Goal: Communication & Community: Answer question/provide support

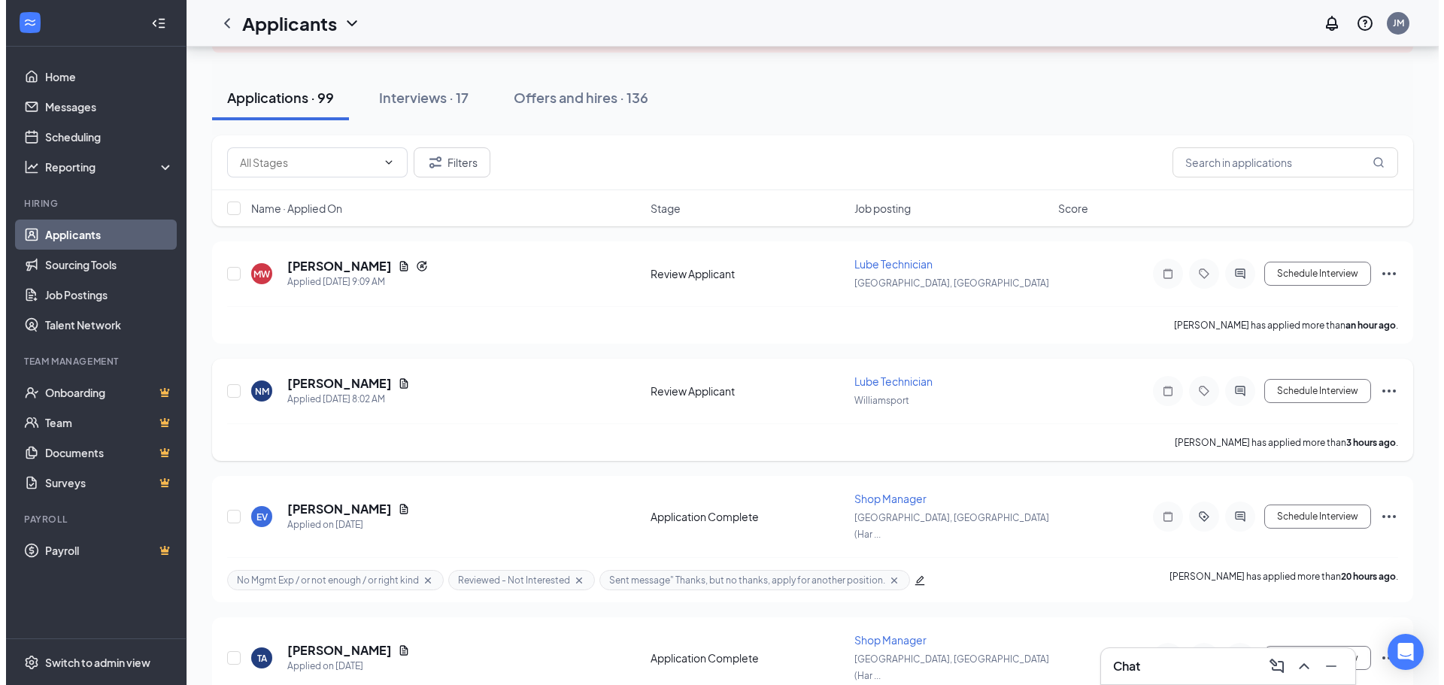
scroll to position [150, 0]
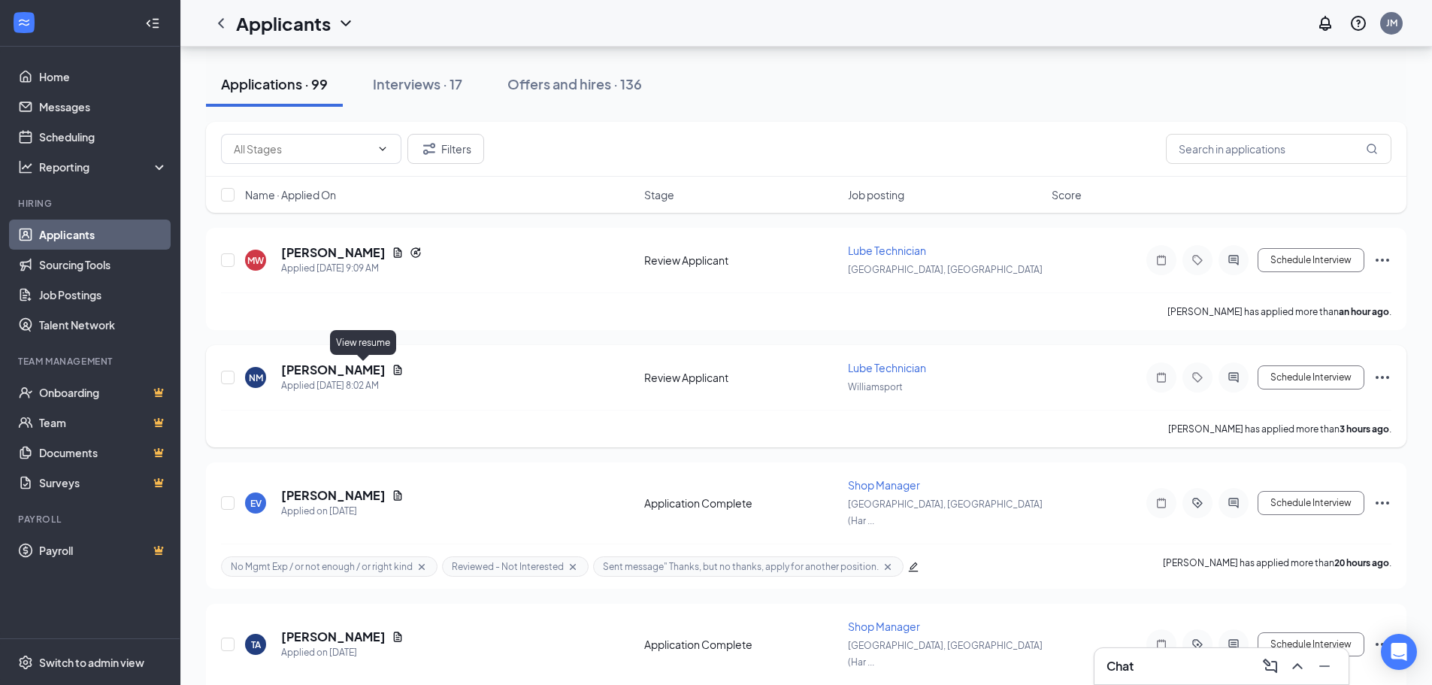
click at [392, 370] on icon "Document" at bounding box center [398, 370] width 12 height 12
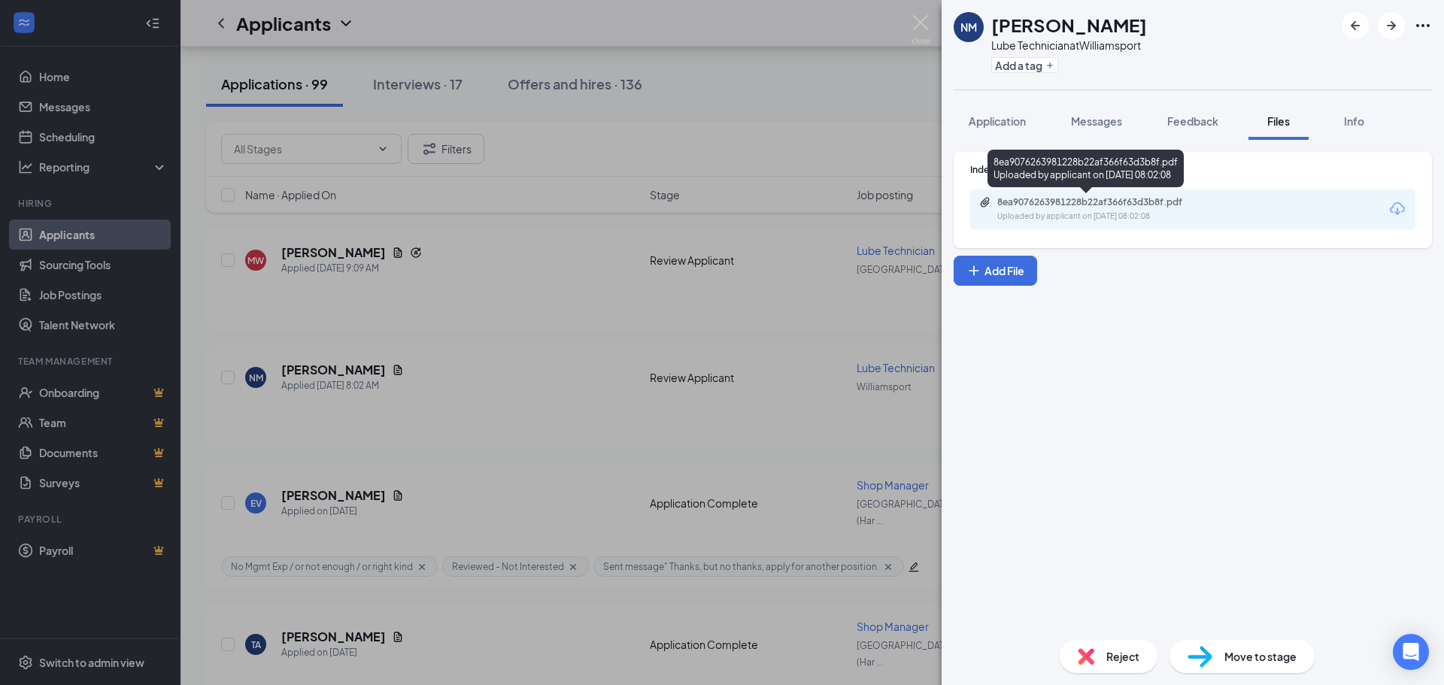
click at [1163, 212] on div "Uploaded by applicant on Aug 26, 2025 at 08:02:08" at bounding box center [1110, 217] width 226 height 12
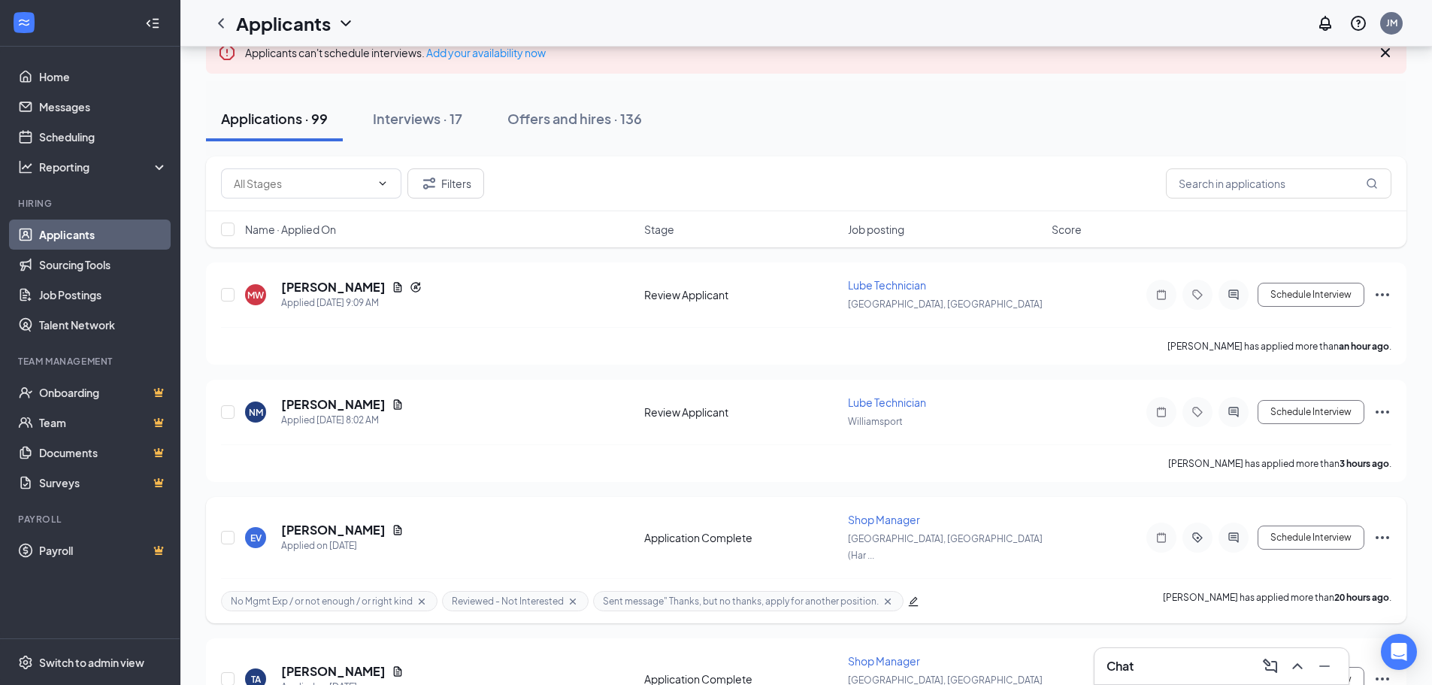
scroll to position [75, 0]
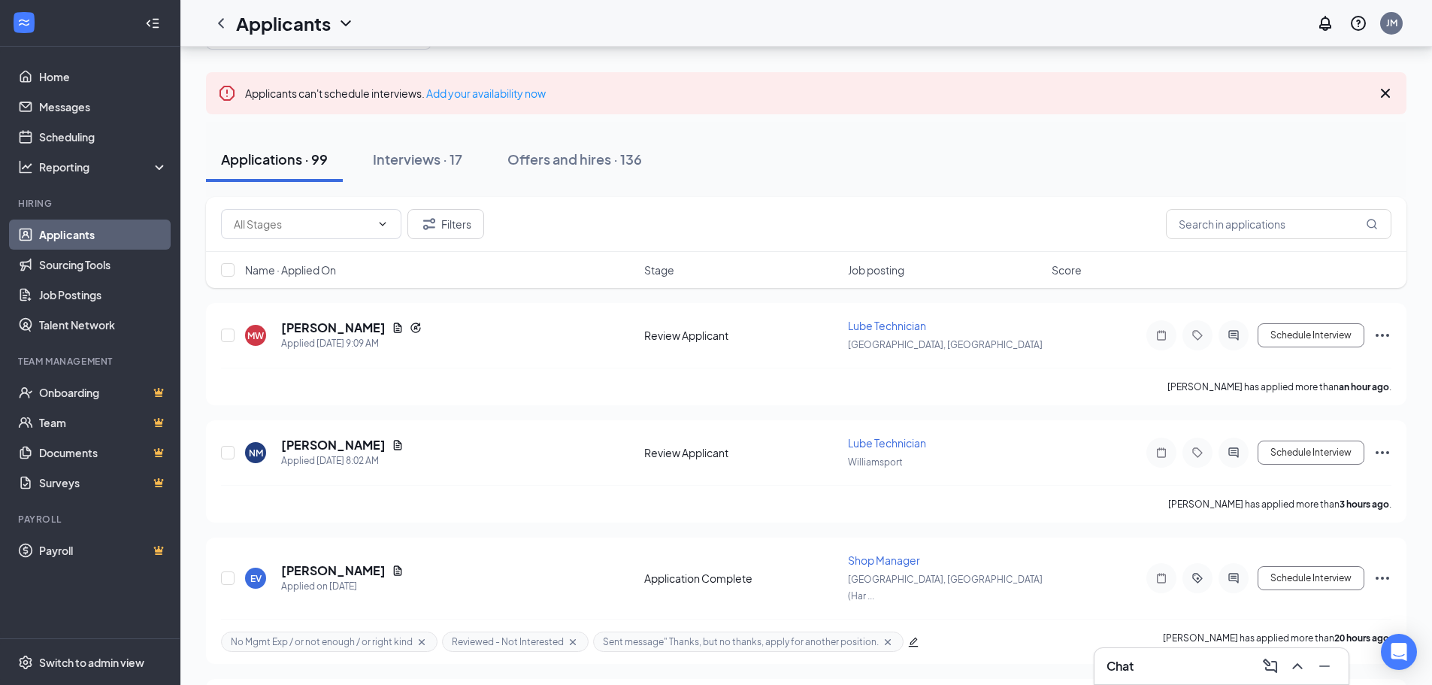
click at [1188, 674] on div "Chat" at bounding box center [1222, 666] width 230 height 24
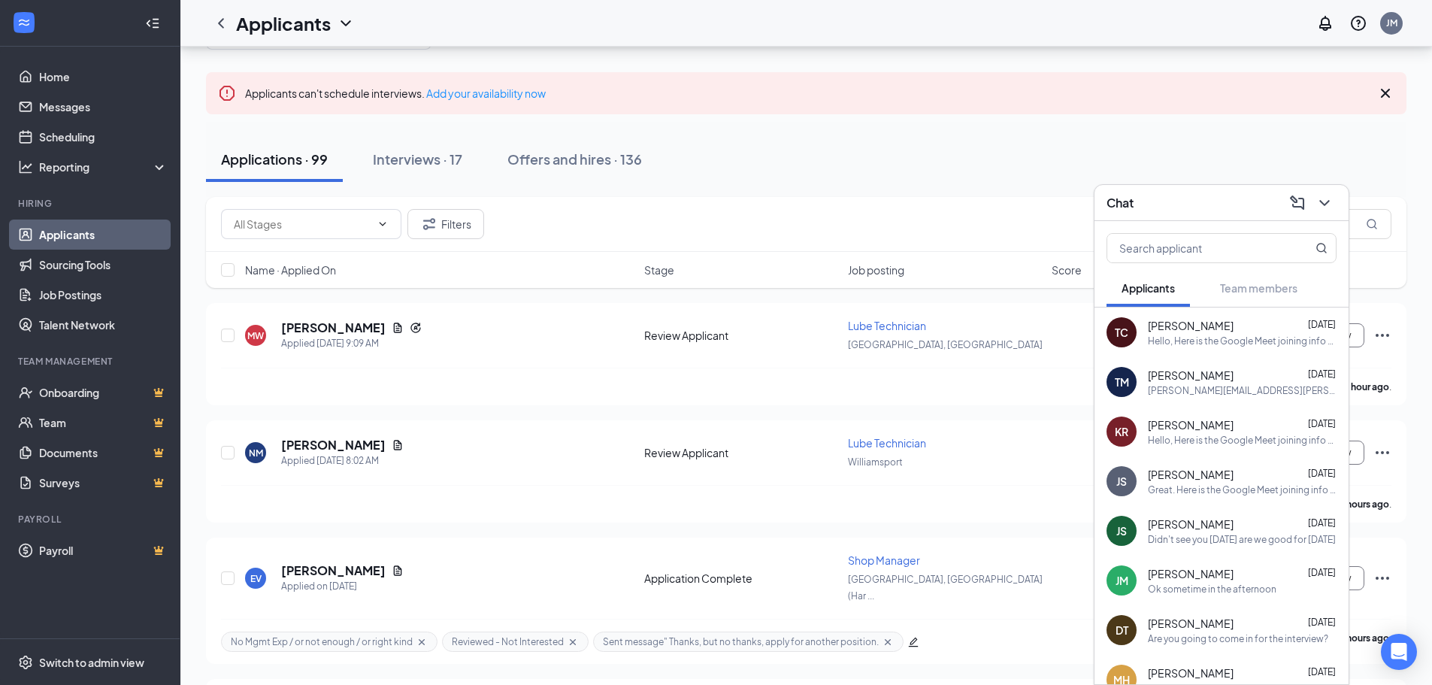
click at [1211, 547] on div "JS [PERSON_NAME] [DATE] Didn't see you [DATE] are we good for [DATE]" at bounding box center [1222, 531] width 254 height 50
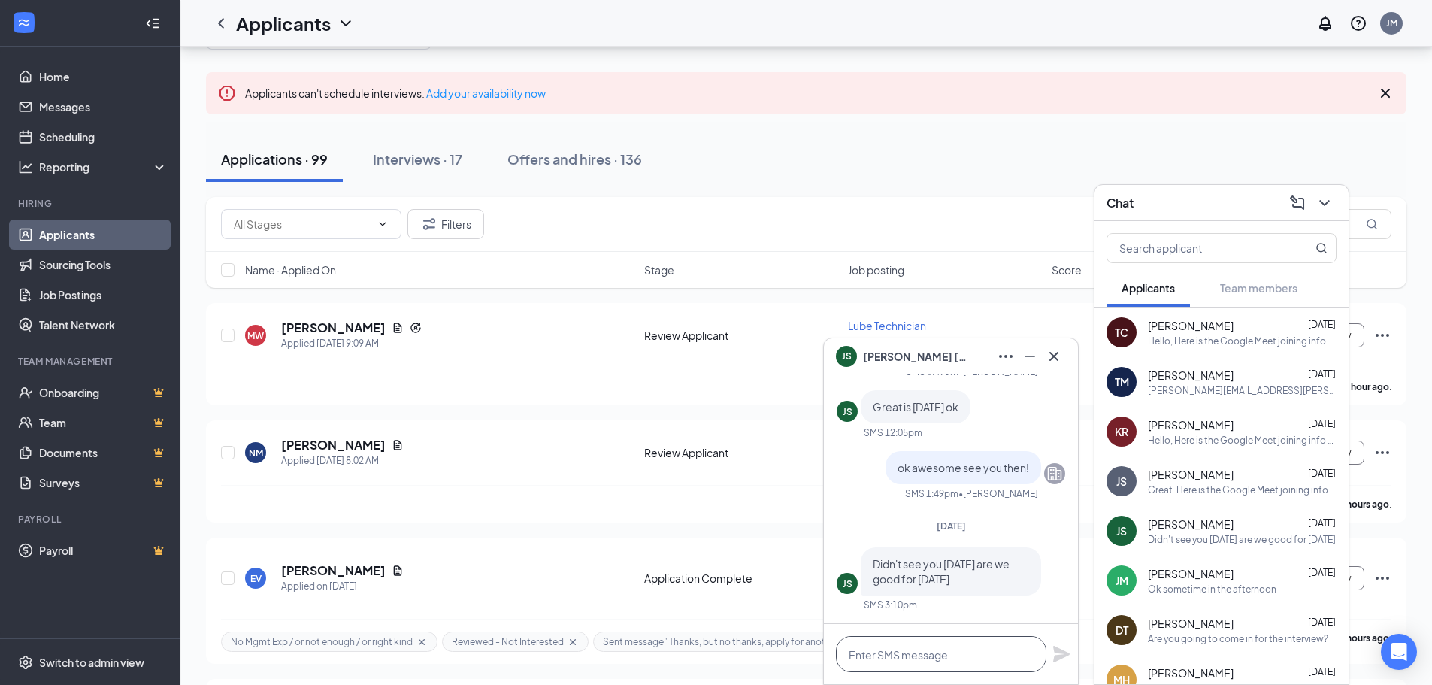
click at [980, 646] on textarea at bounding box center [941, 654] width 211 height 36
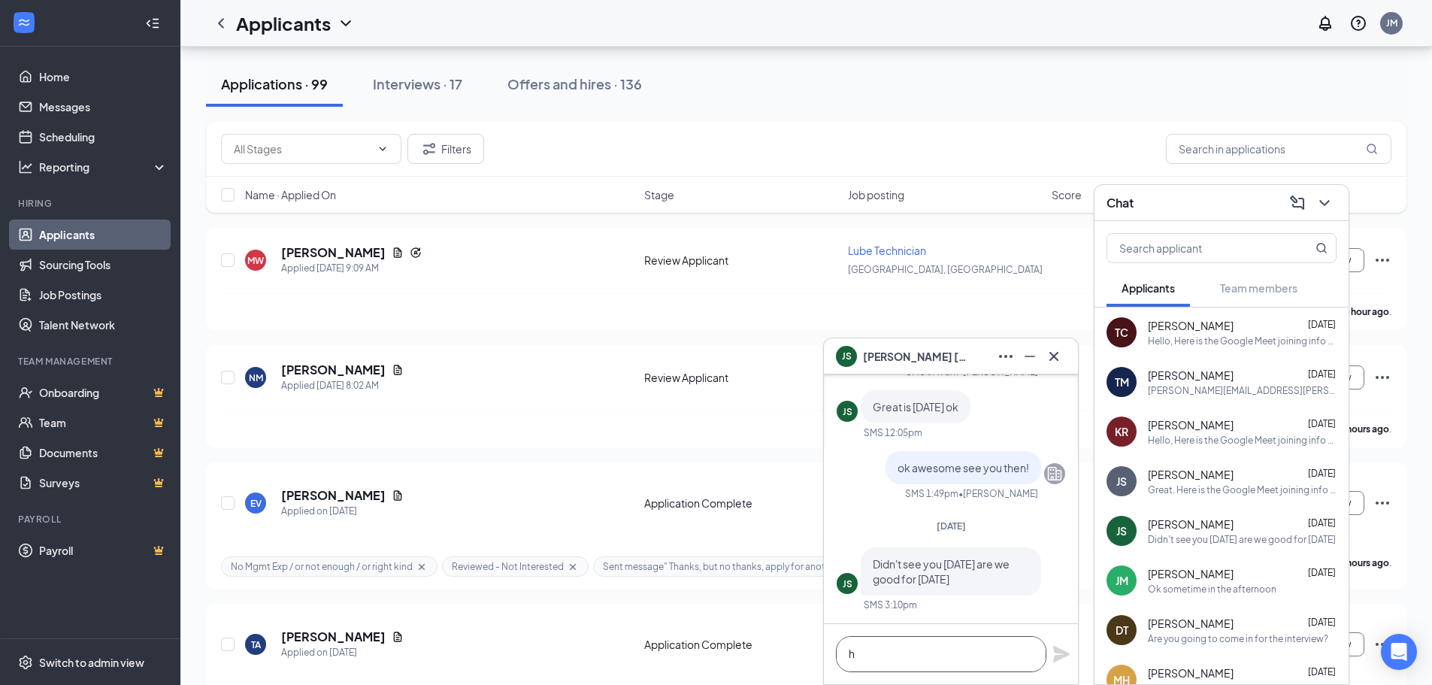
scroll to position [1, 0]
type textarea "h"
click at [1052, 352] on icon "Cross" at bounding box center [1054, 356] width 18 height 18
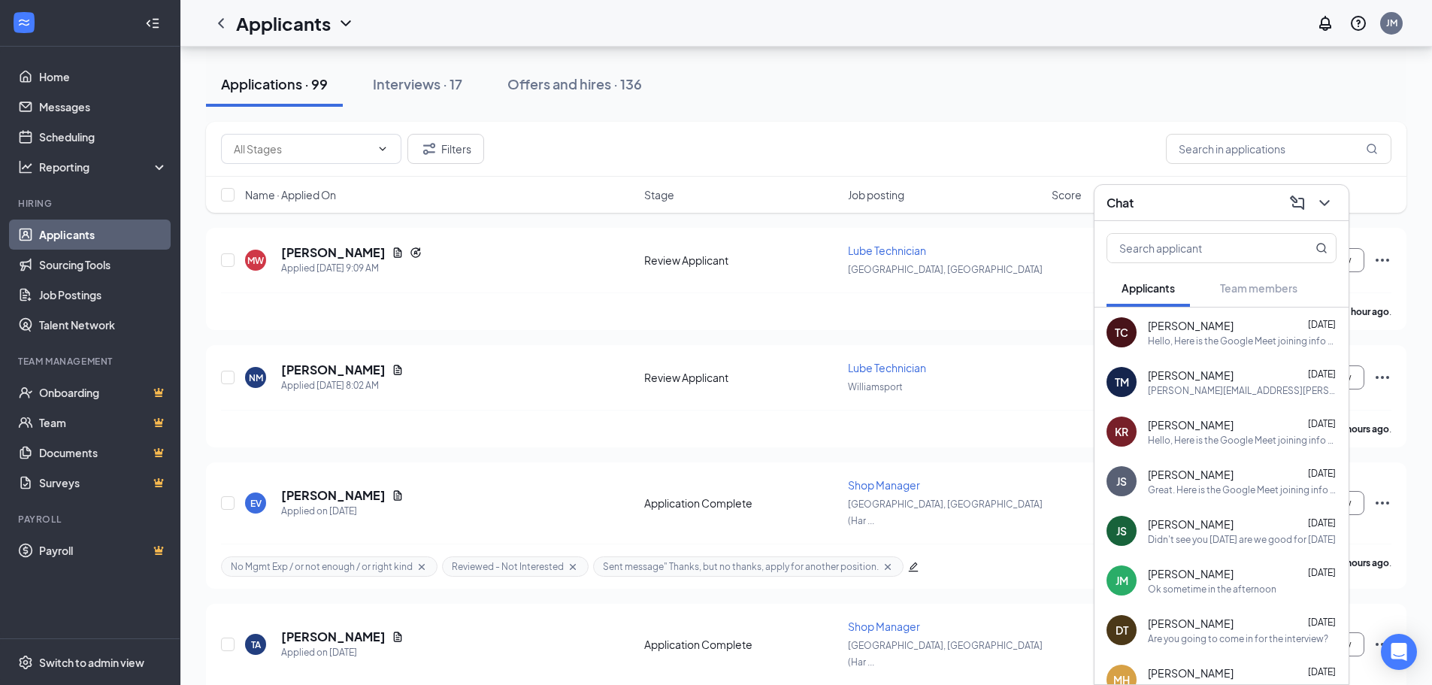
click at [1332, 211] on icon "ChevronDown" at bounding box center [1325, 203] width 18 height 18
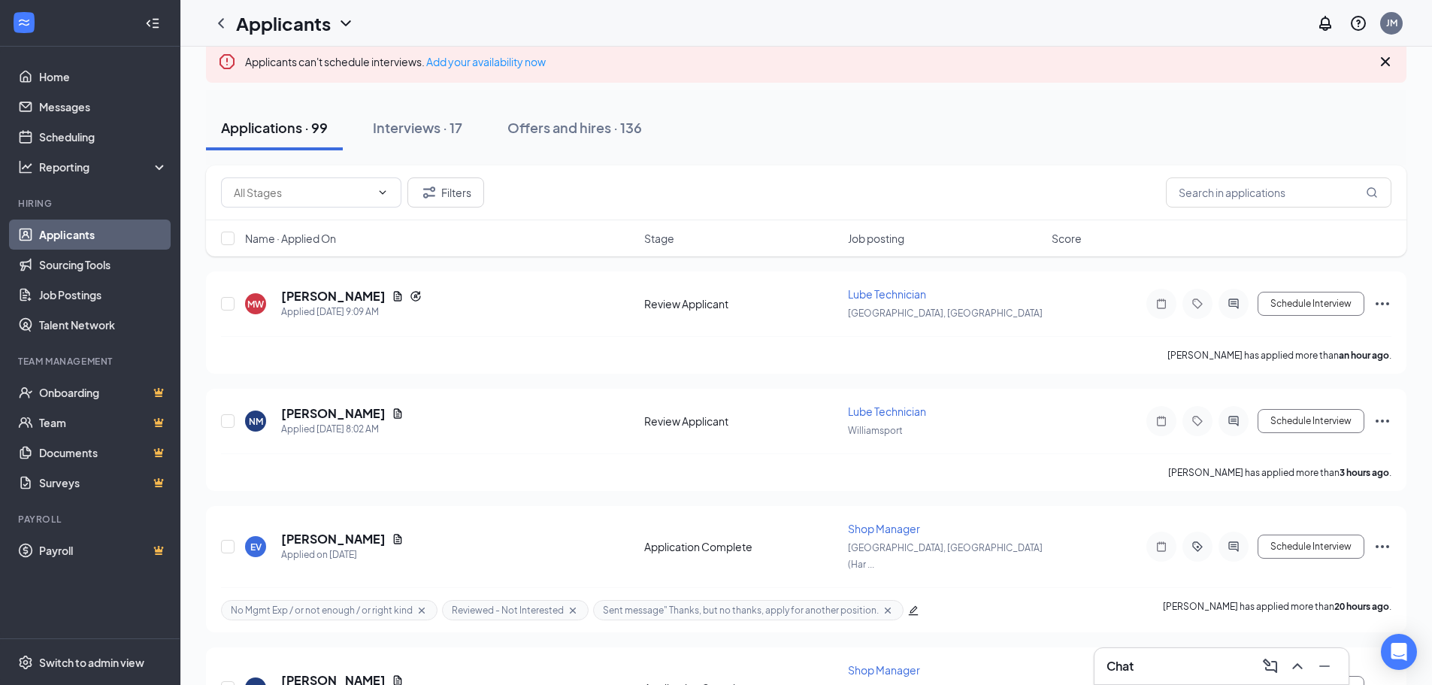
scroll to position [0, 0]
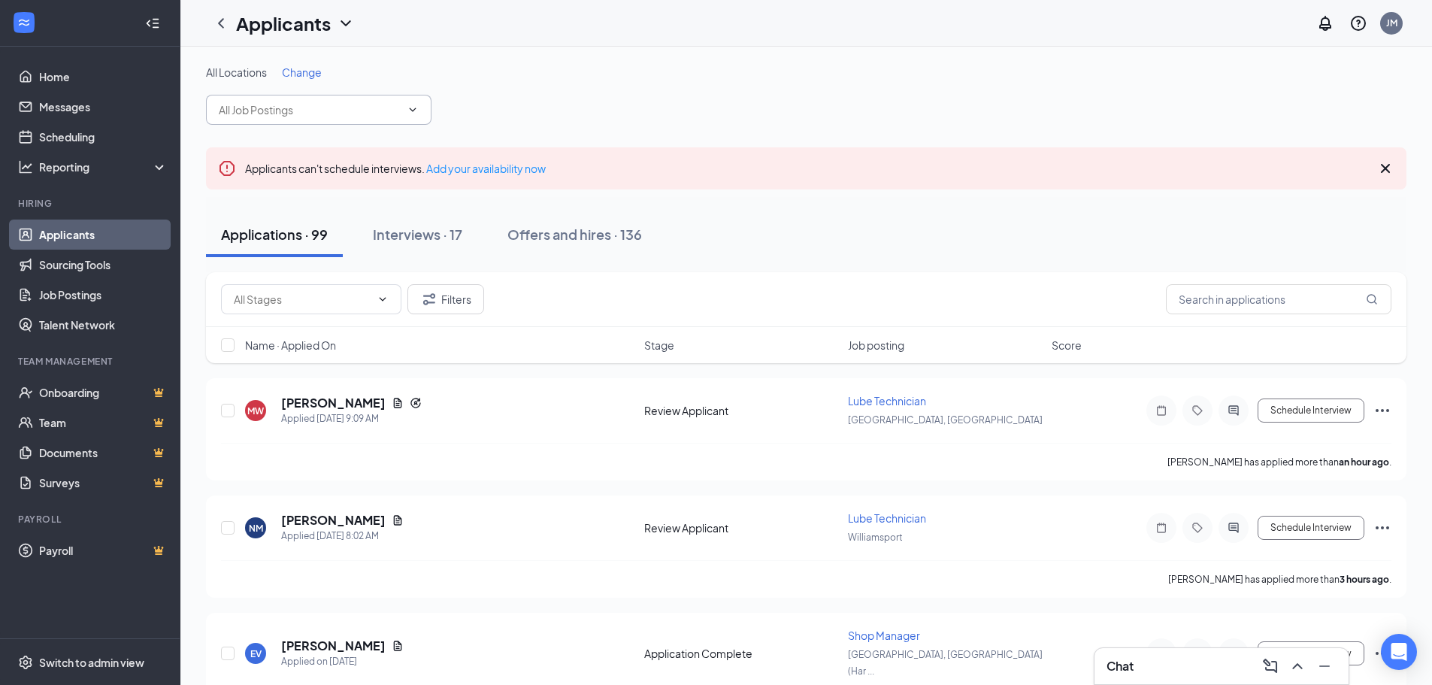
click at [414, 114] on icon "ChevronDown" at bounding box center [413, 110] width 12 height 12
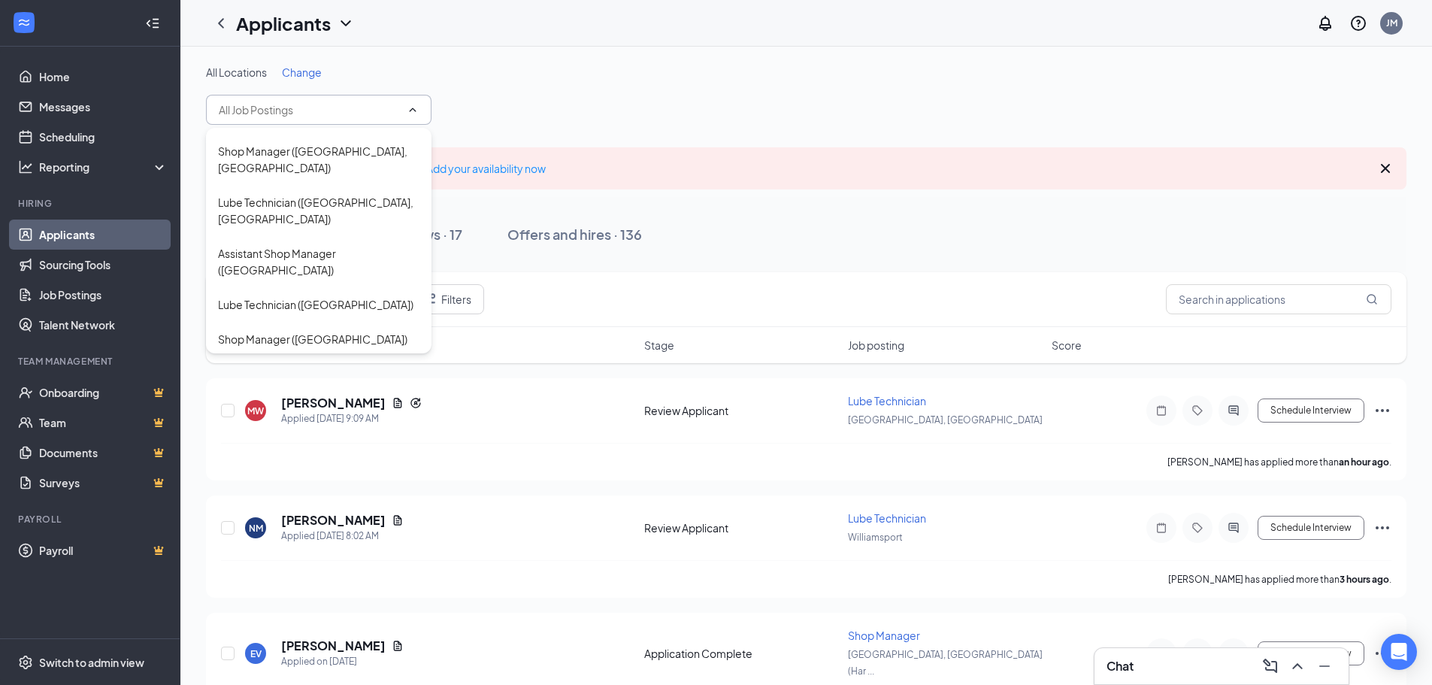
scroll to position [496, 0]
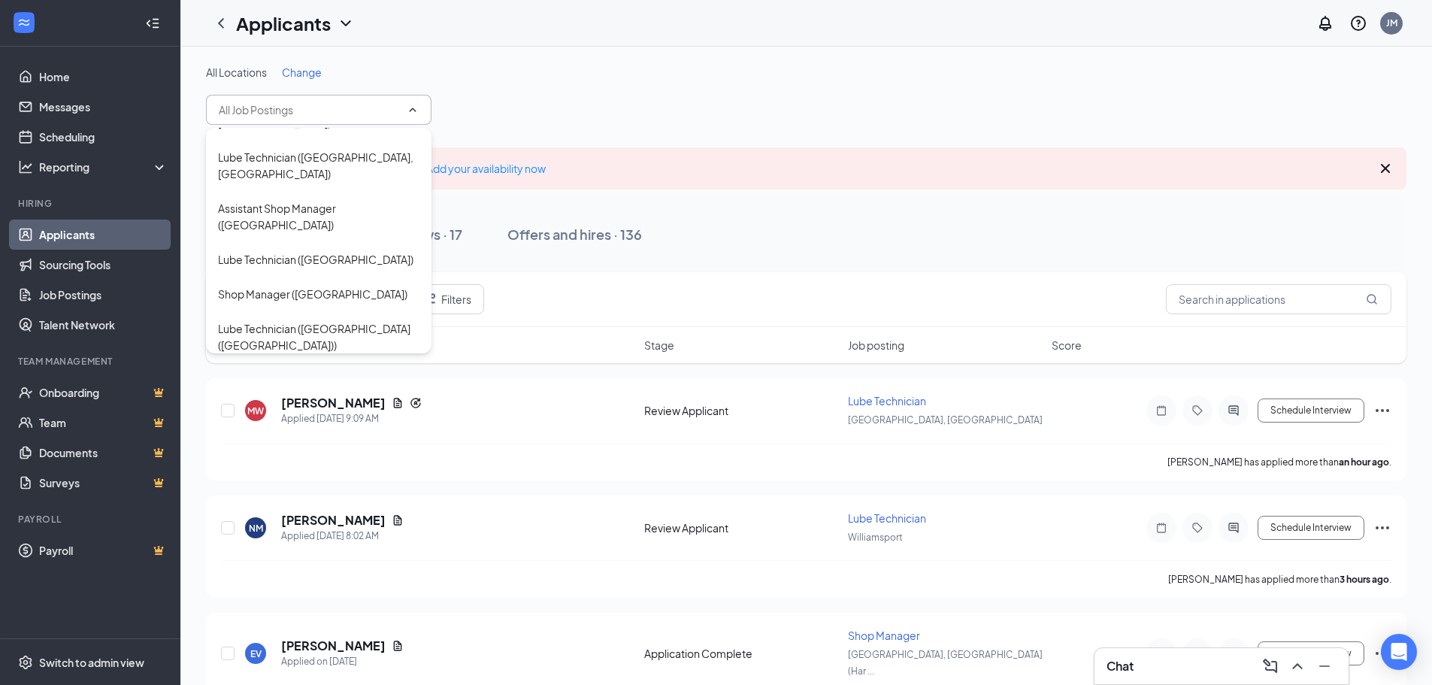
click at [350, 576] on div "Lube Technician ([GEOGRAPHIC_DATA])" at bounding box center [315, 584] width 195 height 17
type input "Lube Technician ([GEOGRAPHIC_DATA])"
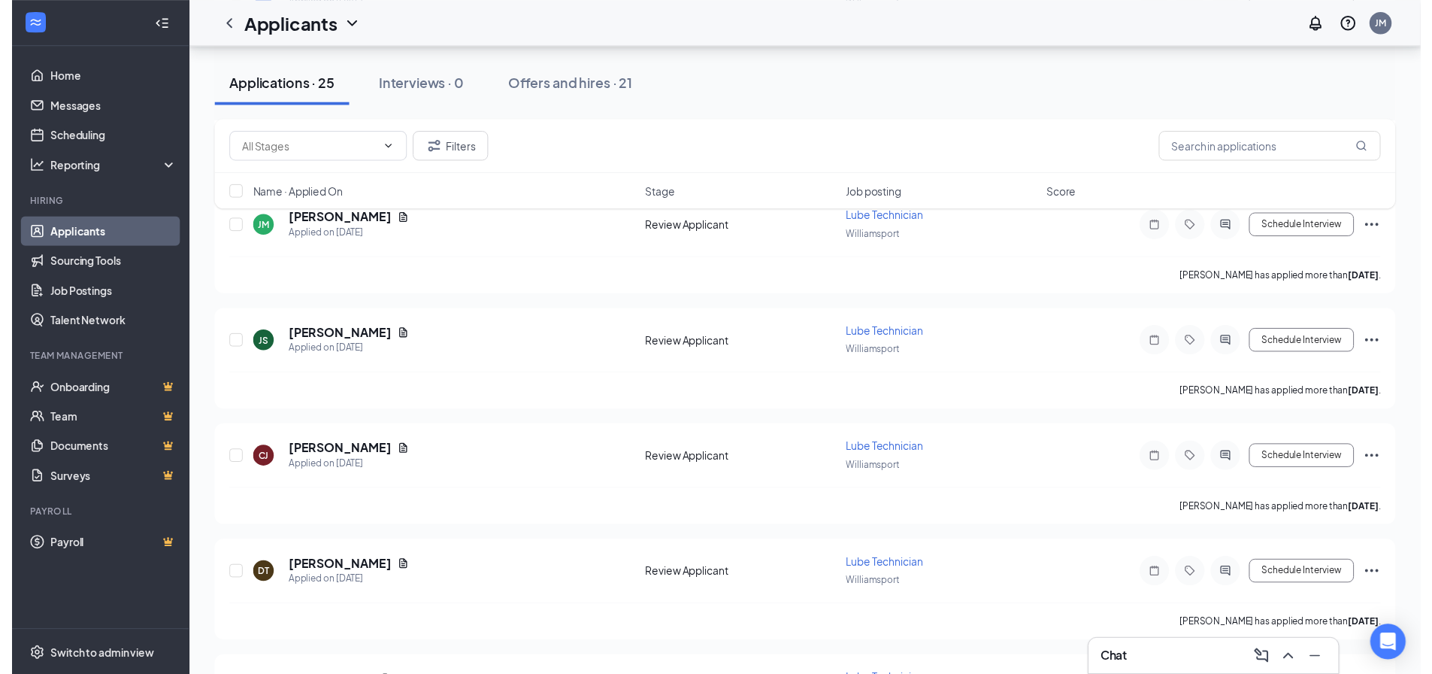
scroll to position [902, 0]
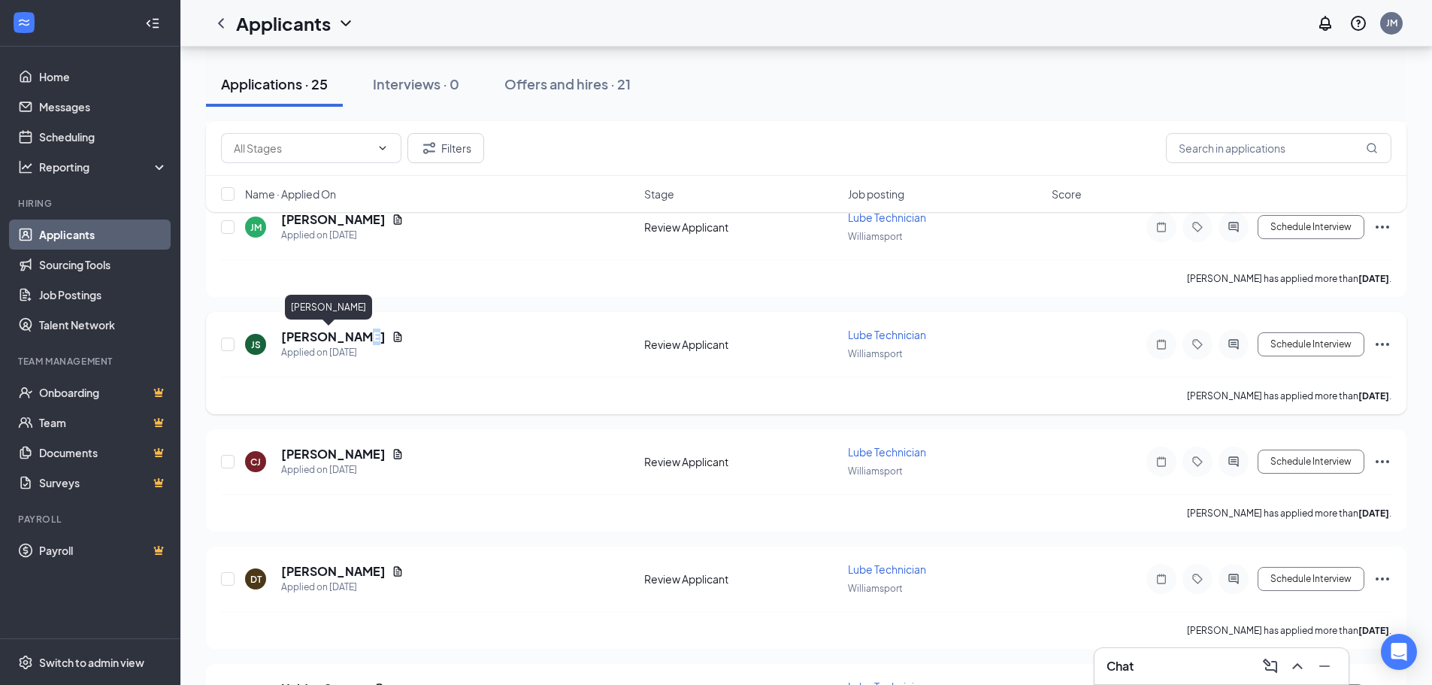
click at [347, 340] on h5 "[PERSON_NAME]" at bounding box center [333, 337] width 105 height 17
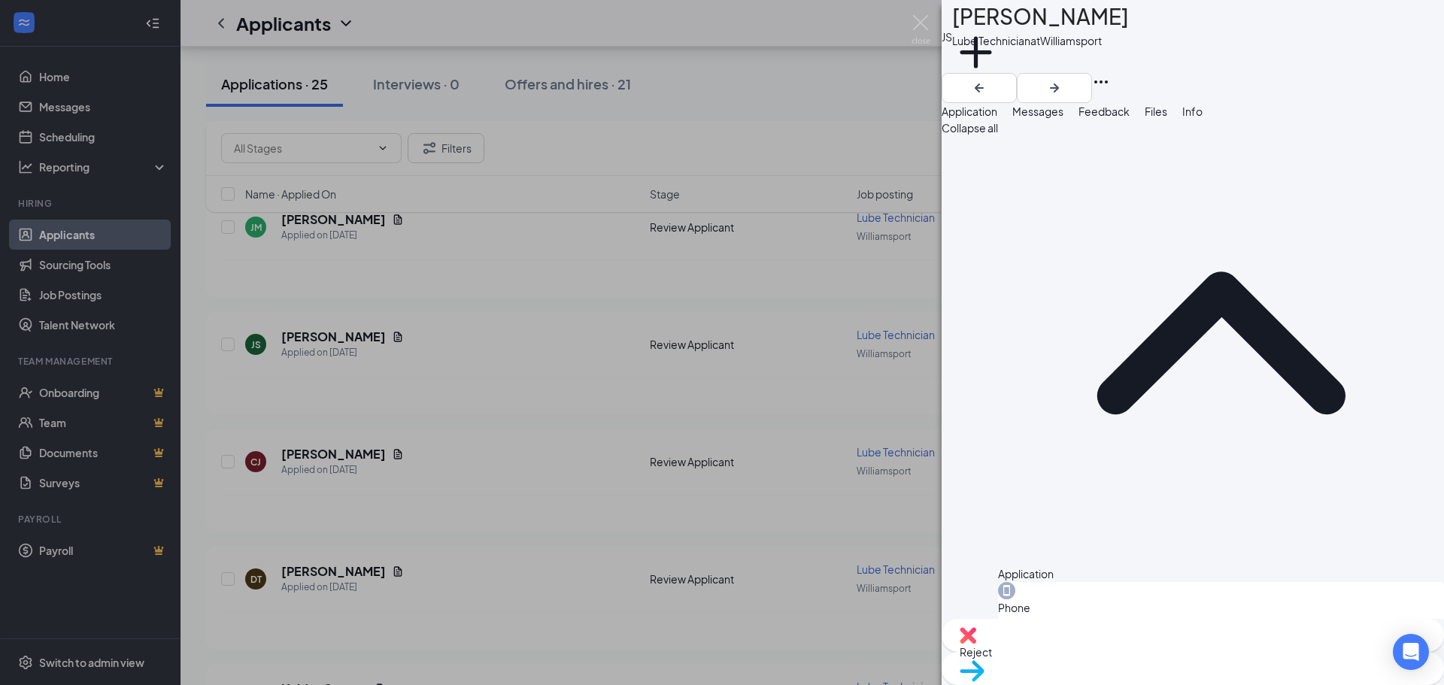
click at [577, 410] on div "JS [PERSON_NAME] Lube Technician at [GEOGRAPHIC_DATA] Add a tag Application Mes…" at bounding box center [722, 342] width 1444 height 685
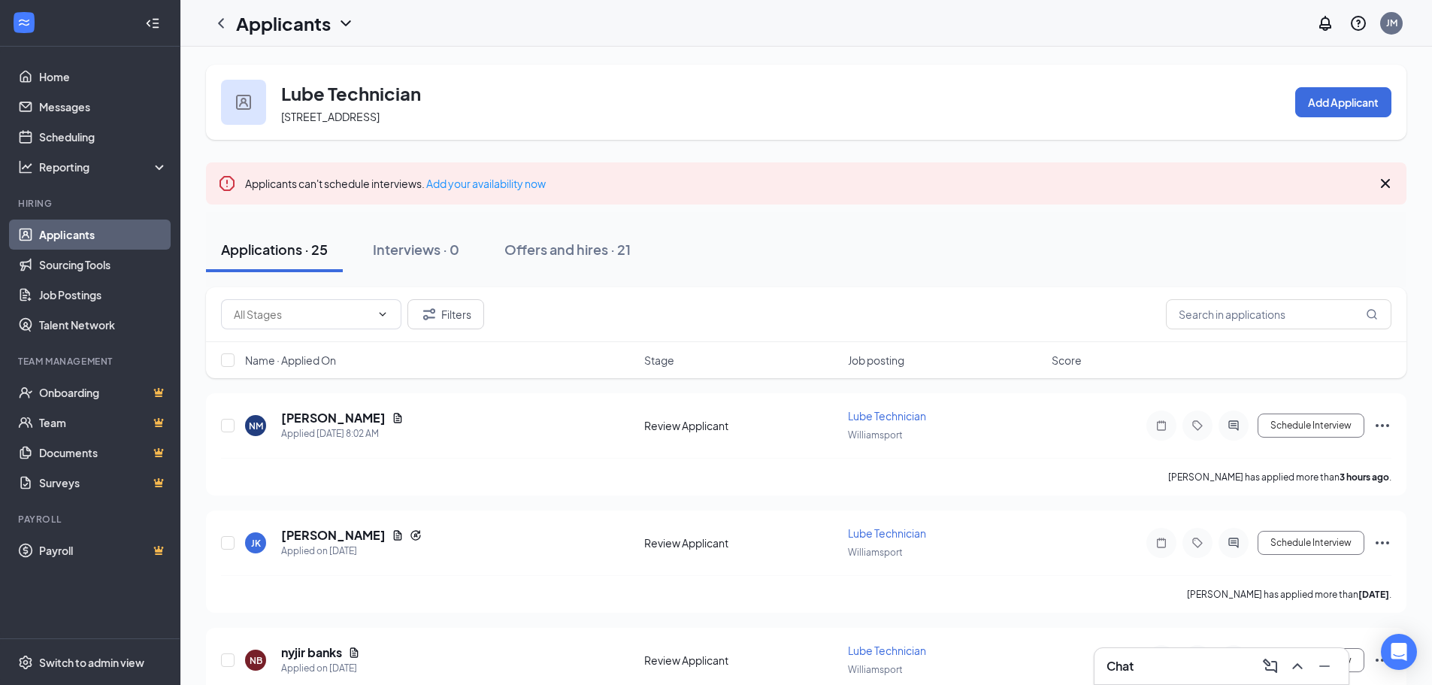
scroll to position [75, 0]
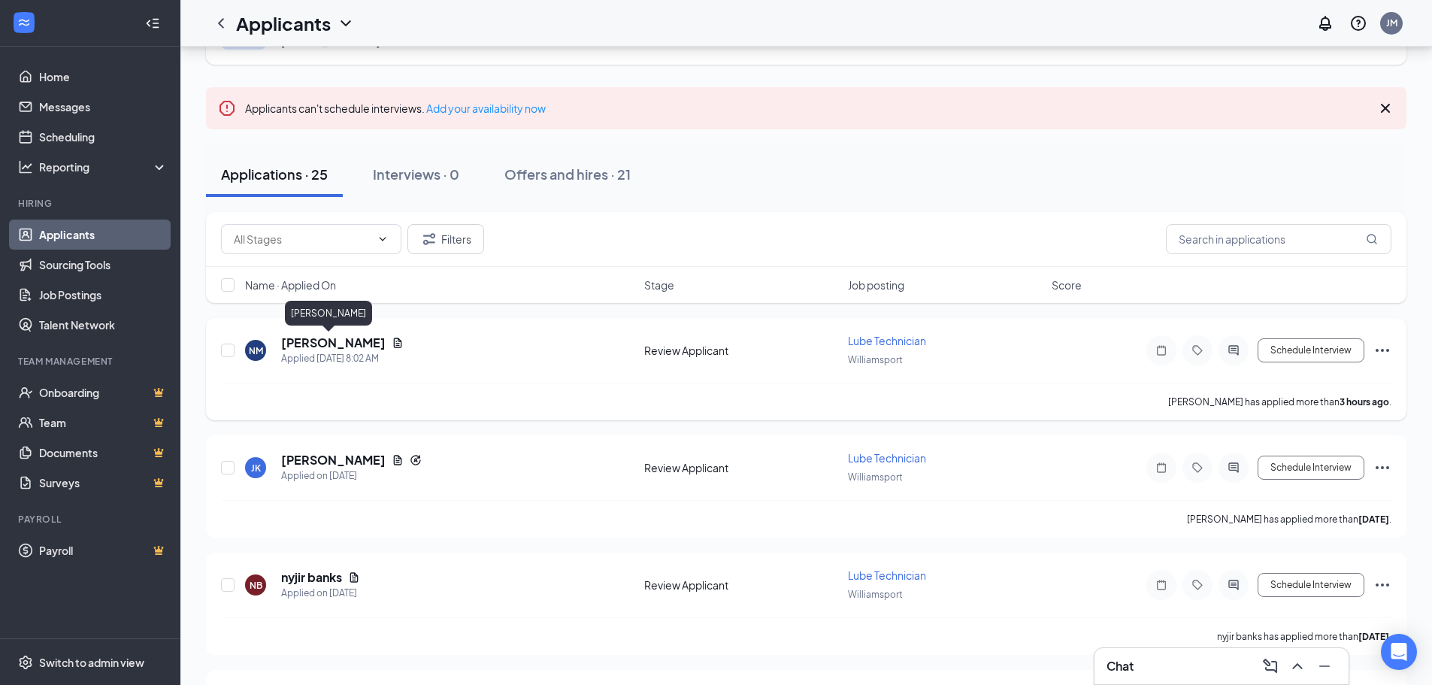
click at [349, 342] on h5 "[PERSON_NAME]" at bounding box center [333, 343] width 105 height 17
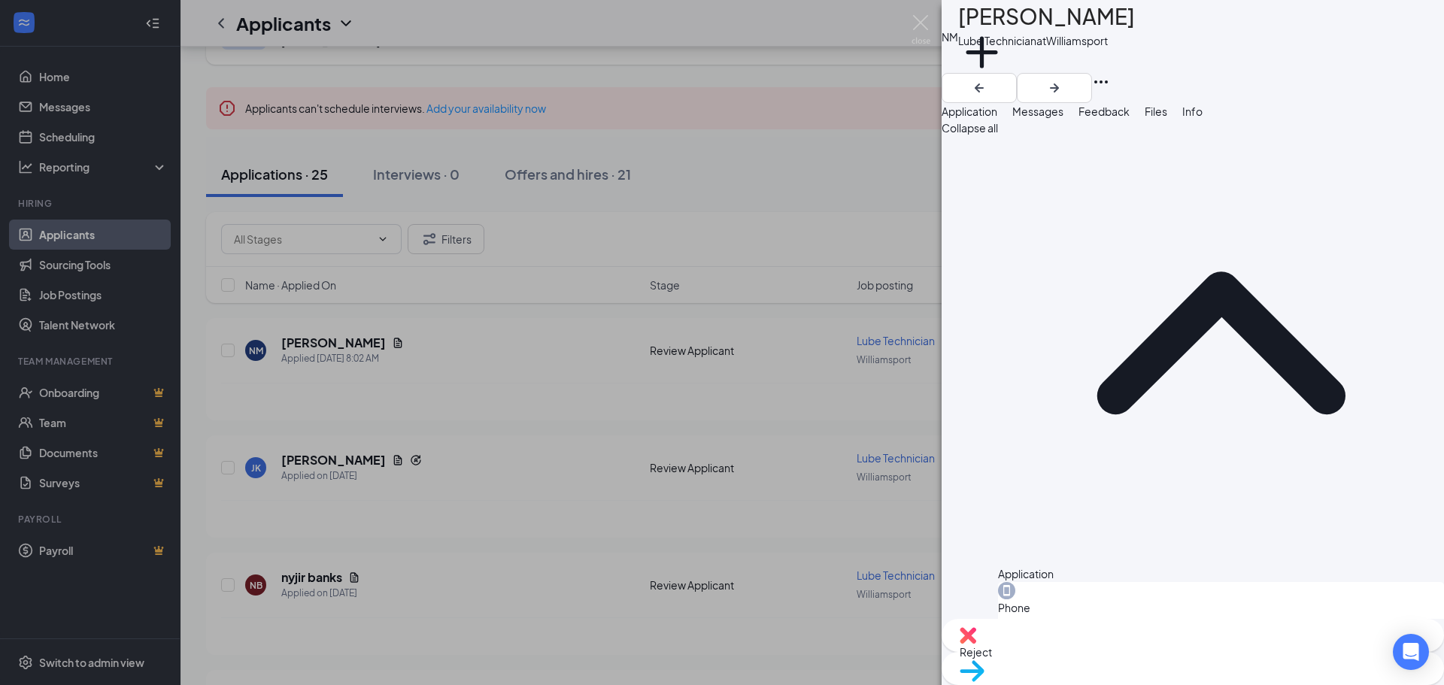
click at [1129, 120] on button "Feedback" at bounding box center [1103, 111] width 51 height 17
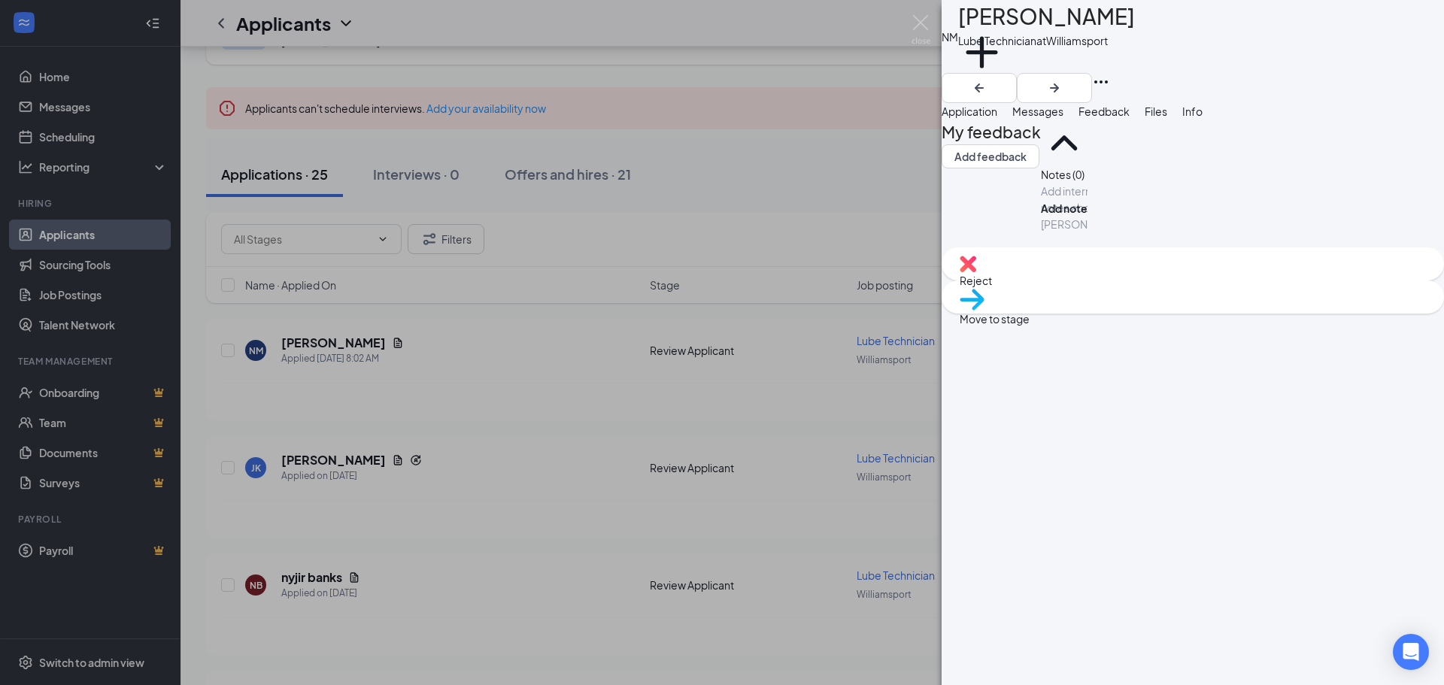
click at [1063, 118] on span "Messages" at bounding box center [1037, 112] width 51 height 14
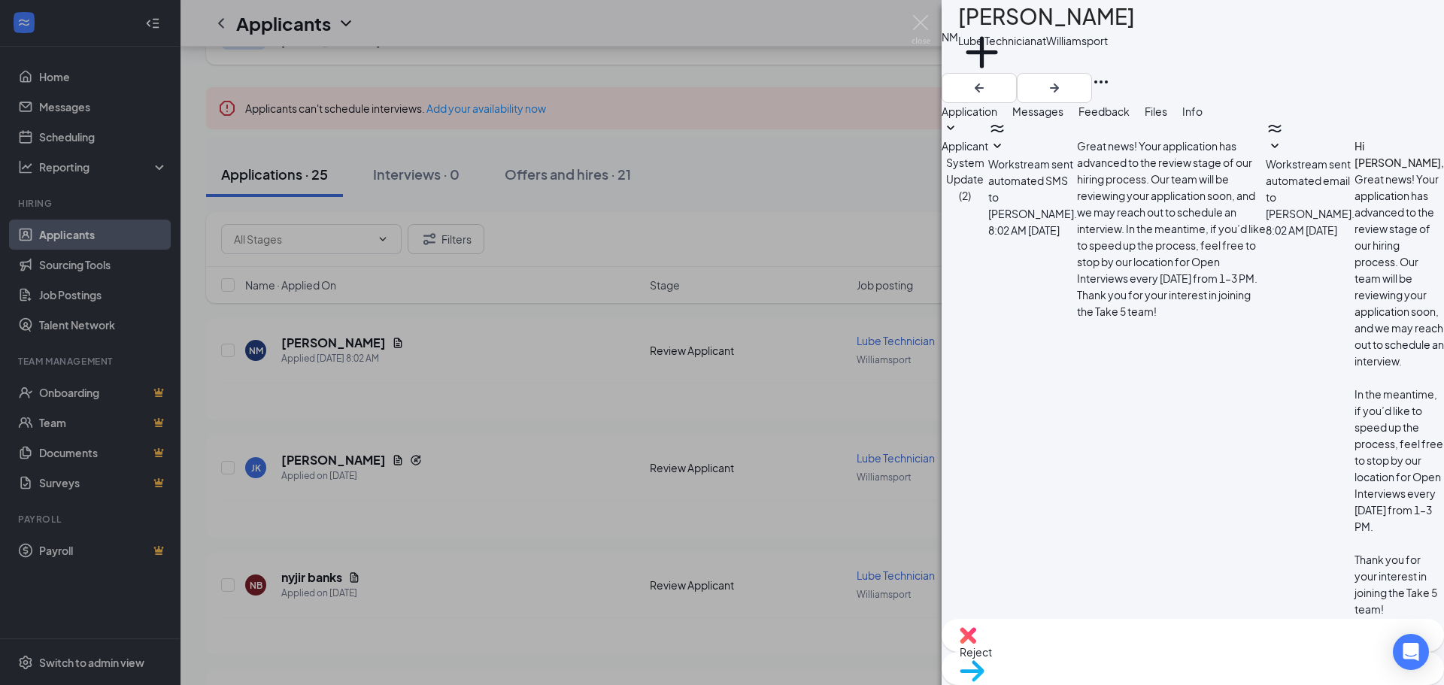
click at [997, 113] on button "Application" at bounding box center [969, 111] width 56 height 17
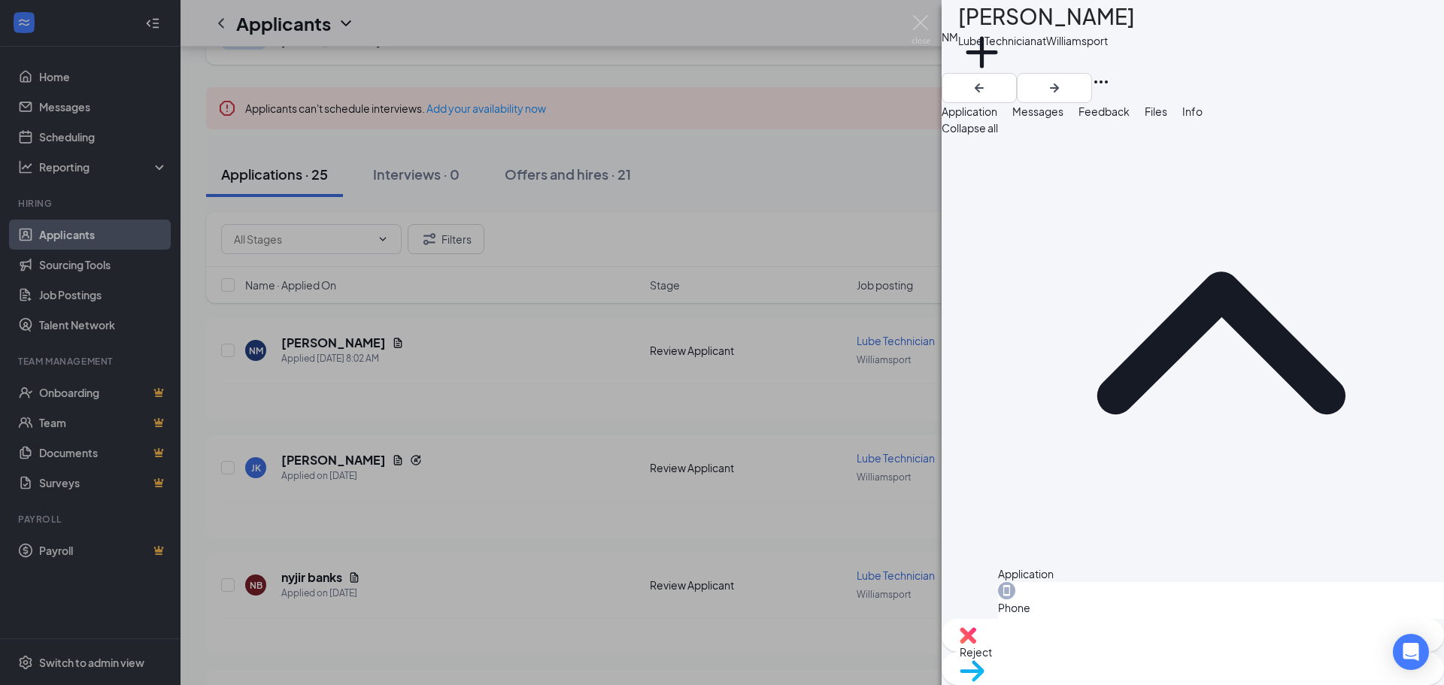
click at [726, 177] on div "NM [PERSON_NAME] Lube Technician at [GEOGRAPHIC_DATA] Add a tag Application Mes…" at bounding box center [722, 342] width 1444 height 685
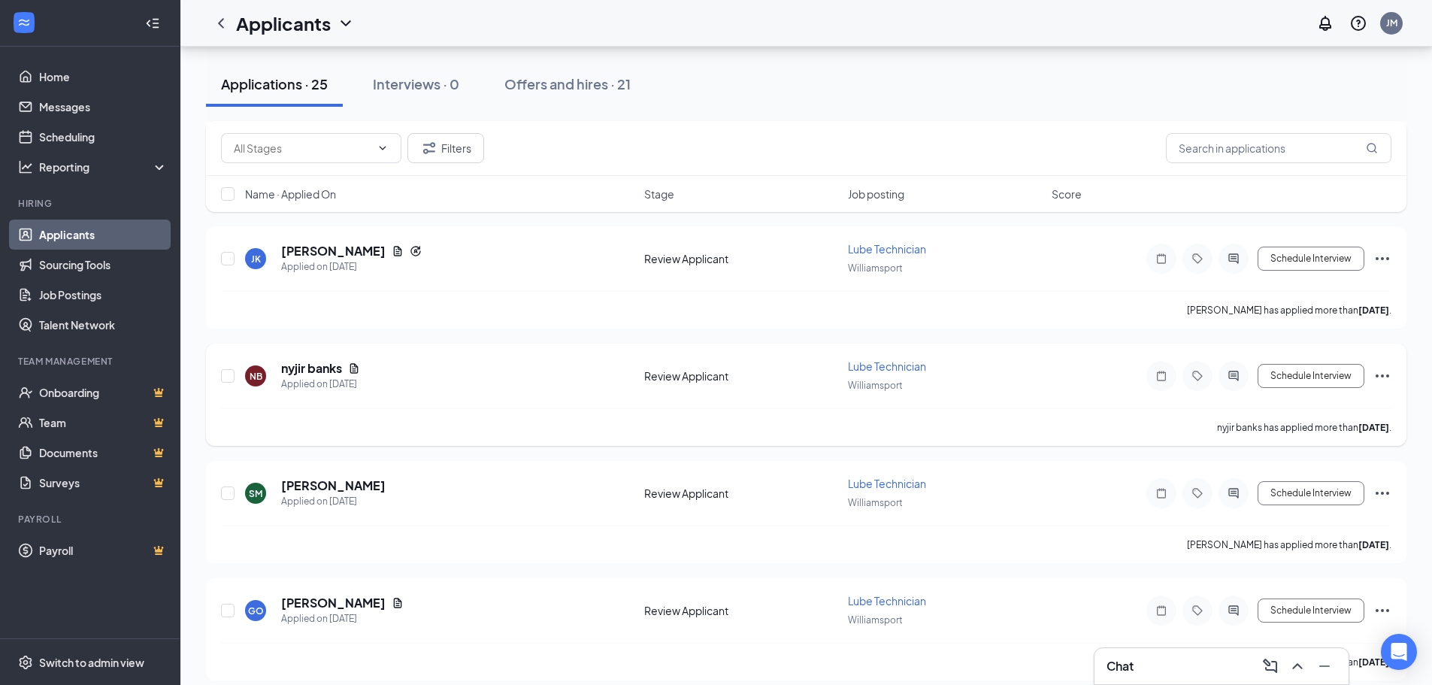
scroll to position [376, 0]
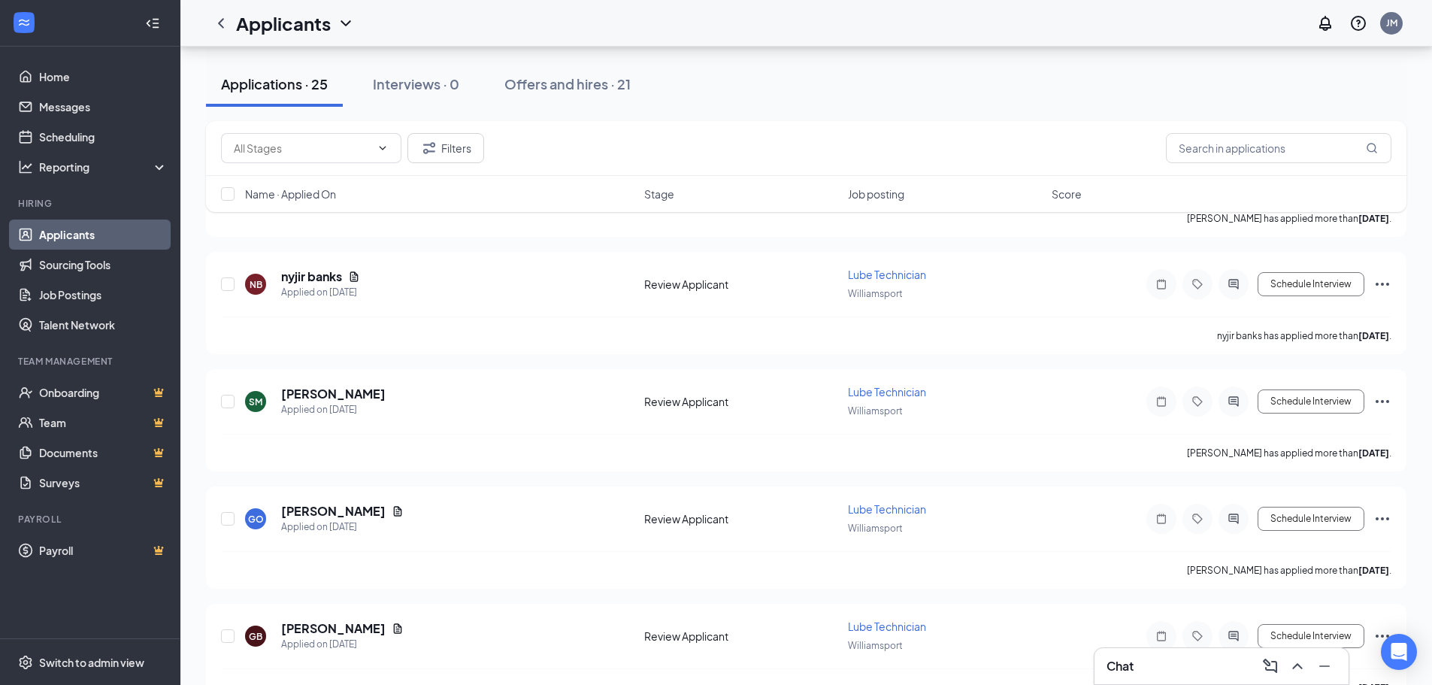
click at [1207, 664] on div "Chat" at bounding box center [1222, 666] width 230 height 24
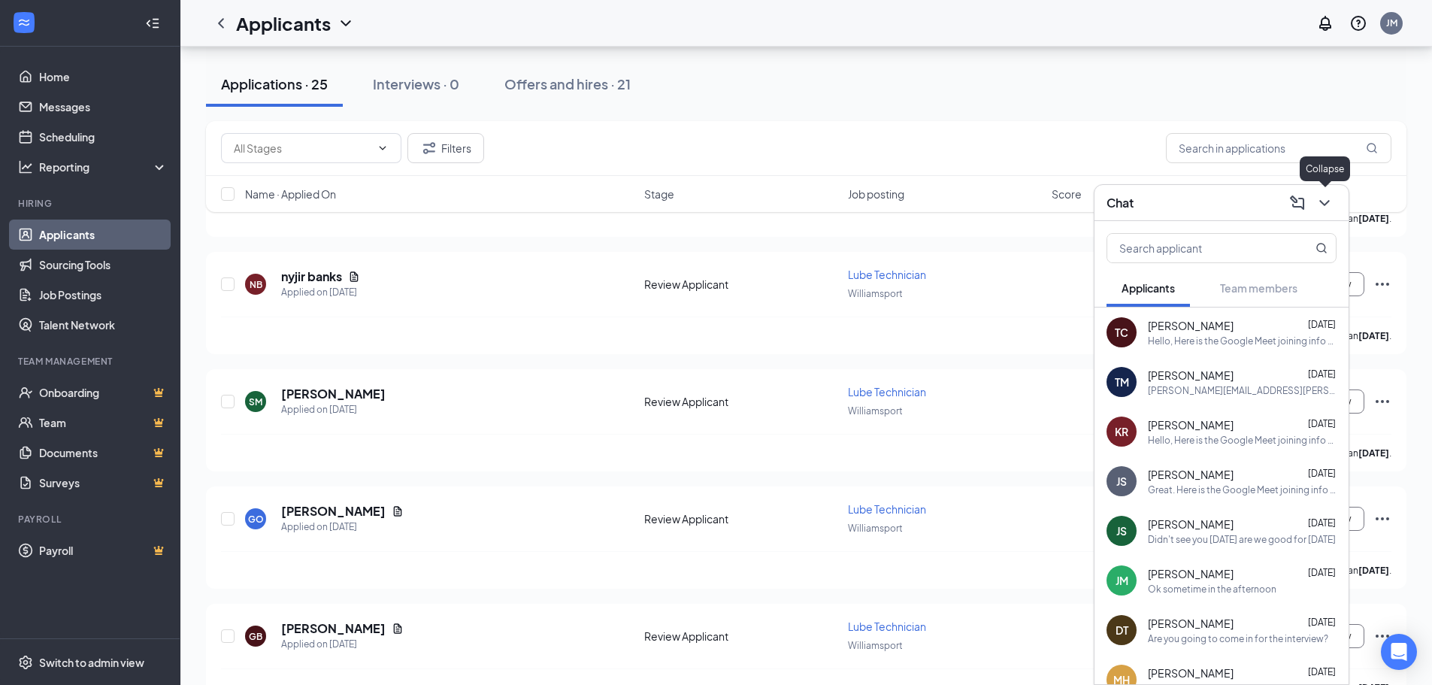
click at [1329, 201] on icon "ChevronDown" at bounding box center [1325, 203] width 18 height 18
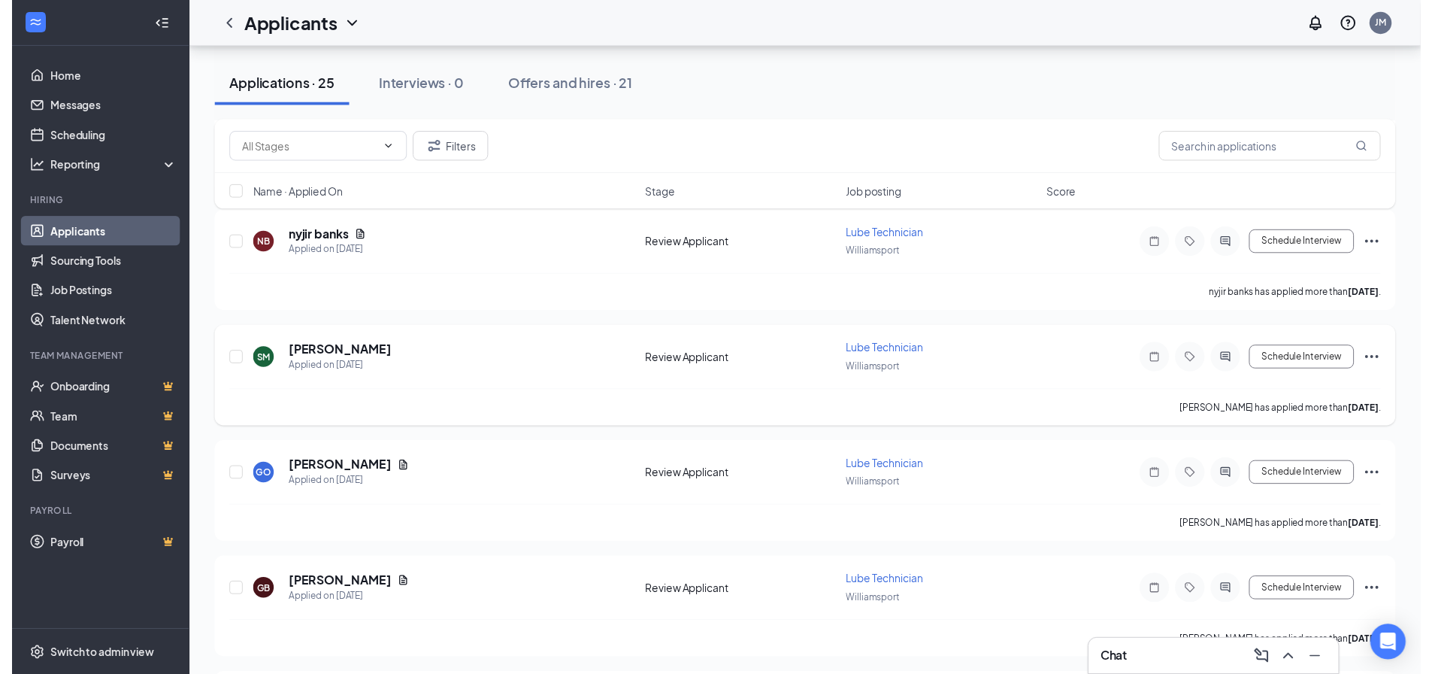
scroll to position [451, 0]
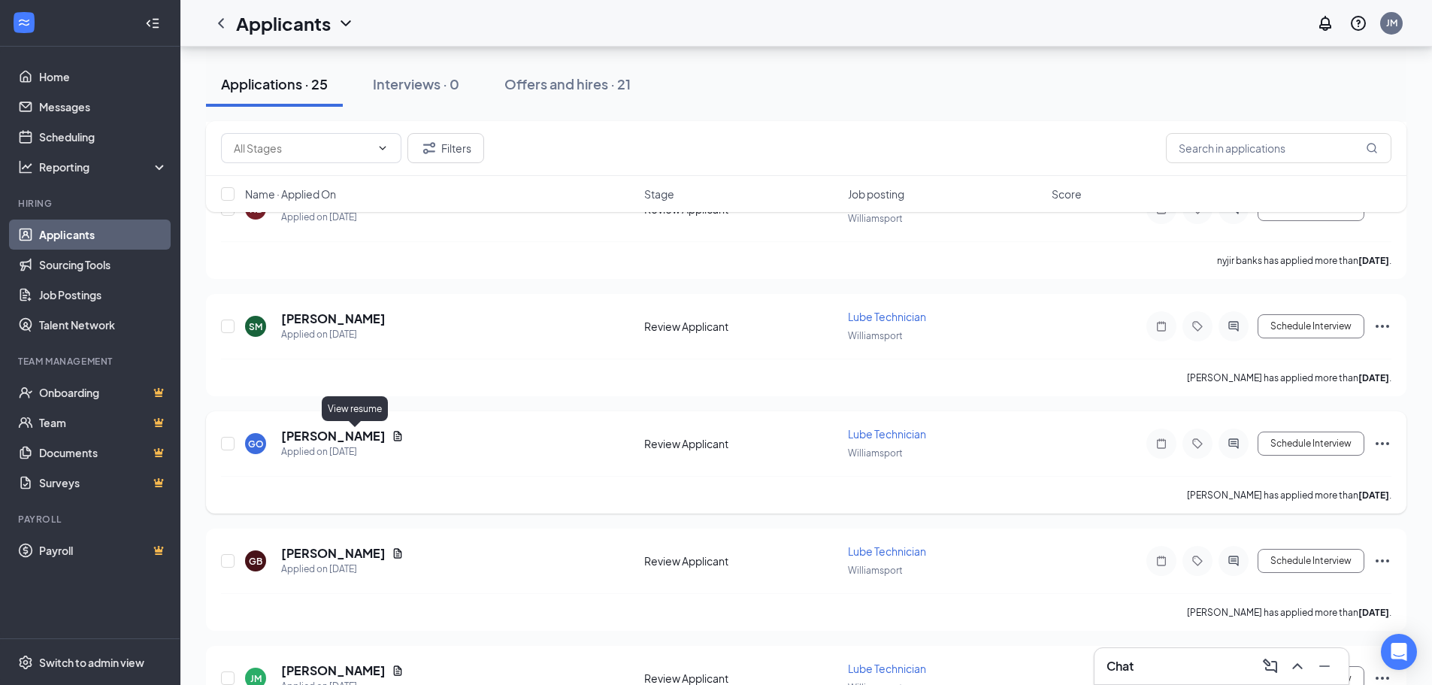
click at [394, 437] on icon "Document" at bounding box center [398, 436] width 8 height 10
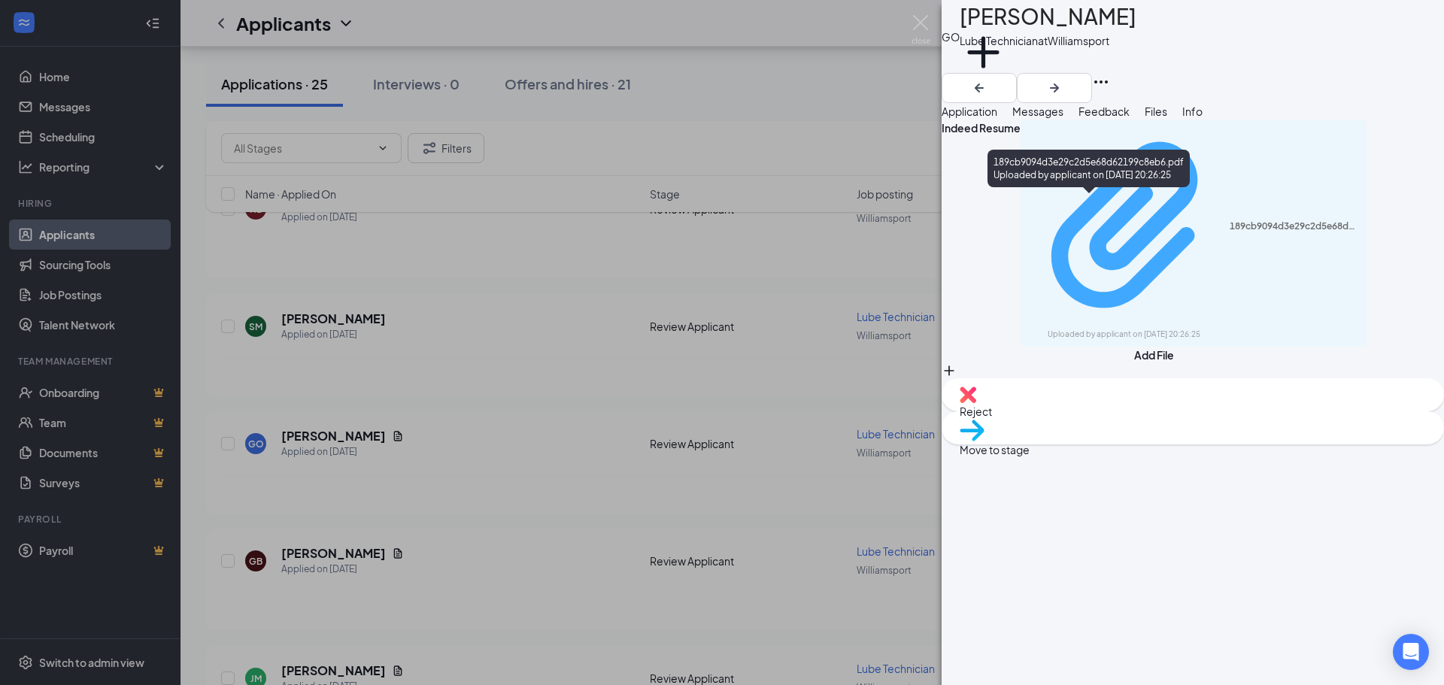
click at [1229, 220] on div "189cb9094d3e29c2d5e68d62199c8eb6.pdf" at bounding box center [1293, 226] width 129 height 12
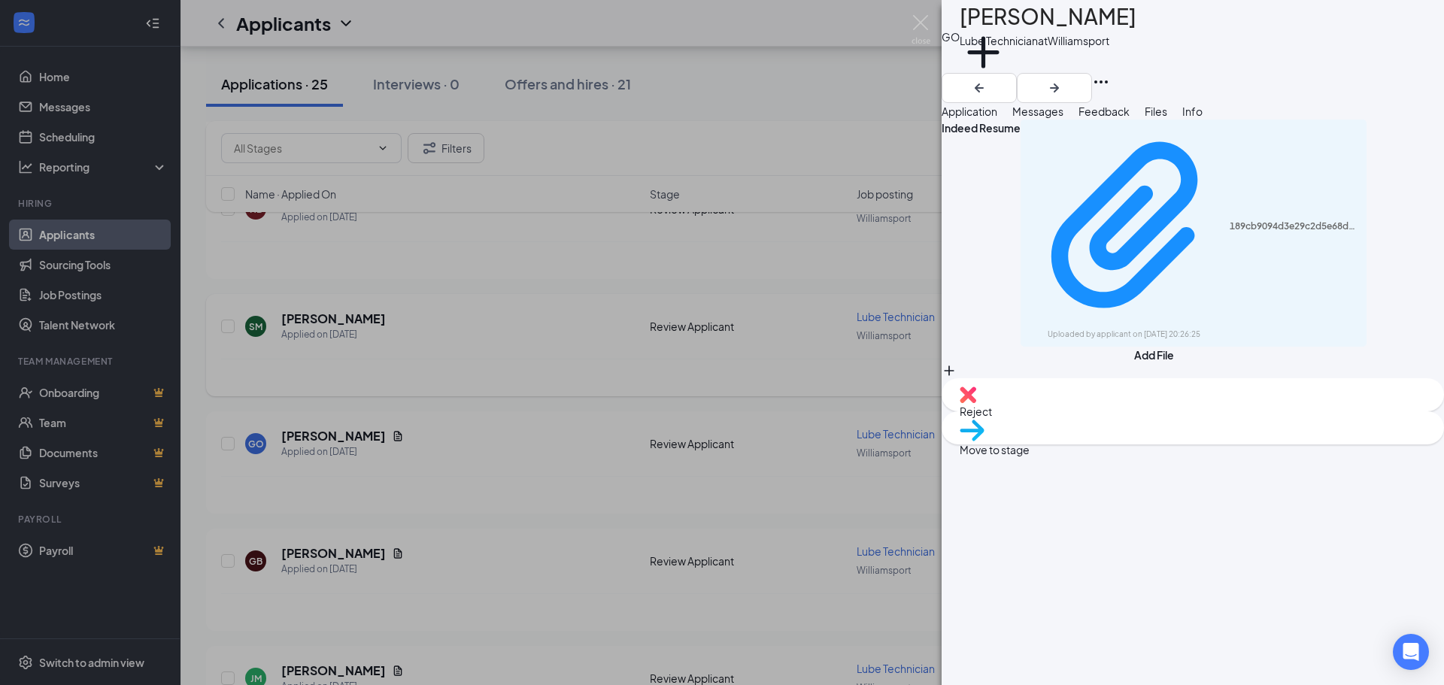
drag, startPoint x: 691, startPoint y: 362, endPoint x: 717, endPoint y: 314, distance: 55.2
click at [693, 362] on div "GO [PERSON_NAME] Lube Technician at [GEOGRAPHIC_DATA] Add a tag Application Mes…" at bounding box center [722, 342] width 1444 height 685
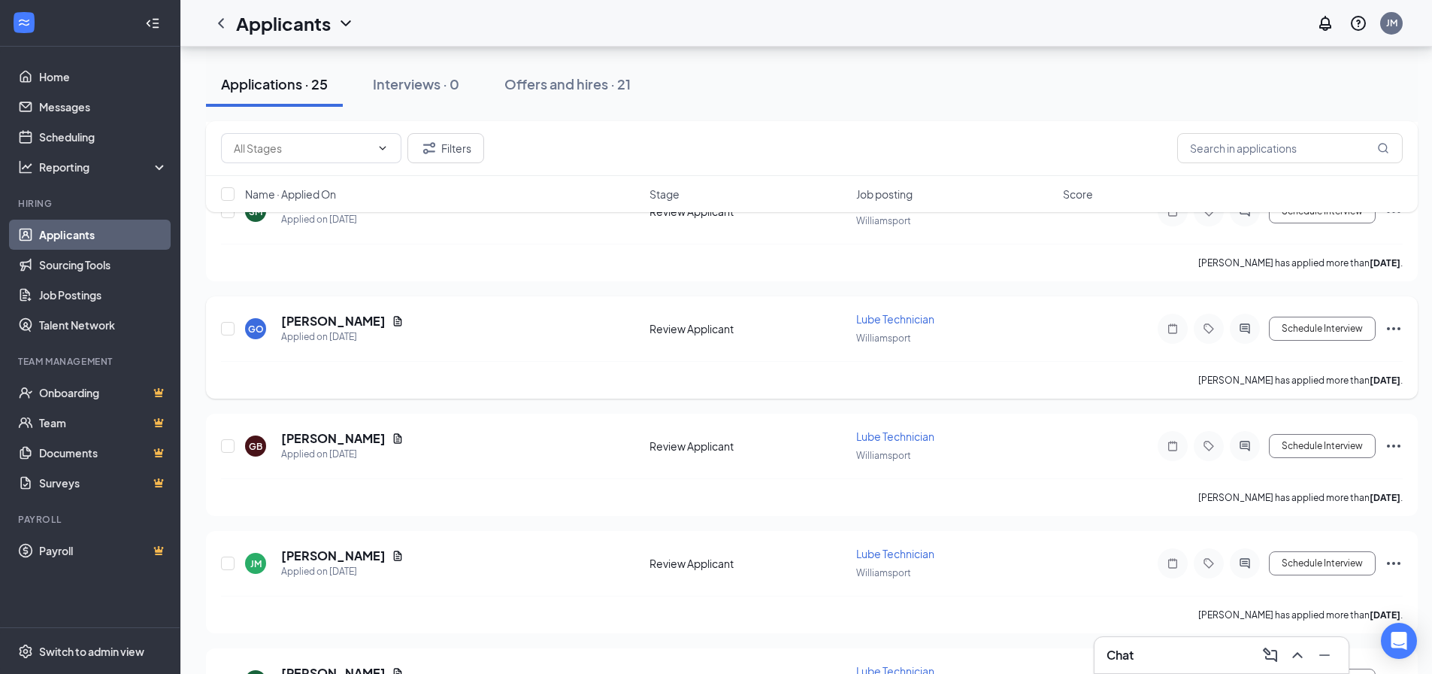
scroll to position [677, 0]
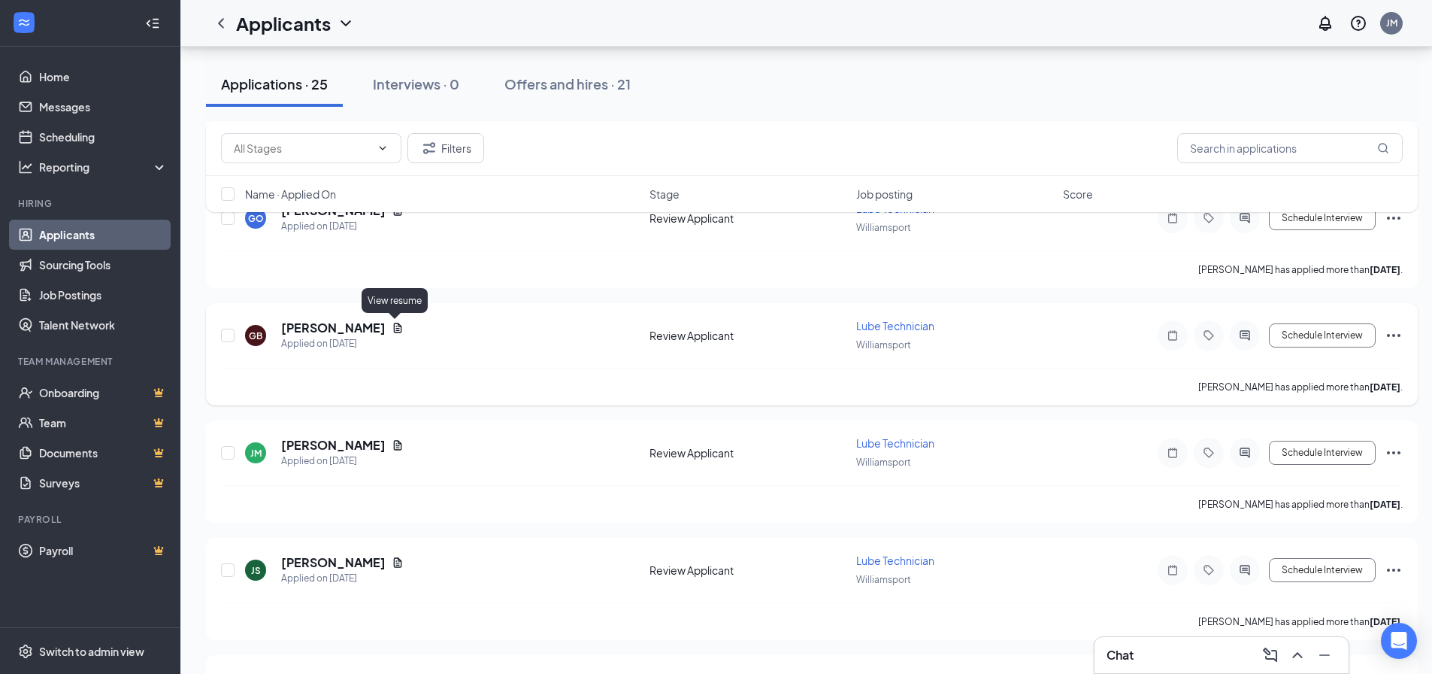
click at [394, 332] on icon "Document" at bounding box center [398, 328] width 8 height 10
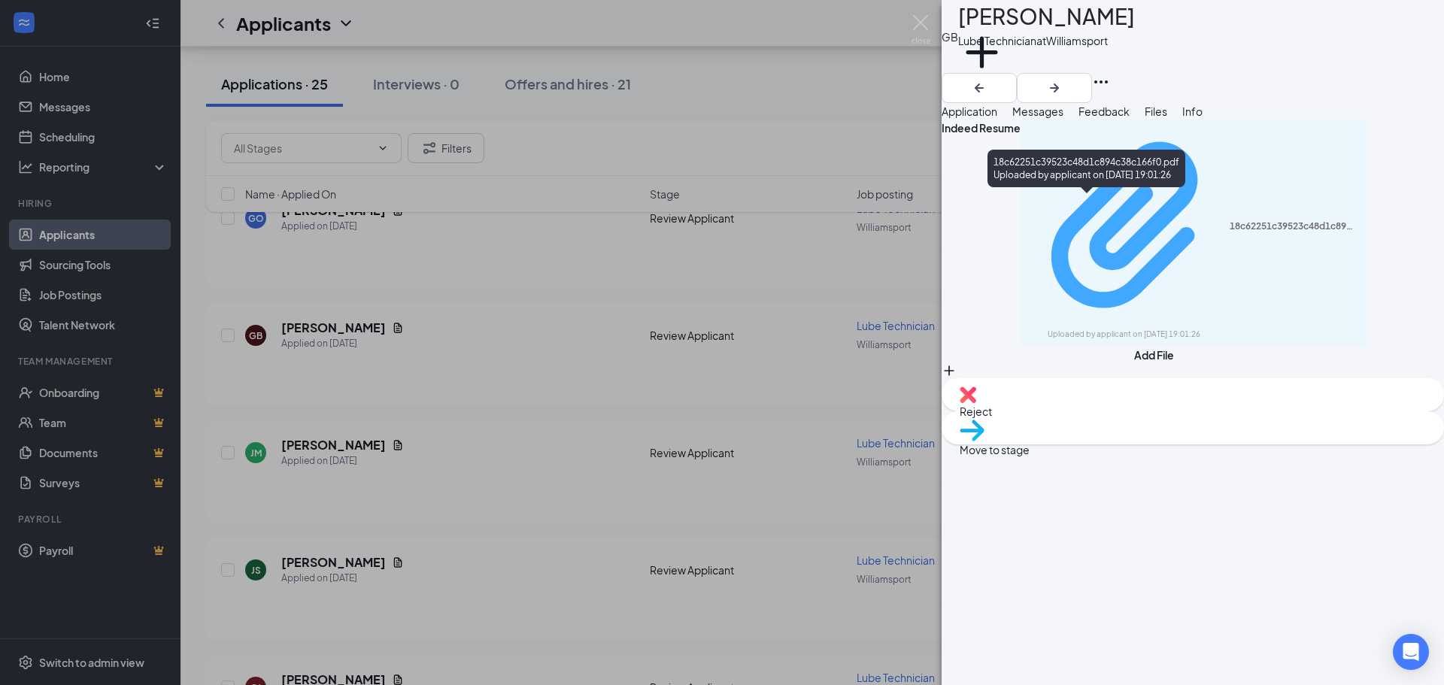
click at [1229, 220] on div "18c62251c39523c48d1c894c38c166f0.pdf" at bounding box center [1293, 226] width 129 height 12
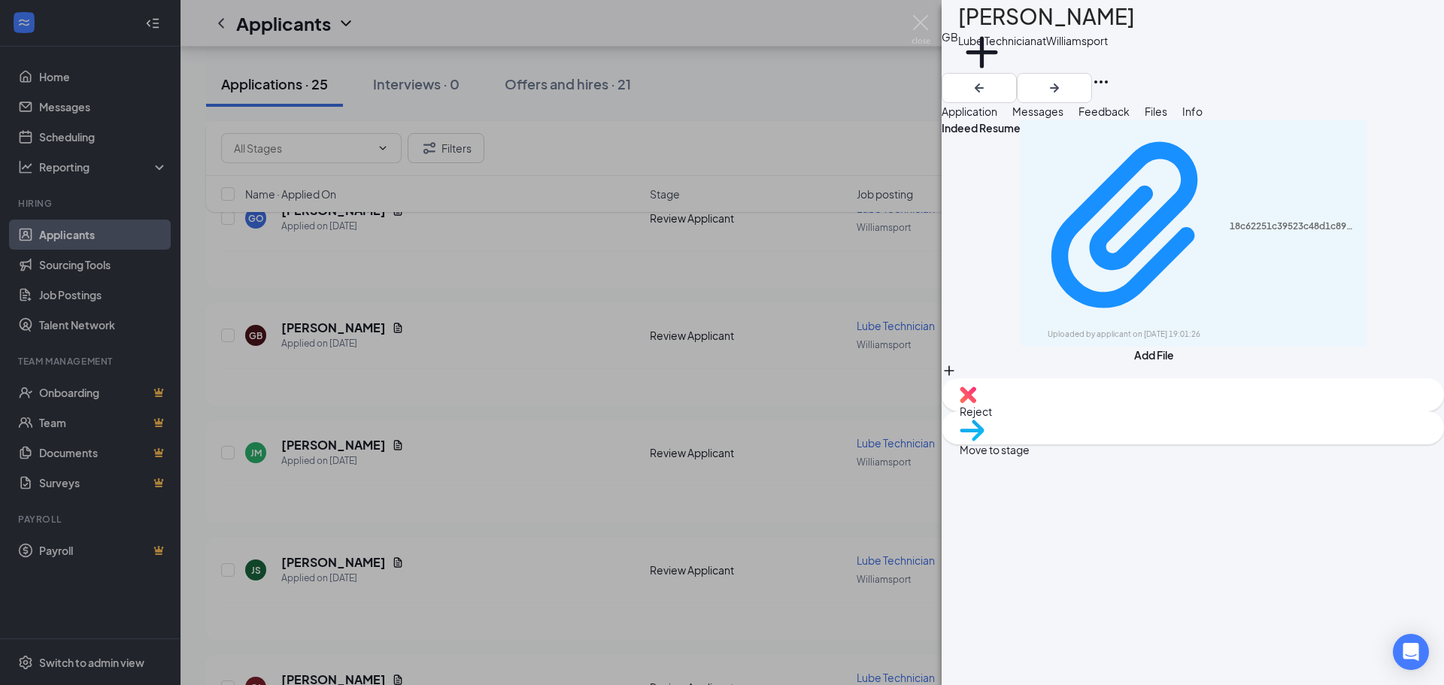
click at [459, 432] on div "GB [PERSON_NAME] Lube Technician at [GEOGRAPHIC_DATA] Add a tag Application Mes…" at bounding box center [722, 342] width 1444 height 685
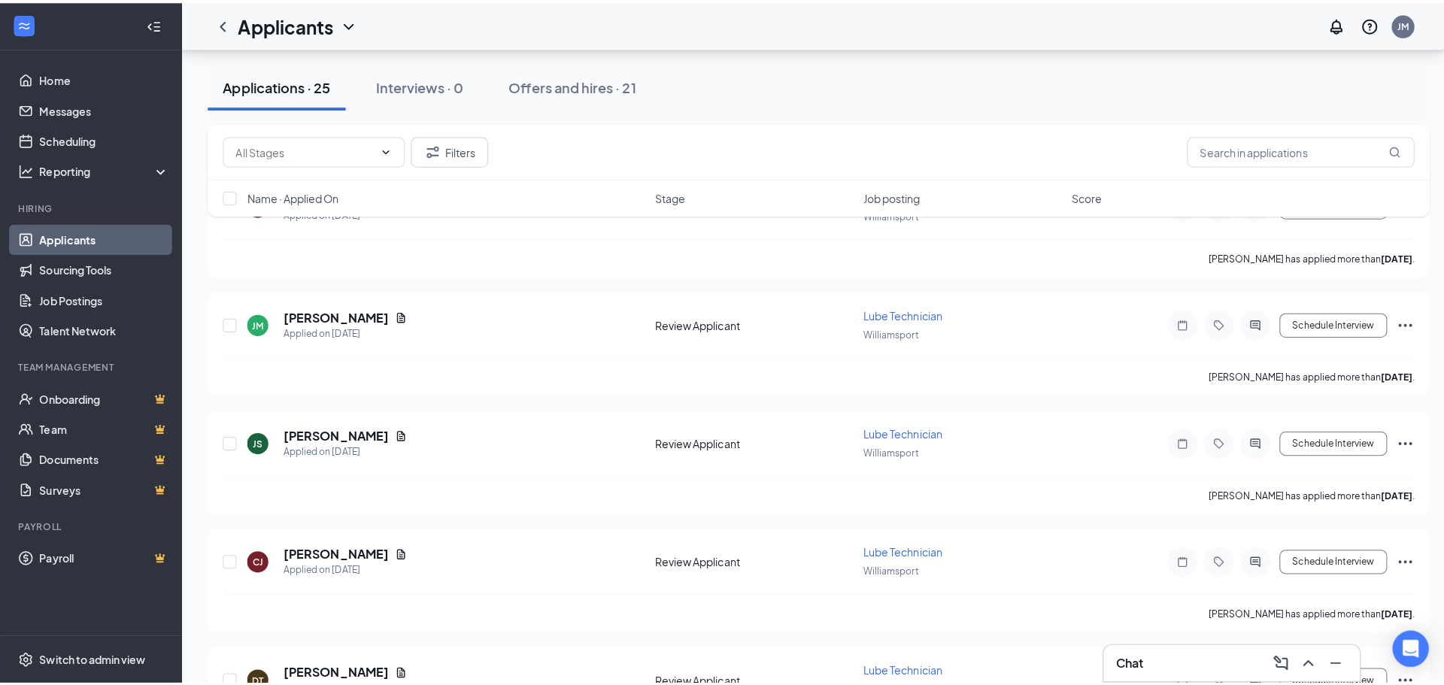
scroll to position [827, 0]
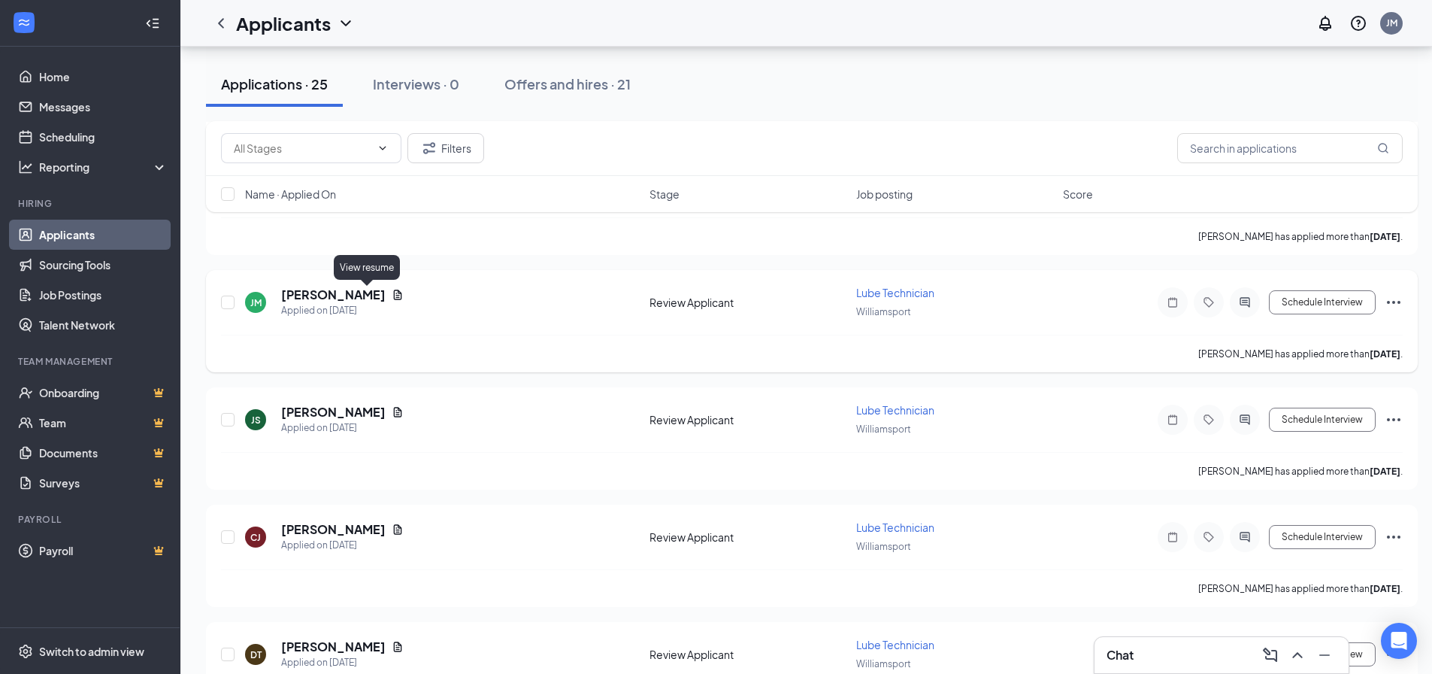
click at [394, 291] on icon "Document" at bounding box center [398, 294] width 8 height 10
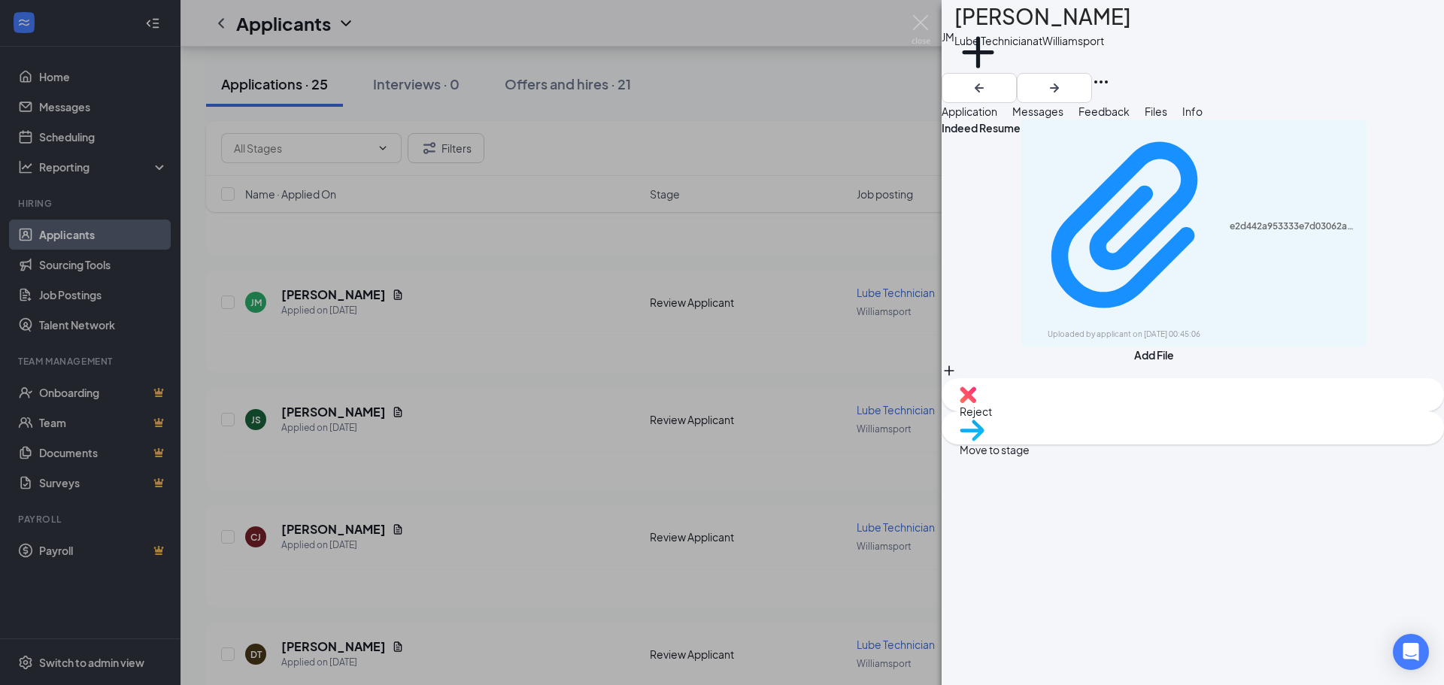
drag, startPoint x: 529, startPoint y: 520, endPoint x: 807, endPoint y: 380, distance: 312.0
click at [529, 519] on div "[PERSON_NAME] Lube Technician at [GEOGRAPHIC_DATA] Add a tag Application Messag…" at bounding box center [722, 342] width 1444 height 685
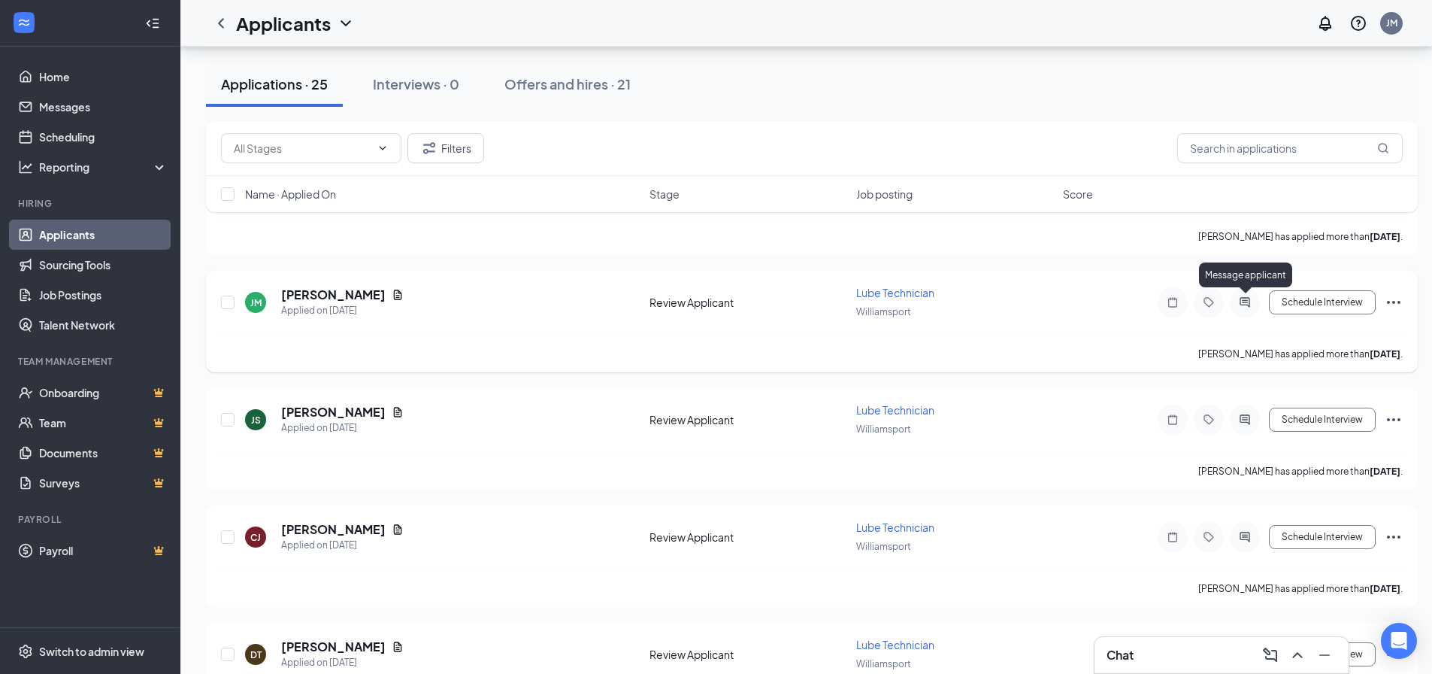
click at [1250, 300] on icon "ActiveChat" at bounding box center [1245, 302] width 18 height 12
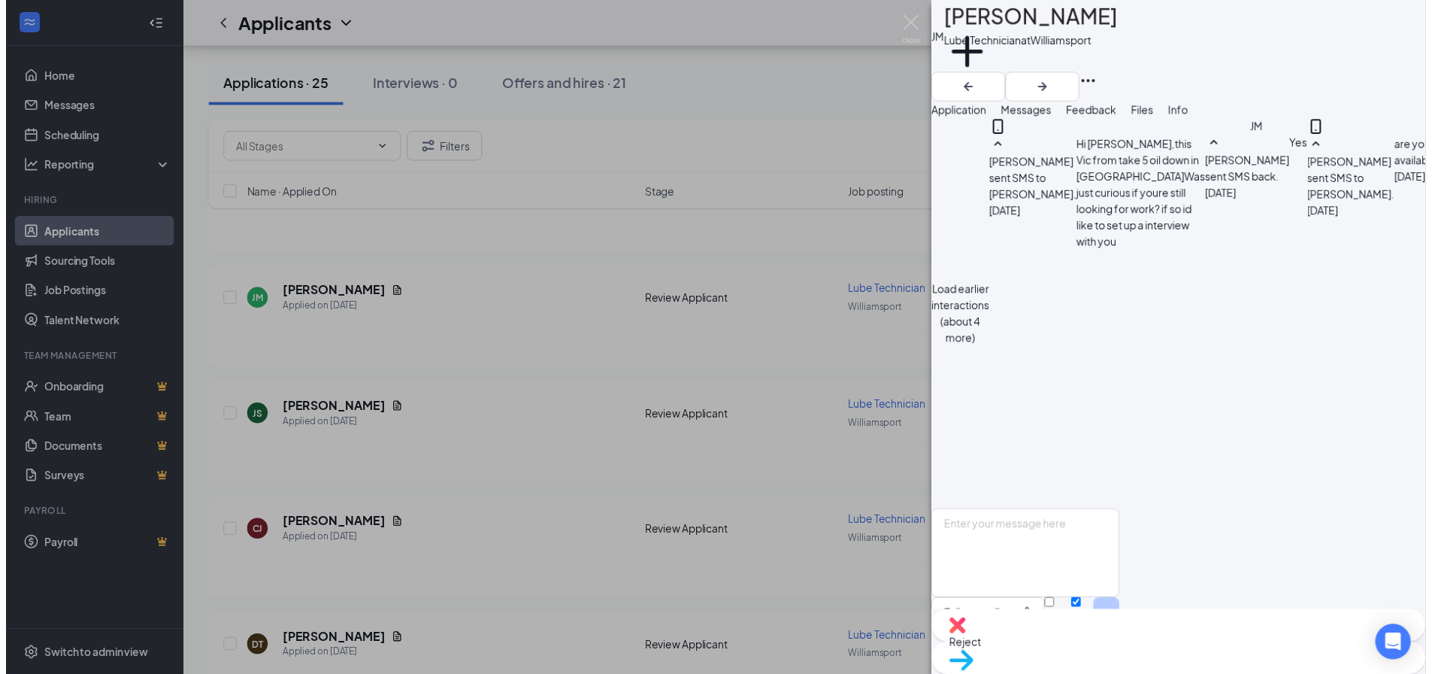
scroll to position [429, 0]
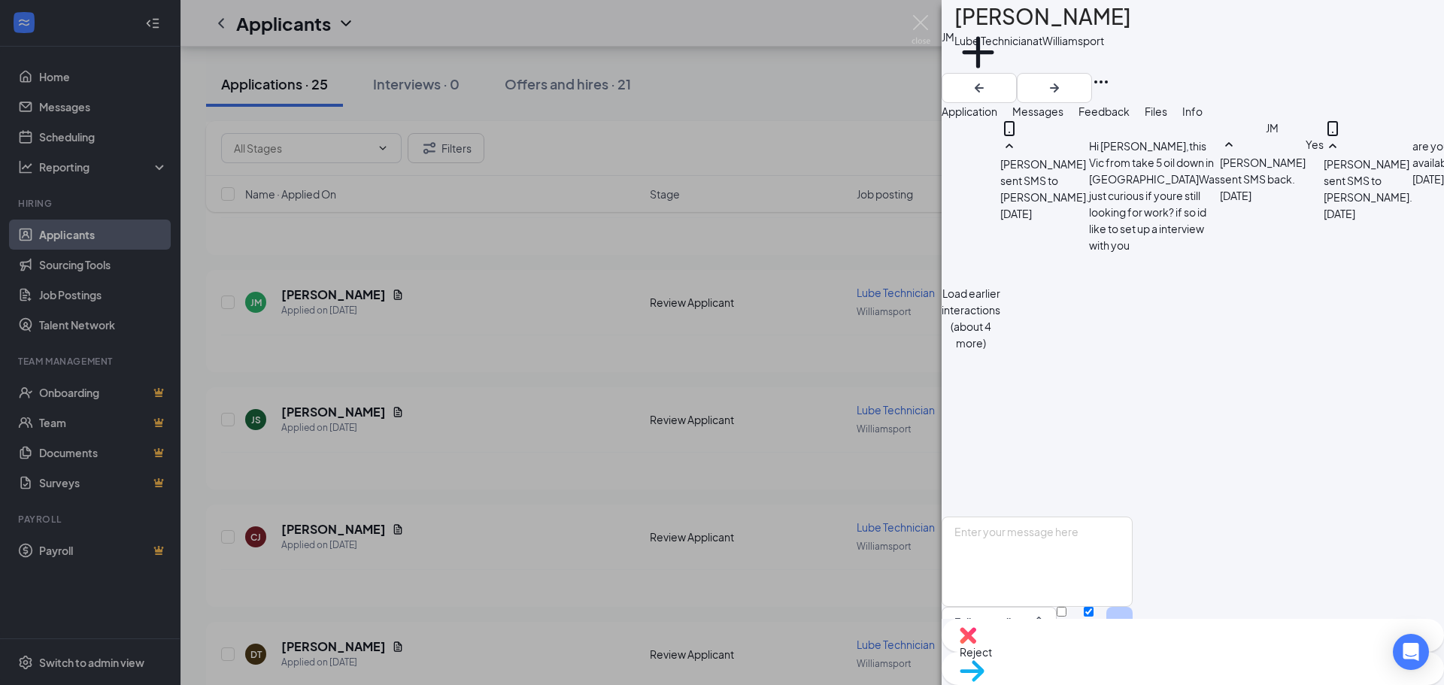
click at [762, 370] on div "[PERSON_NAME] Lube Technician at [GEOGRAPHIC_DATA] Add a tag Application Messag…" at bounding box center [722, 342] width 1444 height 685
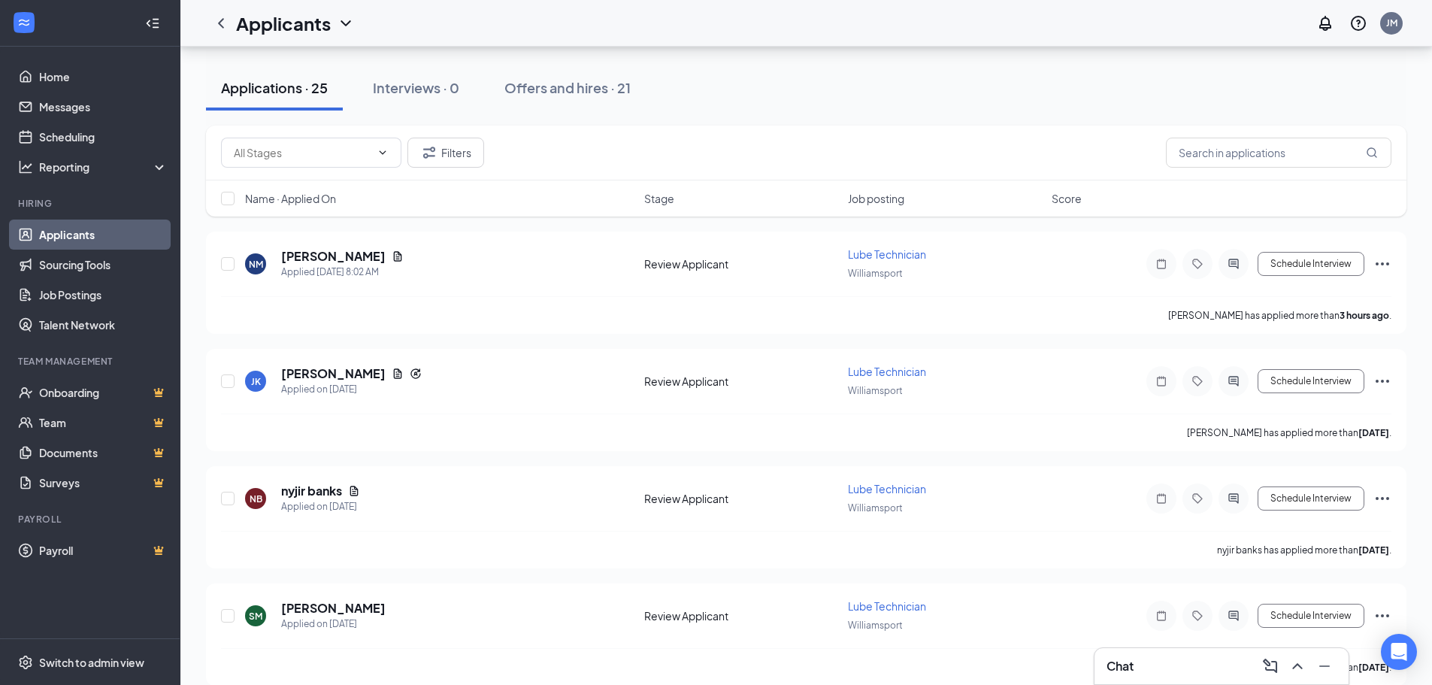
scroll to position [150, 0]
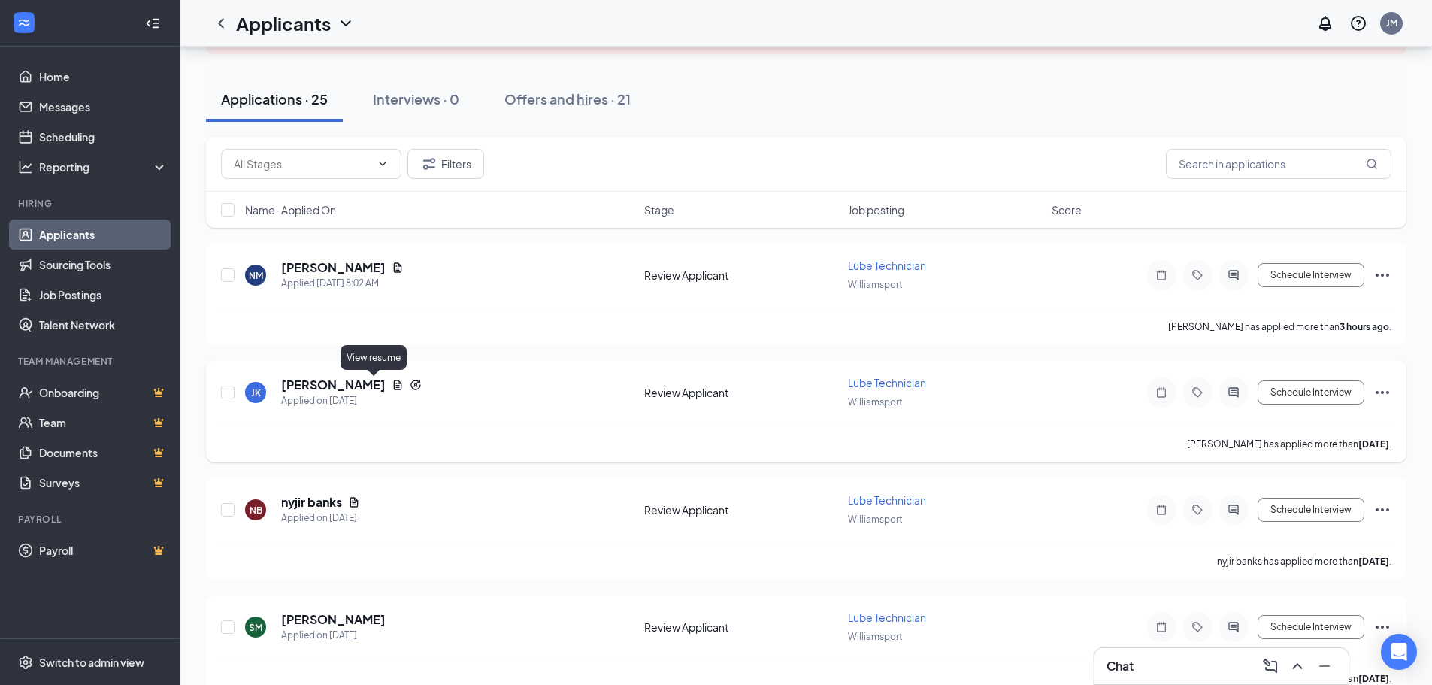
click at [392, 389] on icon "Document" at bounding box center [398, 385] width 12 height 12
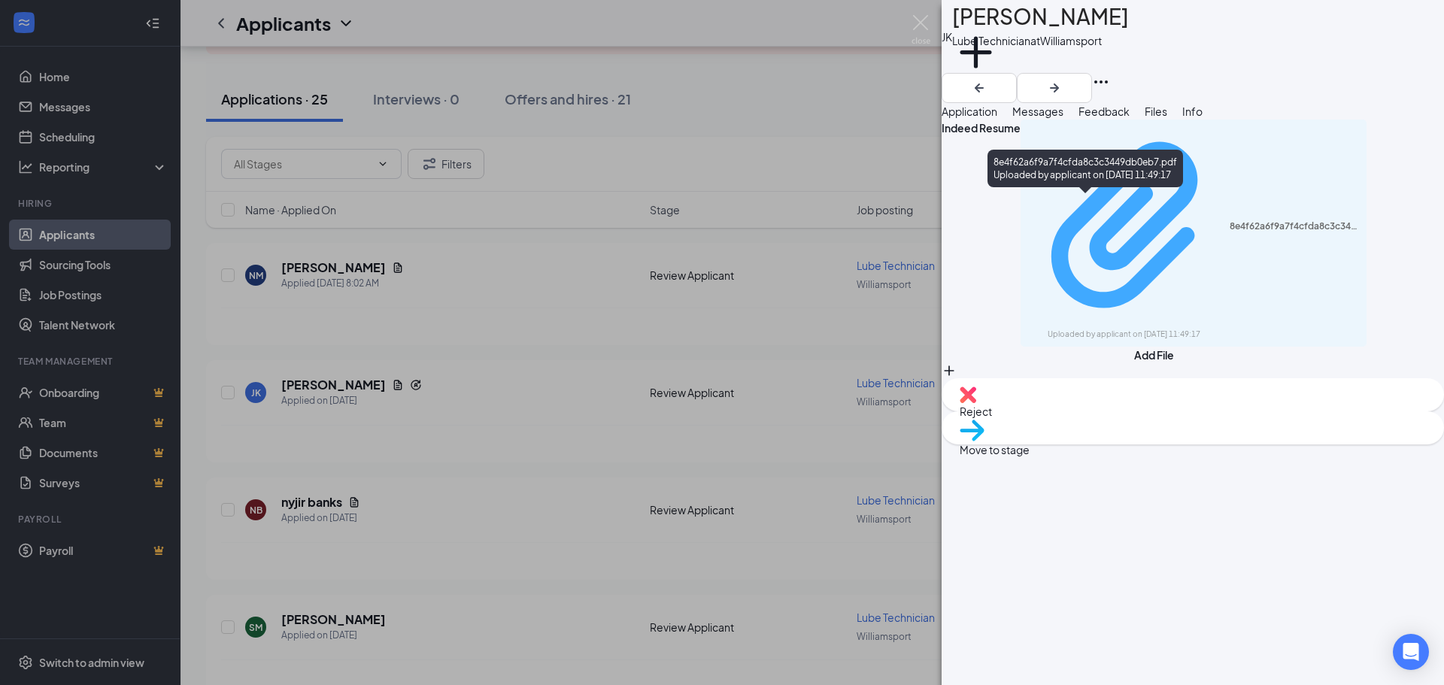
click at [1148, 329] on div "Uploaded by applicant on [DATE] 11:49:17" at bounding box center [1160, 335] width 226 height 12
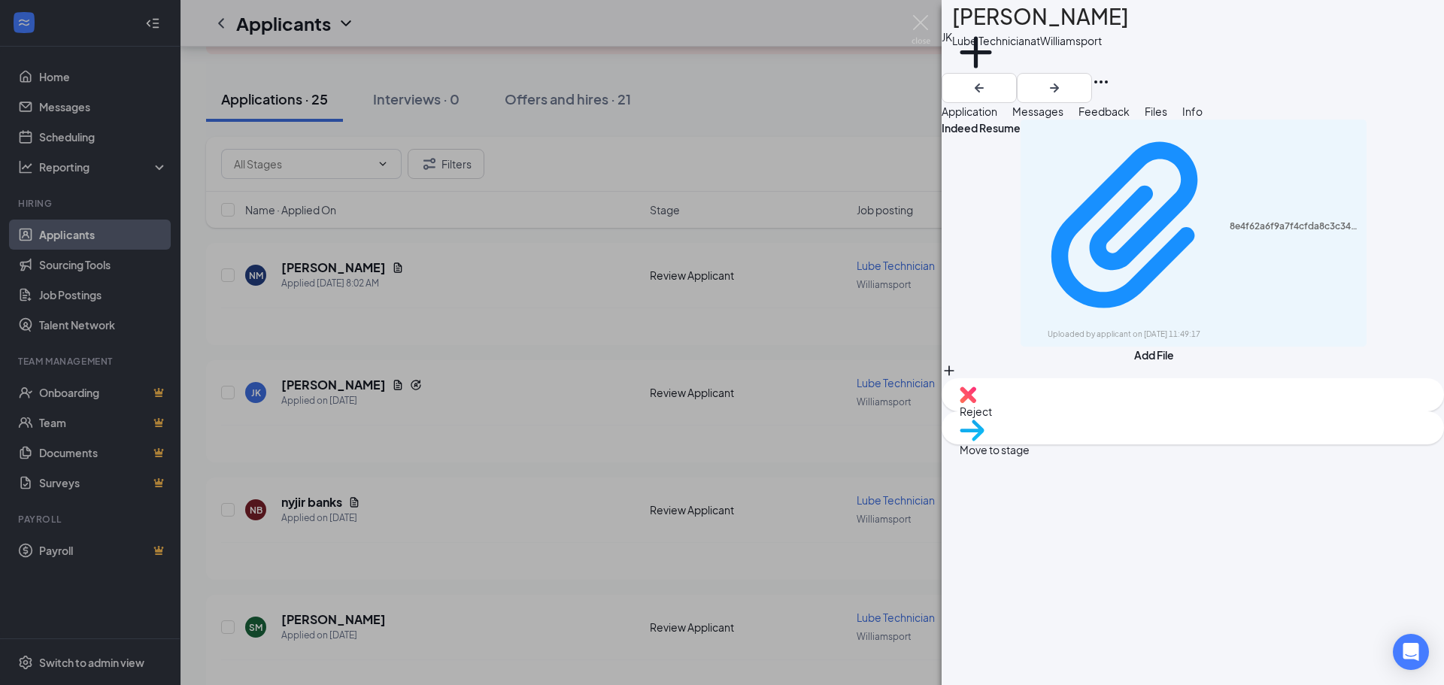
click at [598, 395] on div "[PERSON_NAME] [PERSON_NAME] Lube Technician at [GEOGRAPHIC_DATA] Add a tag Appl…" at bounding box center [722, 342] width 1444 height 685
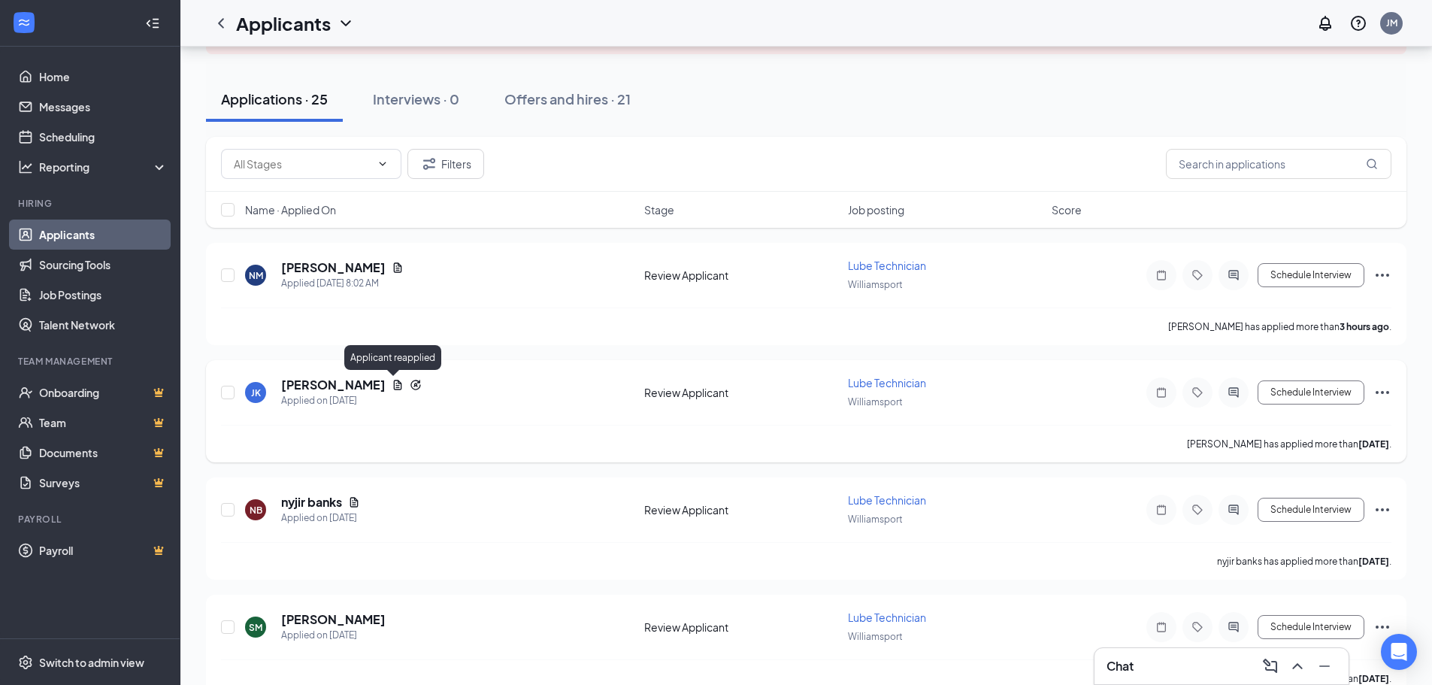
click at [410, 386] on icon "Reapply" at bounding box center [416, 385] width 12 height 12
click at [1226, 392] on icon "ActiveChat" at bounding box center [1234, 392] width 18 height 12
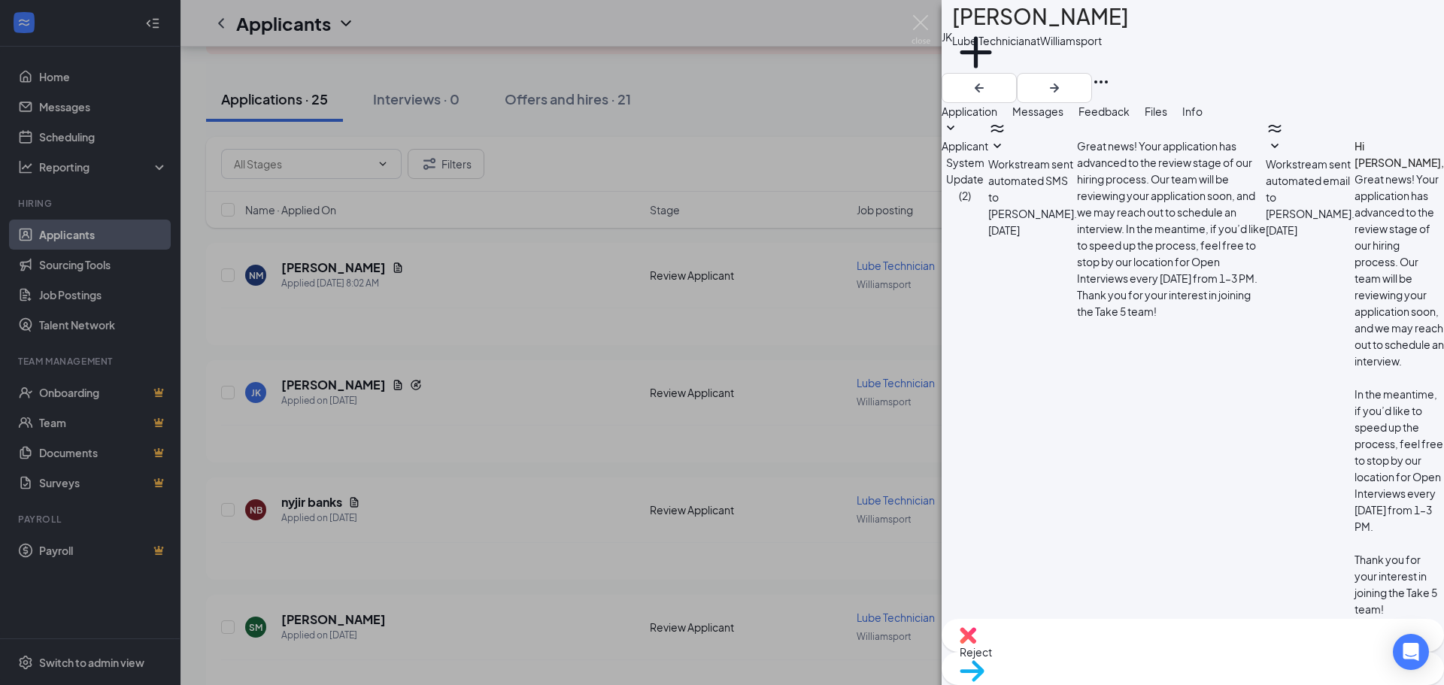
click at [768, 539] on div "[PERSON_NAME] [PERSON_NAME] Lube Technician at [GEOGRAPHIC_DATA] Add a tag Appl…" at bounding box center [722, 342] width 1444 height 685
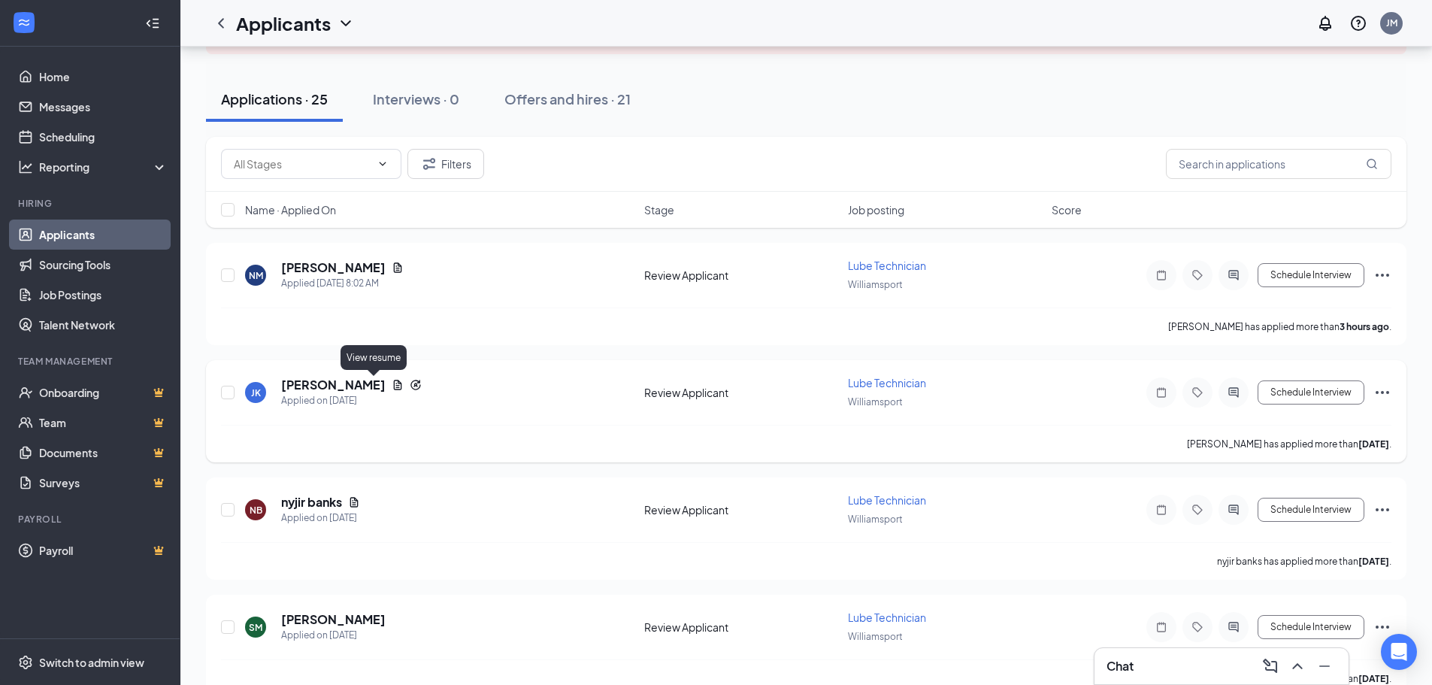
click at [394, 385] on icon "Document" at bounding box center [398, 385] width 8 height 10
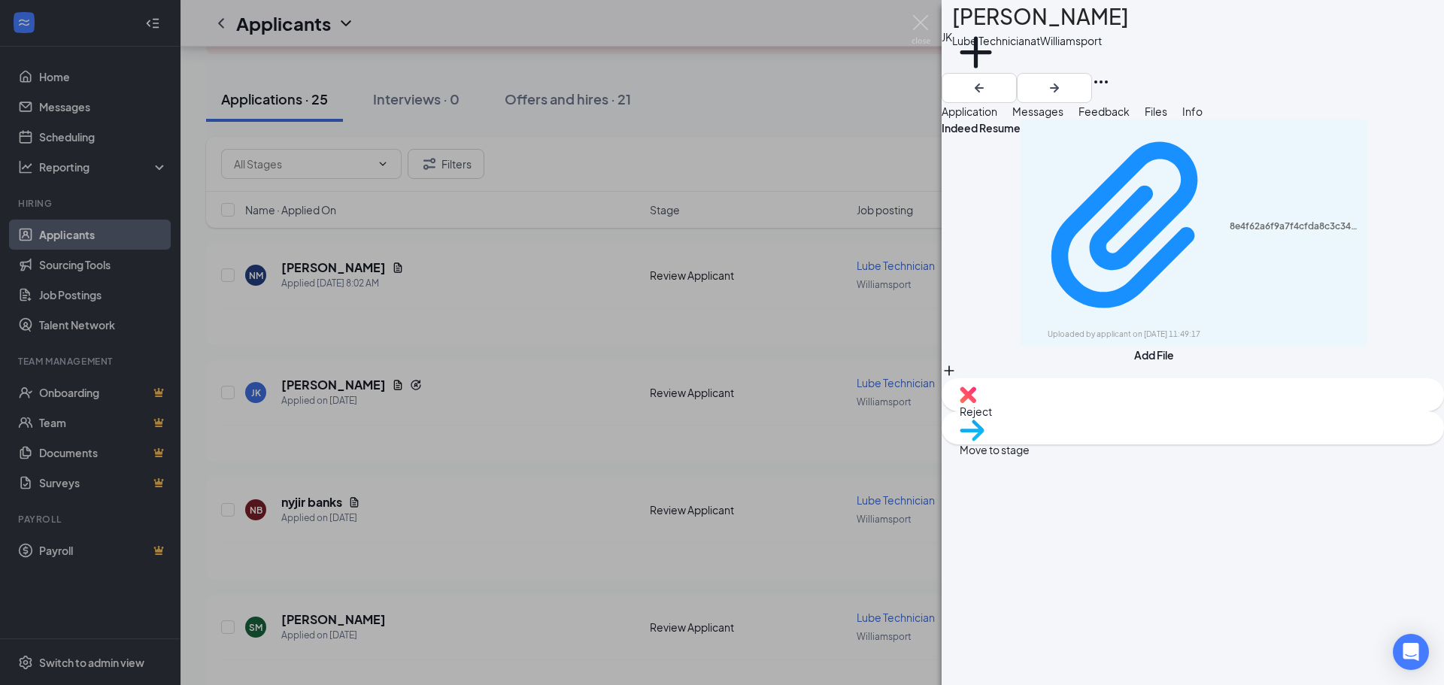
click at [1094, 223] on div "8e4f62a6f9a7f4cfda8c3c3449db0eb7.pdf Uploaded by applicant on [DATE] 11:49:17" at bounding box center [1193, 233] width 346 height 227
click at [1083, 185] on div "8e4f62a6f9a7f4cfda8c3c3449db0eb7.pdf Uploaded by applicant on [DATE] 11:49:17" at bounding box center [1084, 169] width 195 height 38
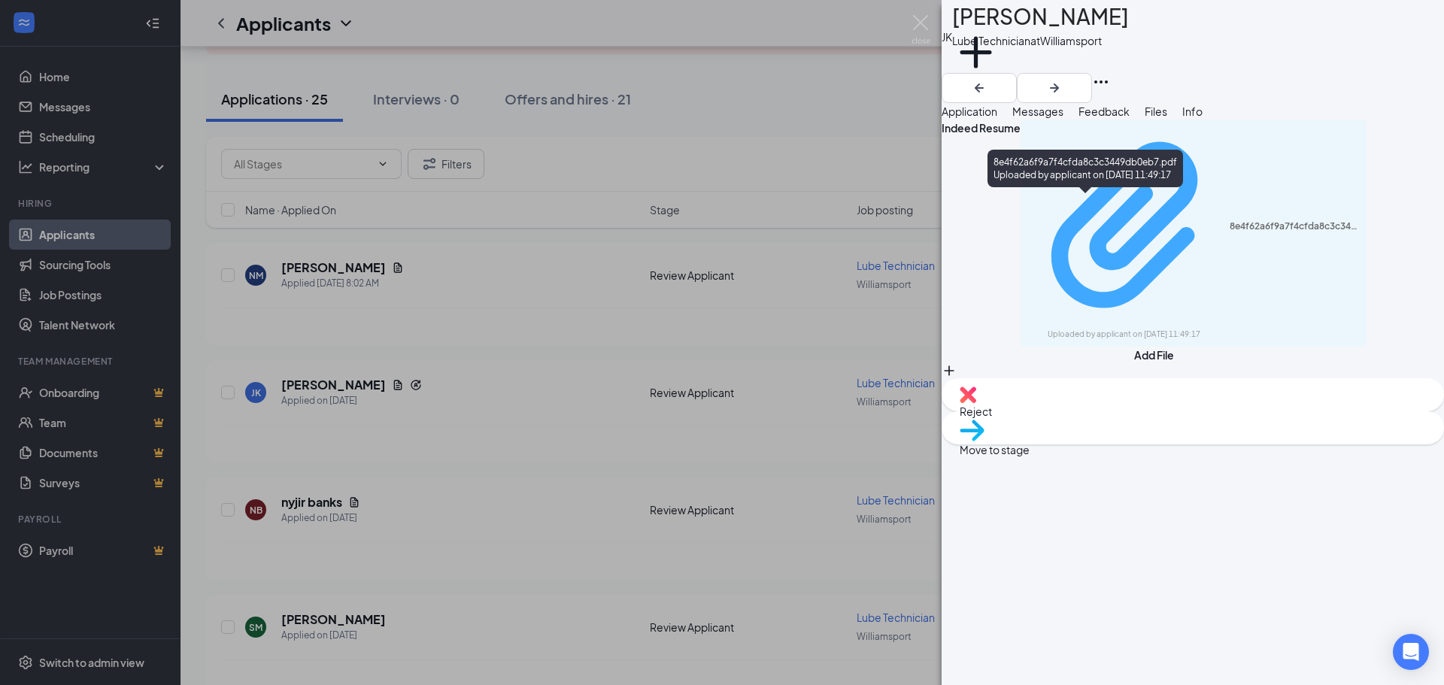
click at [1229, 220] on div "8e4f62a6f9a7f4cfda8c3c3449db0eb7.pdf" at bounding box center [1293, 226] width 129 height 12
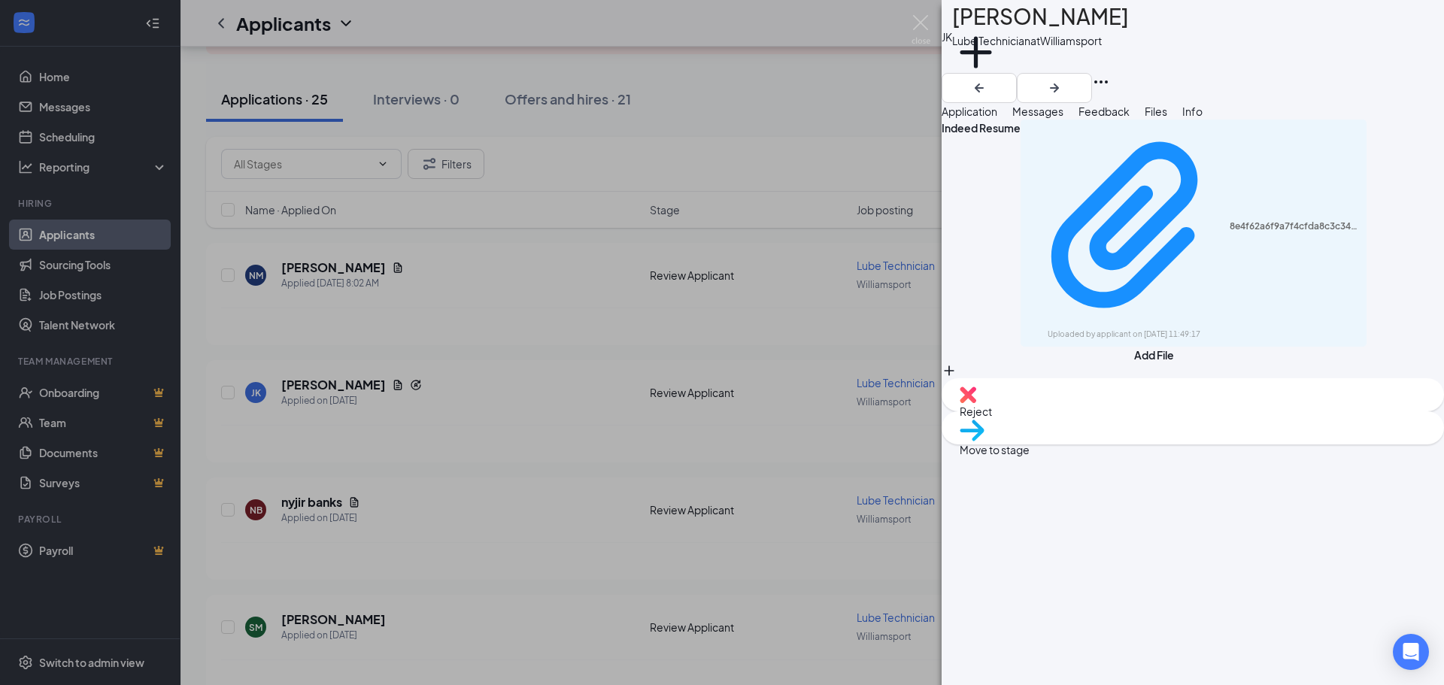
click at [825, 426] on div "[PERSON_NAME] [PERSON_NAME] Lube Technician at [GEOGRAPHIC_DATA] Add a tag Appl…" at bounding box center [722, 342] width 1444 height 685
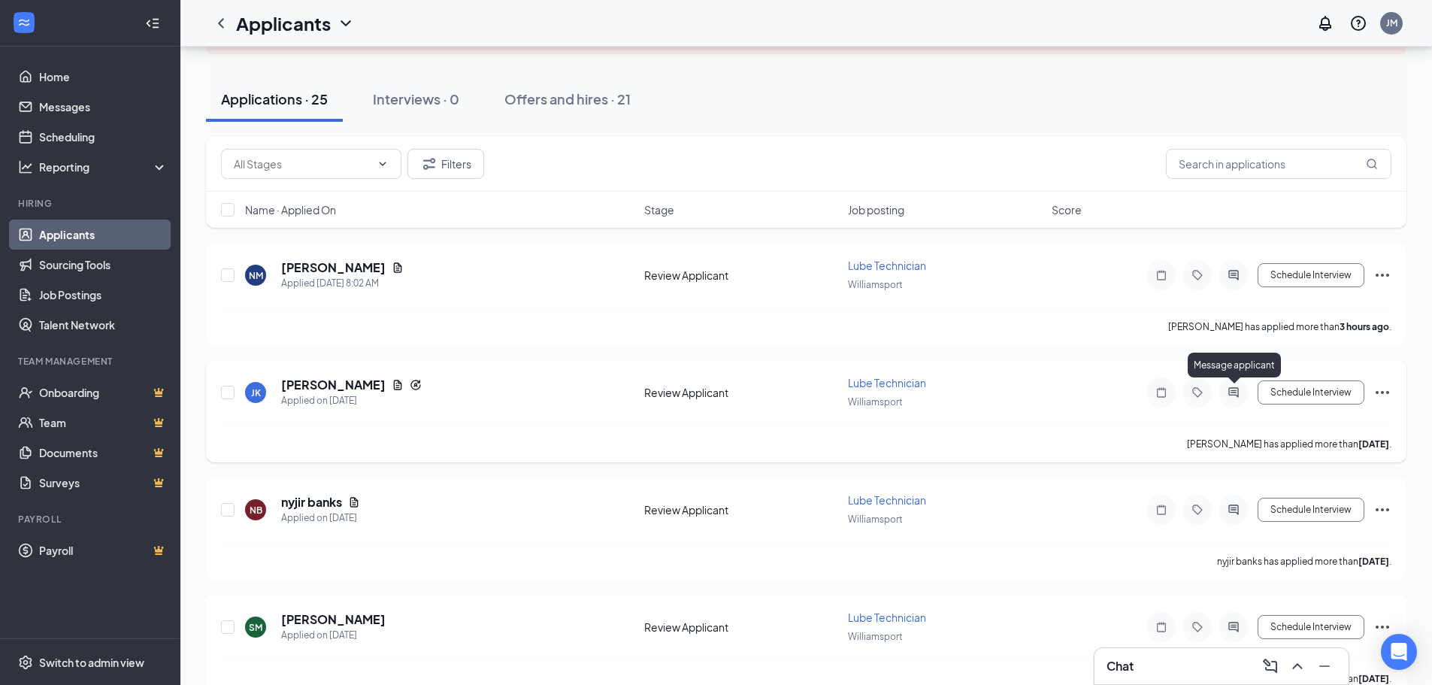
click at [1230, 391] on icon "ActiveChat" at bounding box center [1234, 392] width 18 height 12
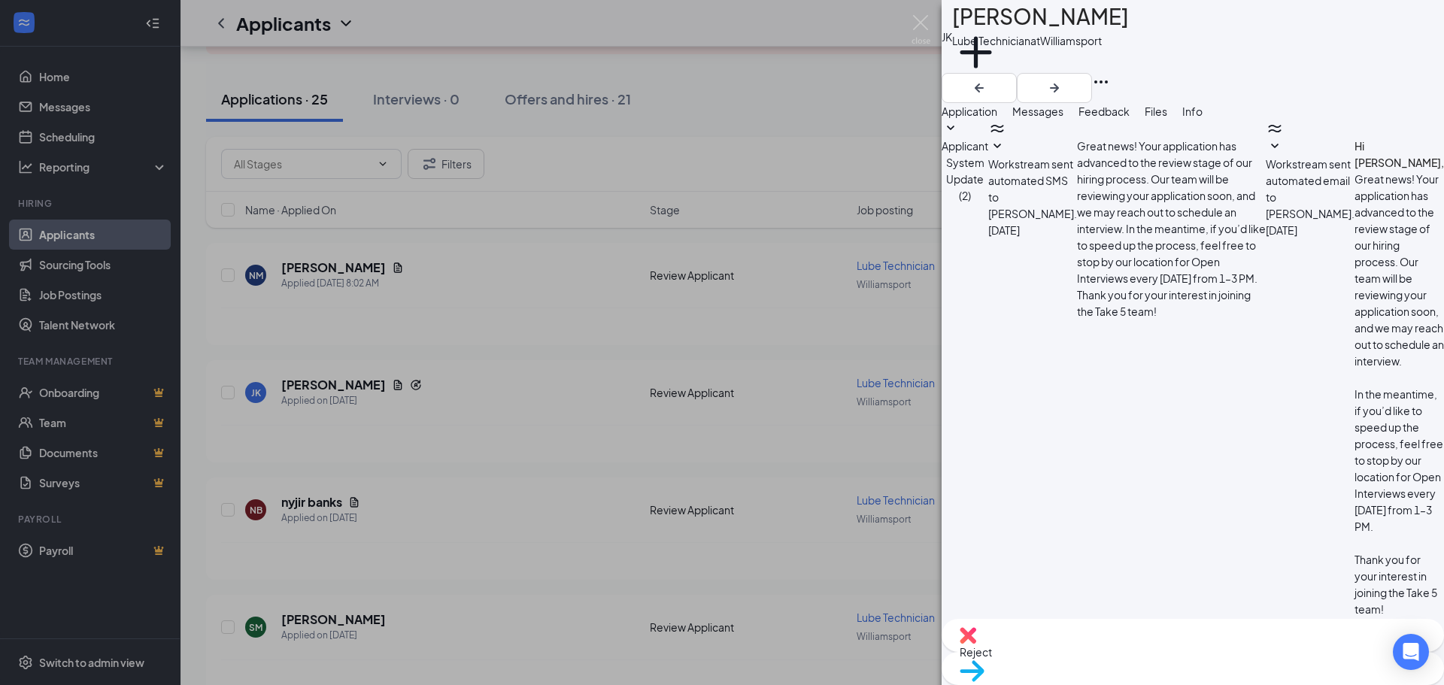
click at [1043, 634] on textarea at bounding box center [1036, 679] width 191 height 90
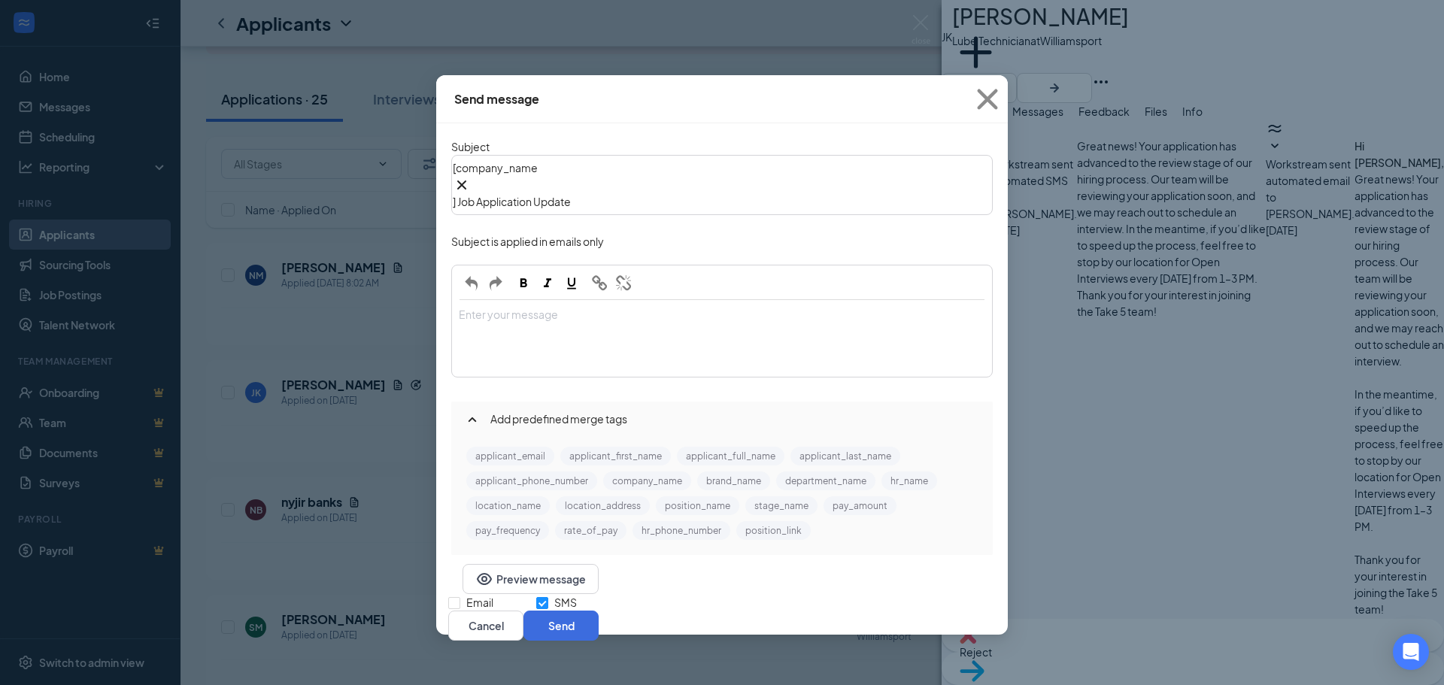
click at [666, 301] on div "Enter your message" at bounding box center [722, 338] width 538 height 75
click at [983, 100] on icon "Cross" at bounding box center [987, 99] width 41 height 41
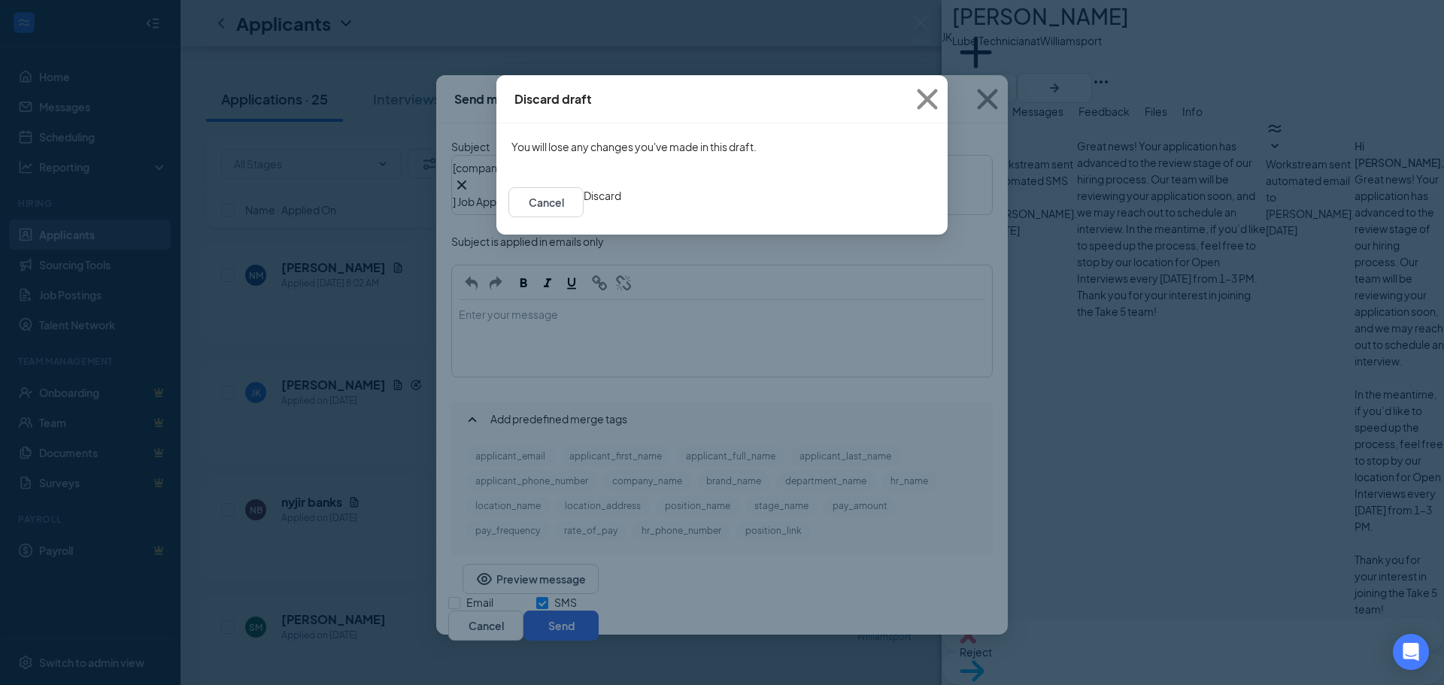
click at [621, 204] on button "Discard" at bounding box center [602, 195] width 38 height 17
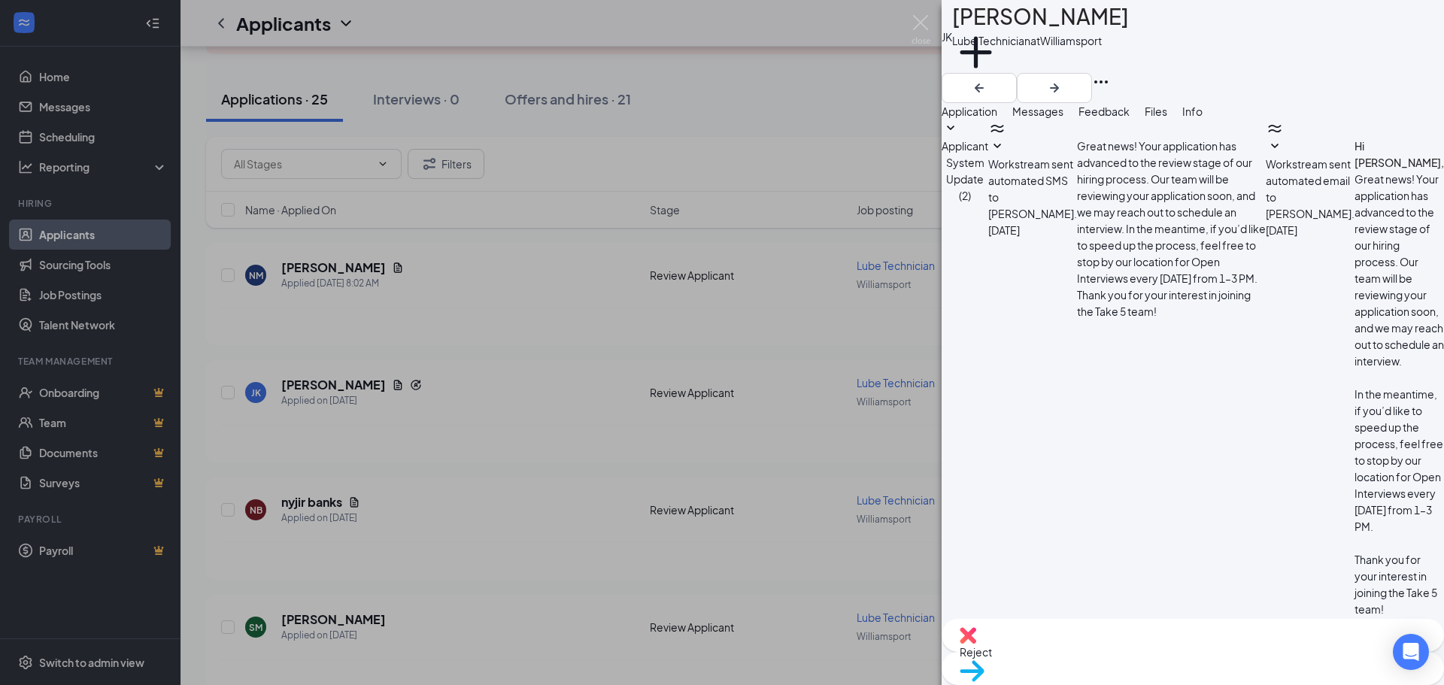
click at [853, 582] on div "[PERSON_NAME] [PERSON_NAME] Lube Technician at [GEOGRAPHIC_DATA] Add a tag Appl…" at bounding box center [722, 342] width 1444 height 685
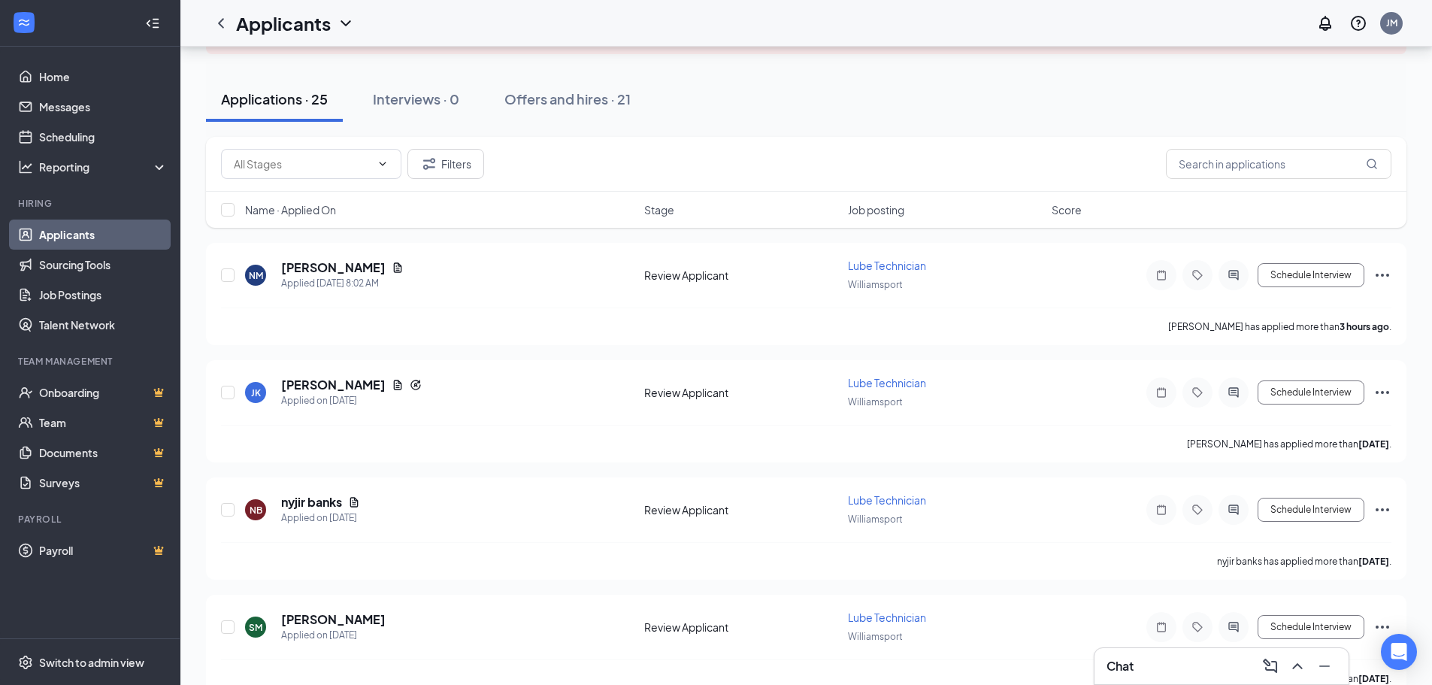
click at [1149, 671] on div "Chat" at bounding box center [1222, 666] width 230 height 24
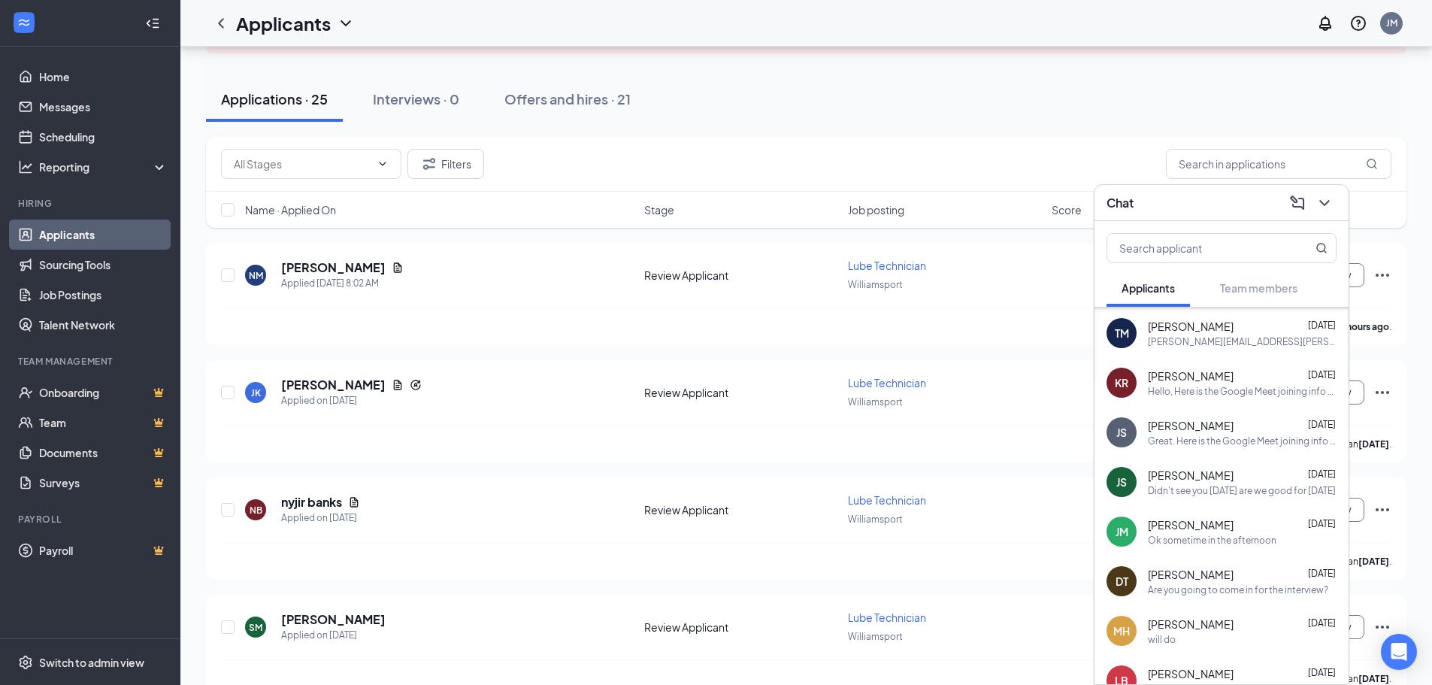
scroll to position [75, 0]
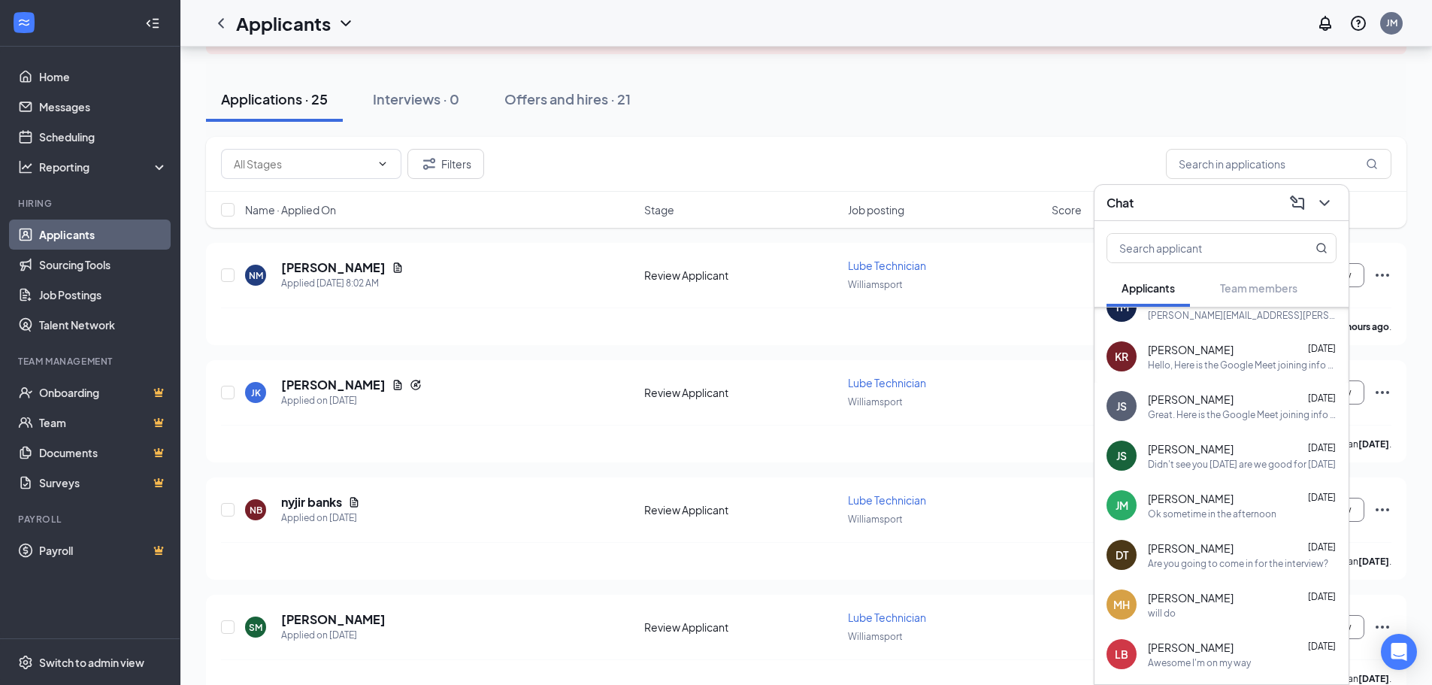
click at [1209, 517] on div "Ok sometime in the afternoon" at bounding box center [1212, 513] width 129 height 13
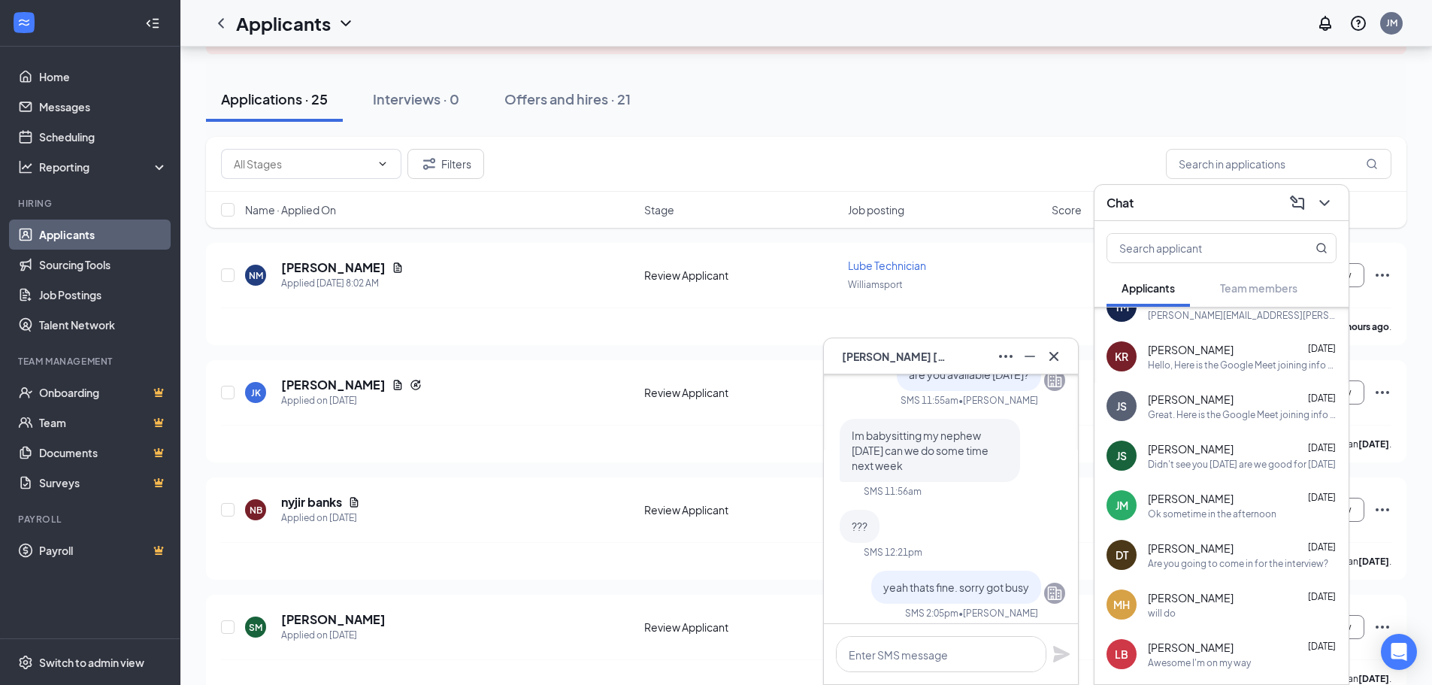
scroll to position [-677, 0]
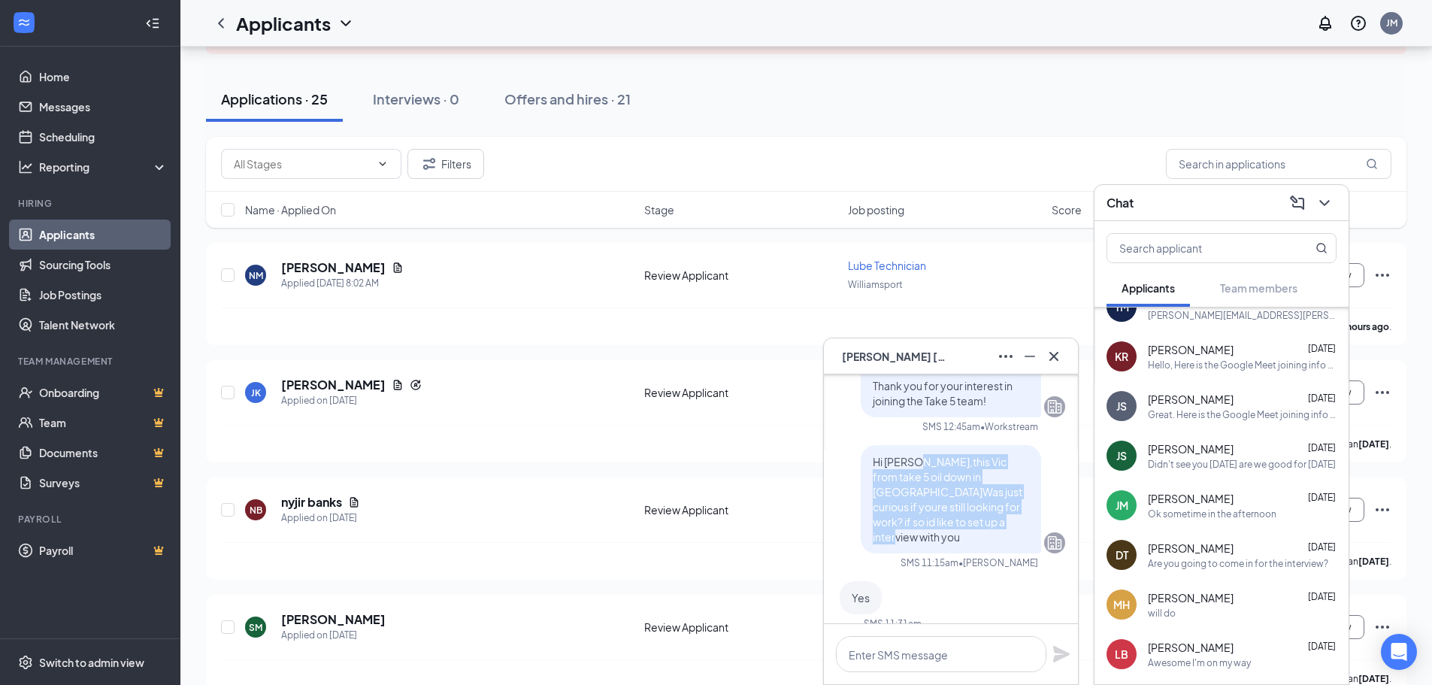
drag, startPoint x: 947, startPoint y: 538, endPoint x: 905, endPoint y: 476, distance: 74.9
click at [905, 476] on span "Hi [PERSON_NAME],this Vic from take 5 oil down in [GEOGRAPHIC_DATA]Was just cur…" at bounding box center [948, 499] width 150 height 89
copy span "this [PERSON_NAME] from take 5 oil down in [GEOGRAPHIC_DATA]Was just curious if…"
drag, startPoint x: 743, startPoint y: 464, endPoint x: 735, endPoint y: 476, distance: 14.2
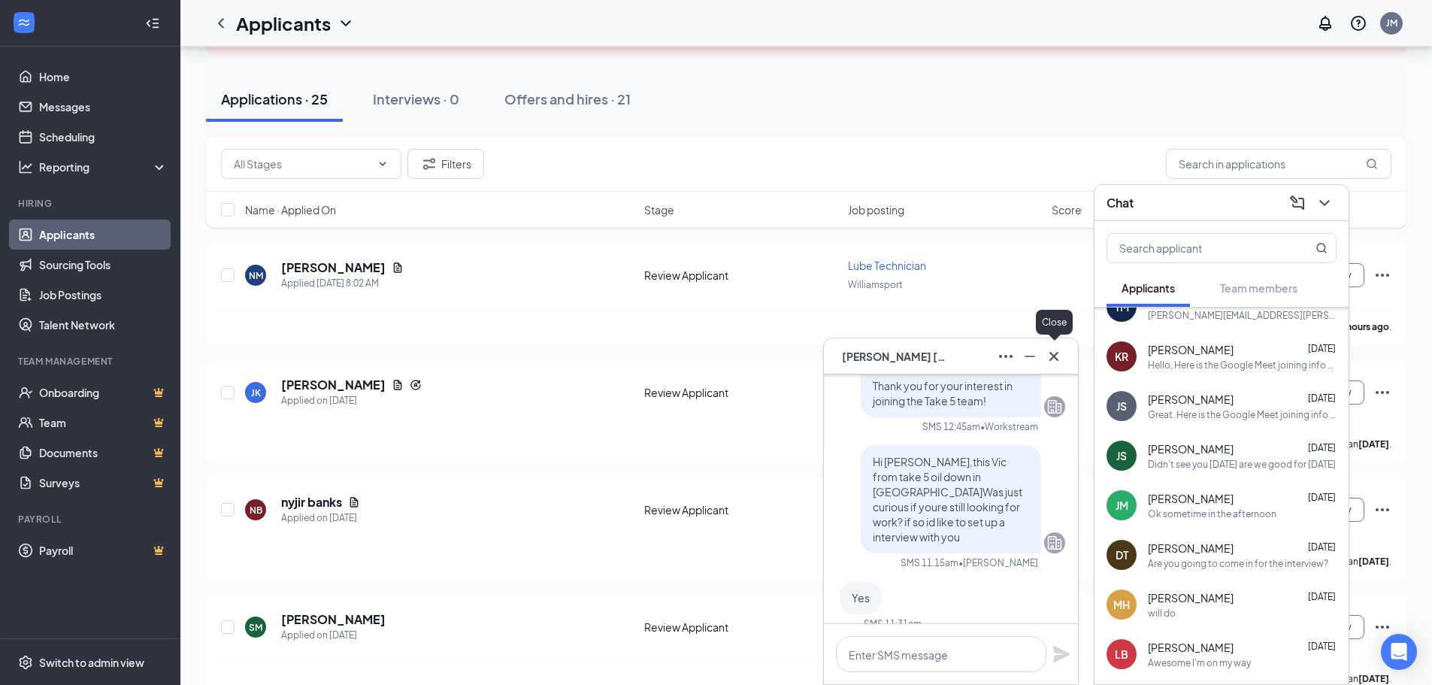
click at [1054, 357] on icon "Cross" at bounding box center [1054, 356] width 18 height 18
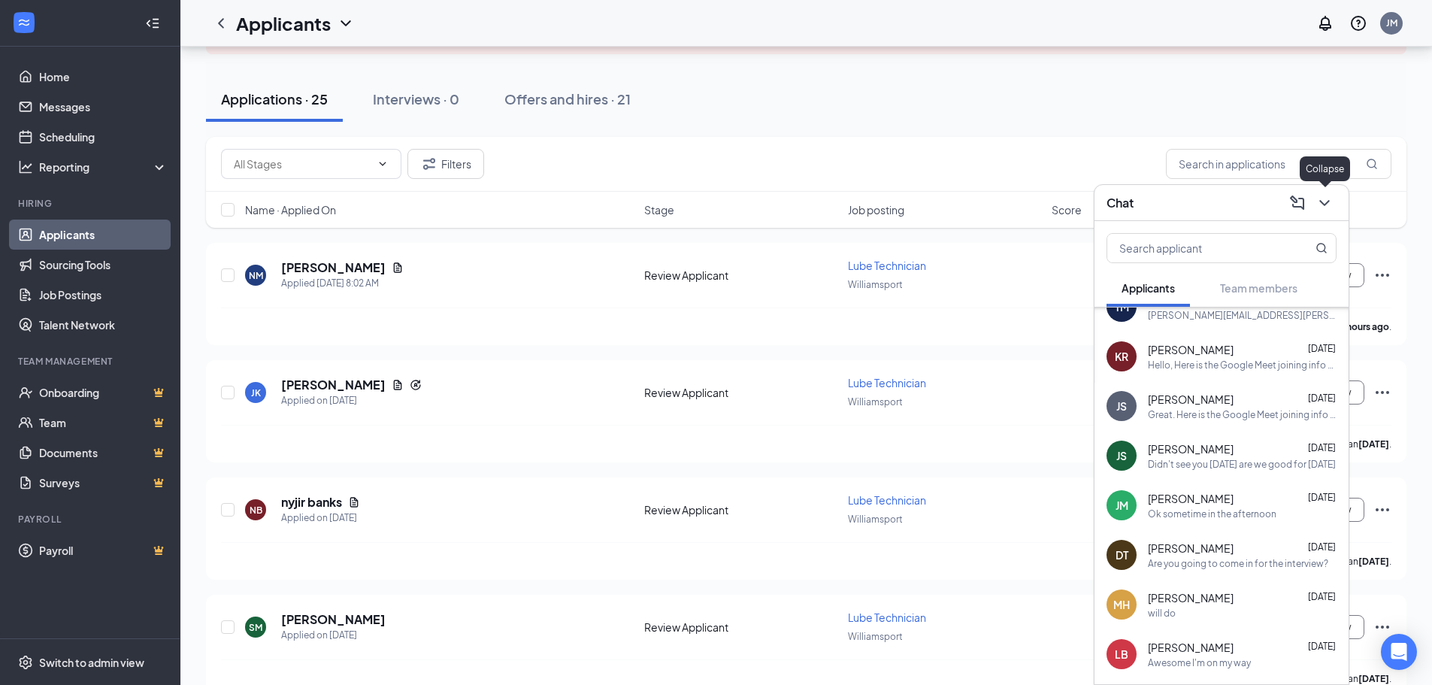
click at [1330, 200] on icon "ChevronDown" at bounding box center [1325, 203] width 18 height 18
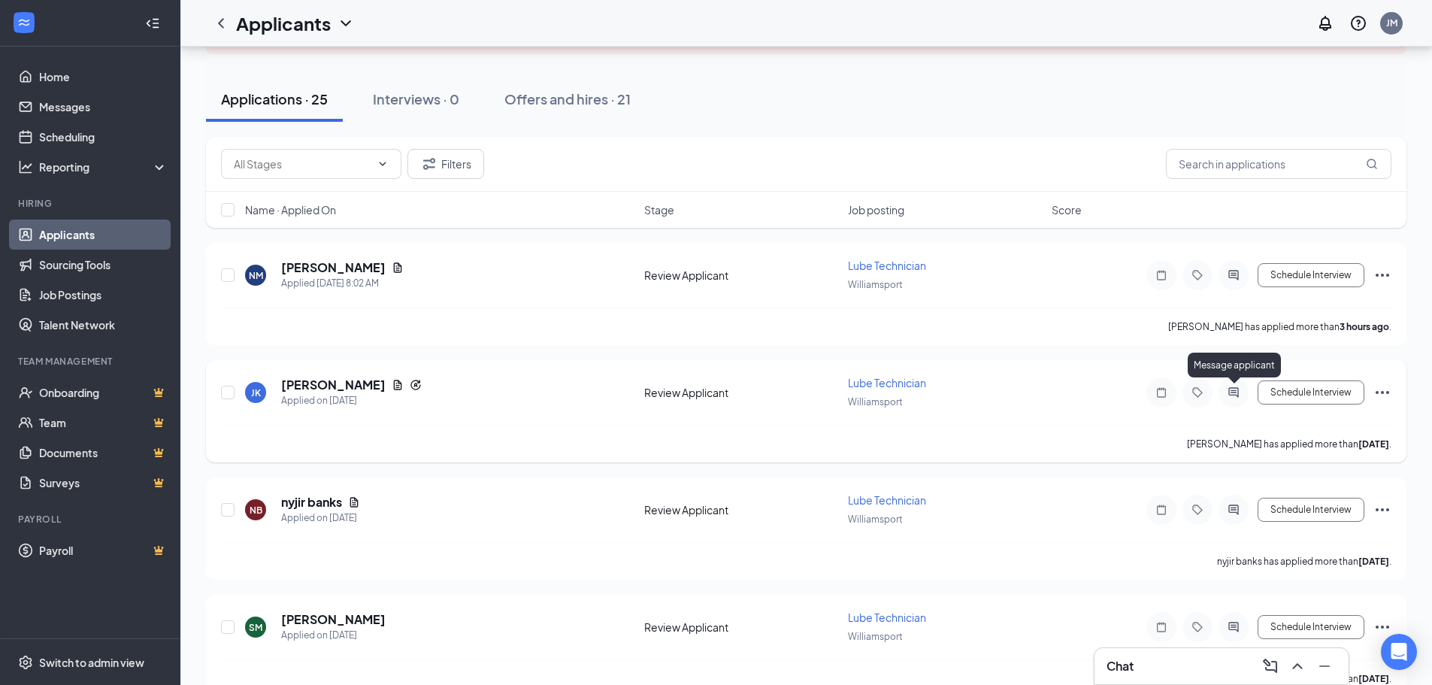
click at [1229, 396] on icon "ActiveChat" at bounding box center [1234, 392] width 18 height 12
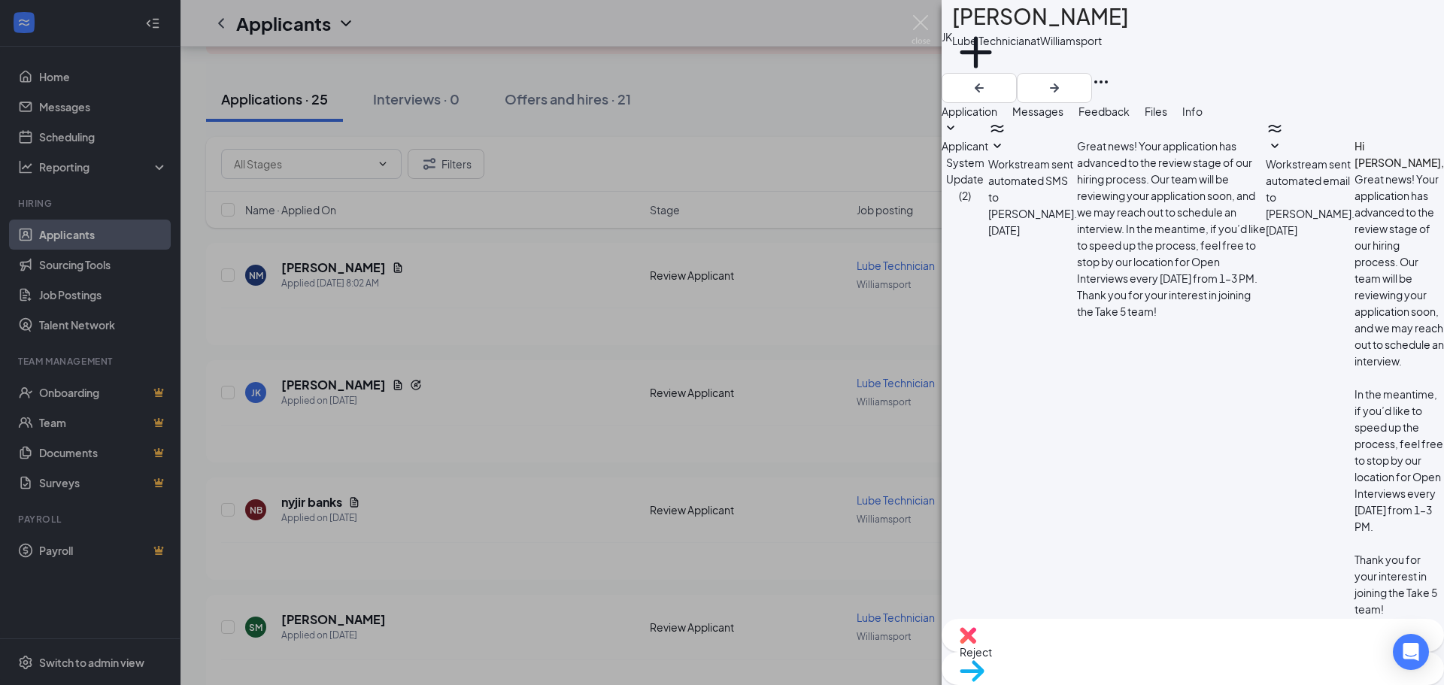
paste textarea "this [PERSON_NAME] from take 5 oil down in [GEOGRAPHIC_DATA]Was just curious if…"
click at [1010, 634] on textarea "this [PERSON_NAME] from take 5 oil down in [GEOGRAPHIC_DATA]Was just curious if…" at bounding box center [1036, 679] width 191 height 90
click at [986, 634] on textarea "this is [PERSON_NAME] from take 5 oil down in [GEOGRAPHIC_DATA]Was just curious…" at bounding box center [1036, 679] width 191 height 90
type textarea "Hi [PERSON_NAME], this is [PERSON_NAME] from take 5 oil down in [GEOGRAPHIC_DAT…"
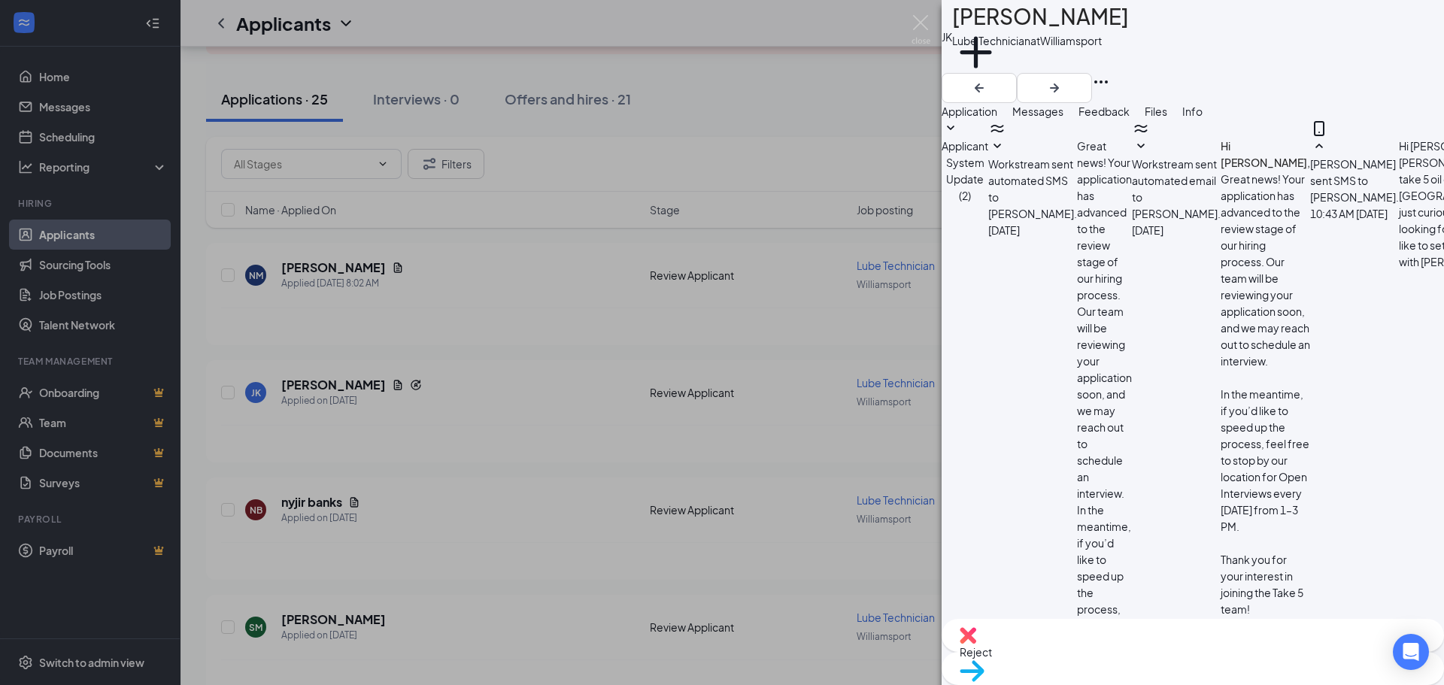
drag, startPoint x: 501, startPoint y: 255, endPoint x: 281, endPoint y: 19, distance: 322.9
click at [501, 248] on div "[PERSON_NAME] [PERSON_NAME] Lube Technician at [GEOGRAPHIC_DATA] Add a tag Appl…" at bounding box center [722, 342] width 1444 height 685
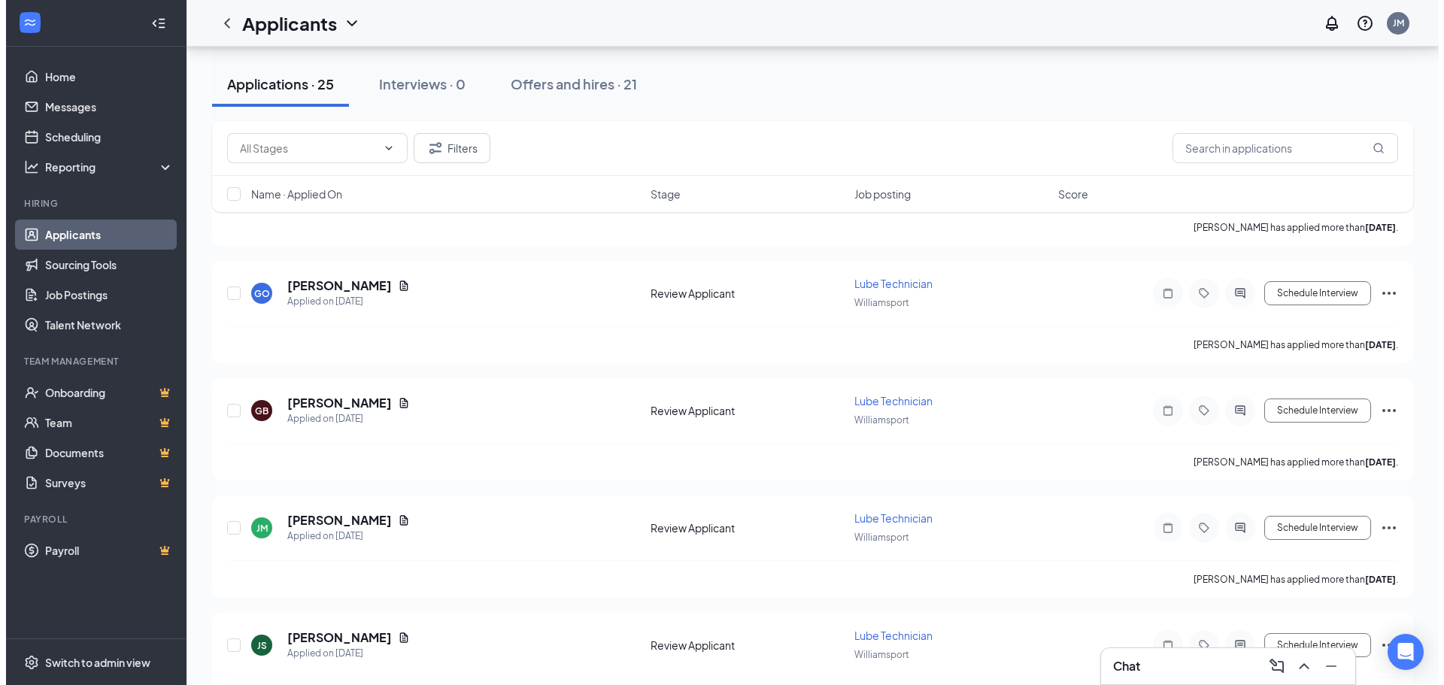
scroll to position [677, 0]
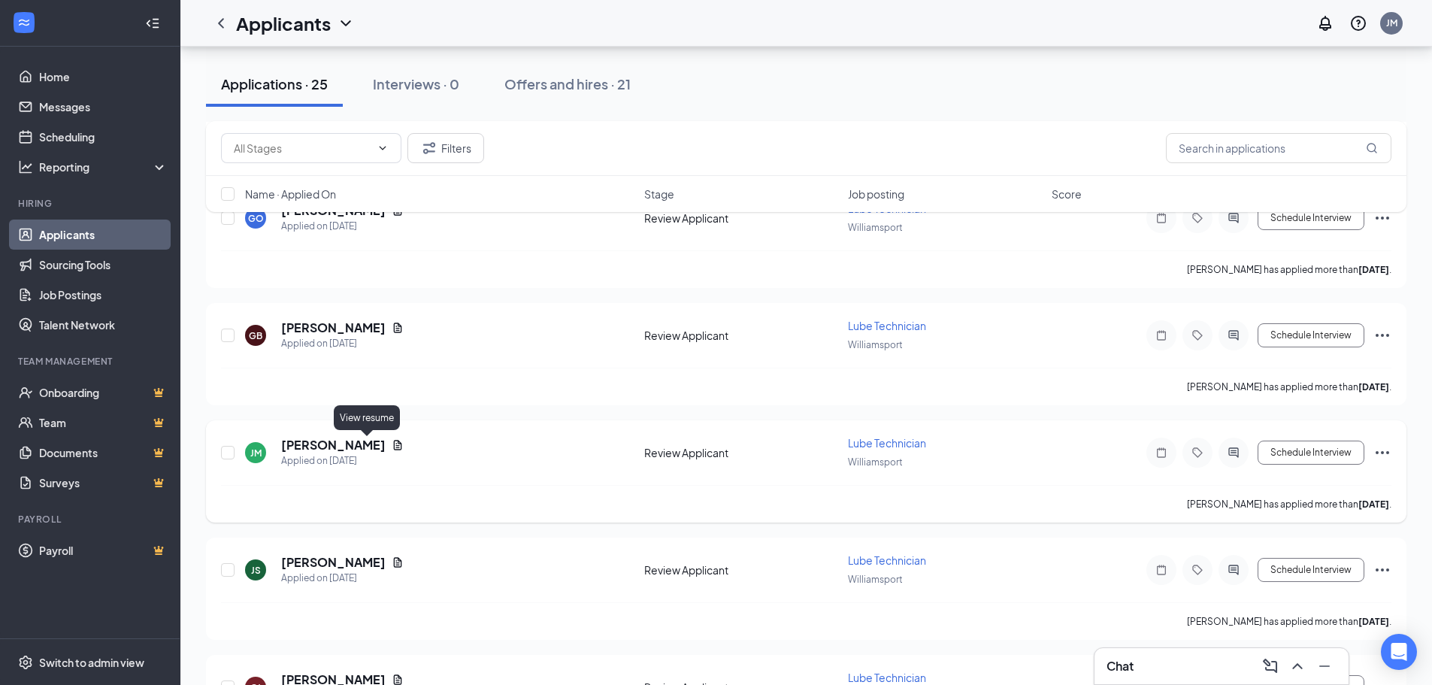
click at [394, 445] on icon "Document" at bounding box center [398, 445] width 8 height 10
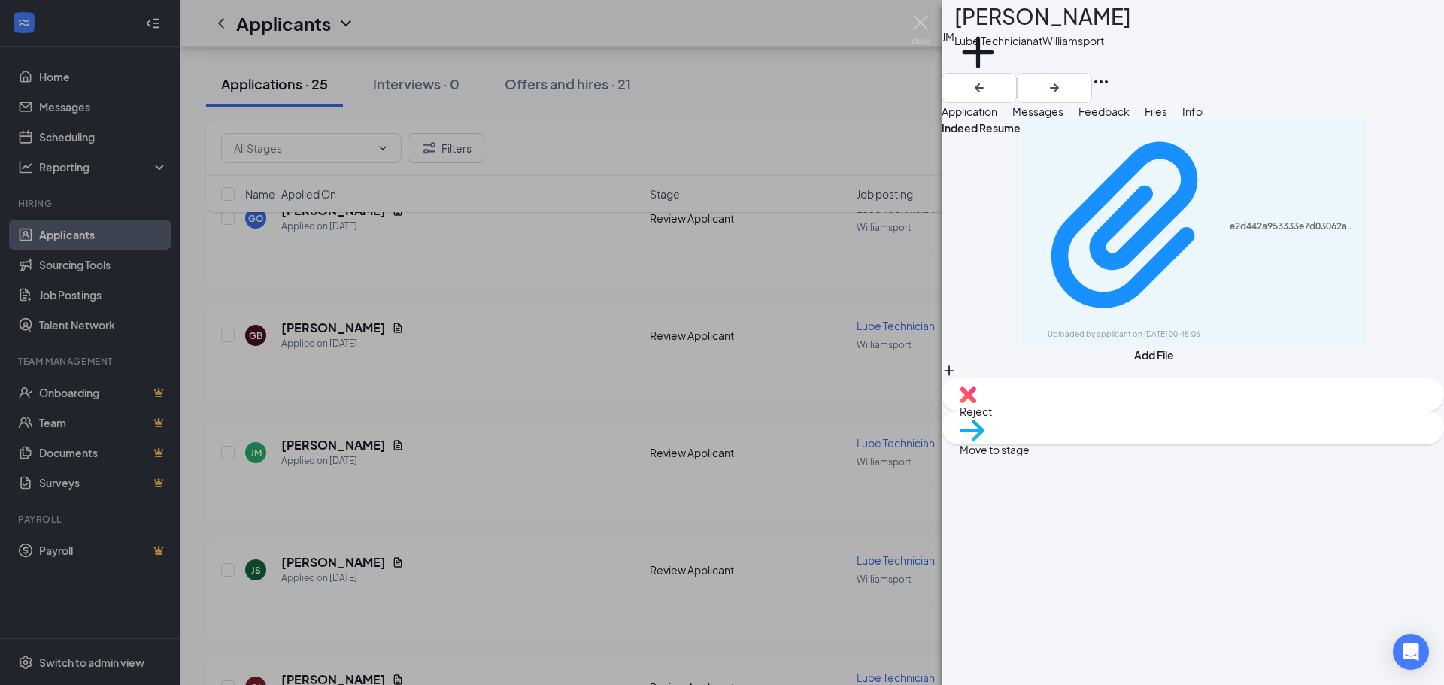
click at [666, 516] on div "[PERSON_NAME] Lube Technician at [GEOGRAPHIC_DATA] Add a tag Application Messag…" at bounding box center [722, 342] width 1444 height 685
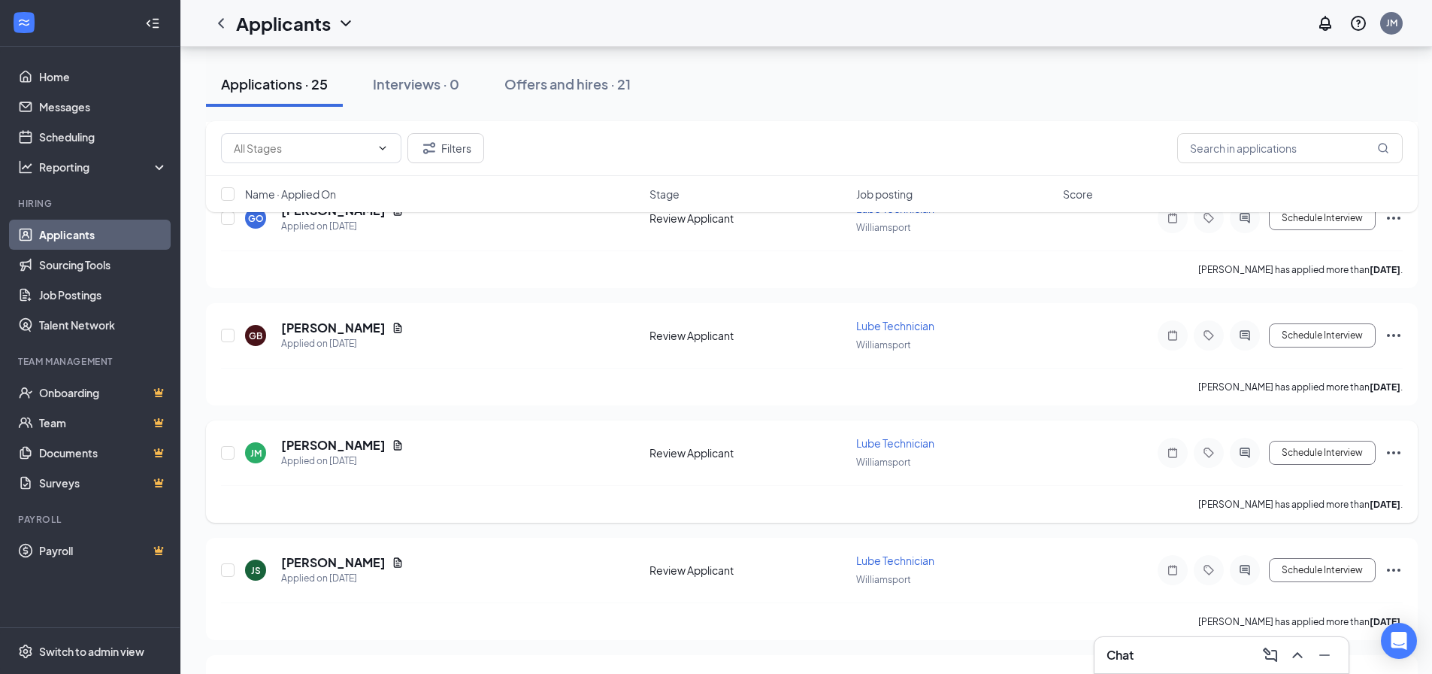
click at [1249, 455] on icon "ActiveChat" at bounding box center [1245, 453] width 18 height 12
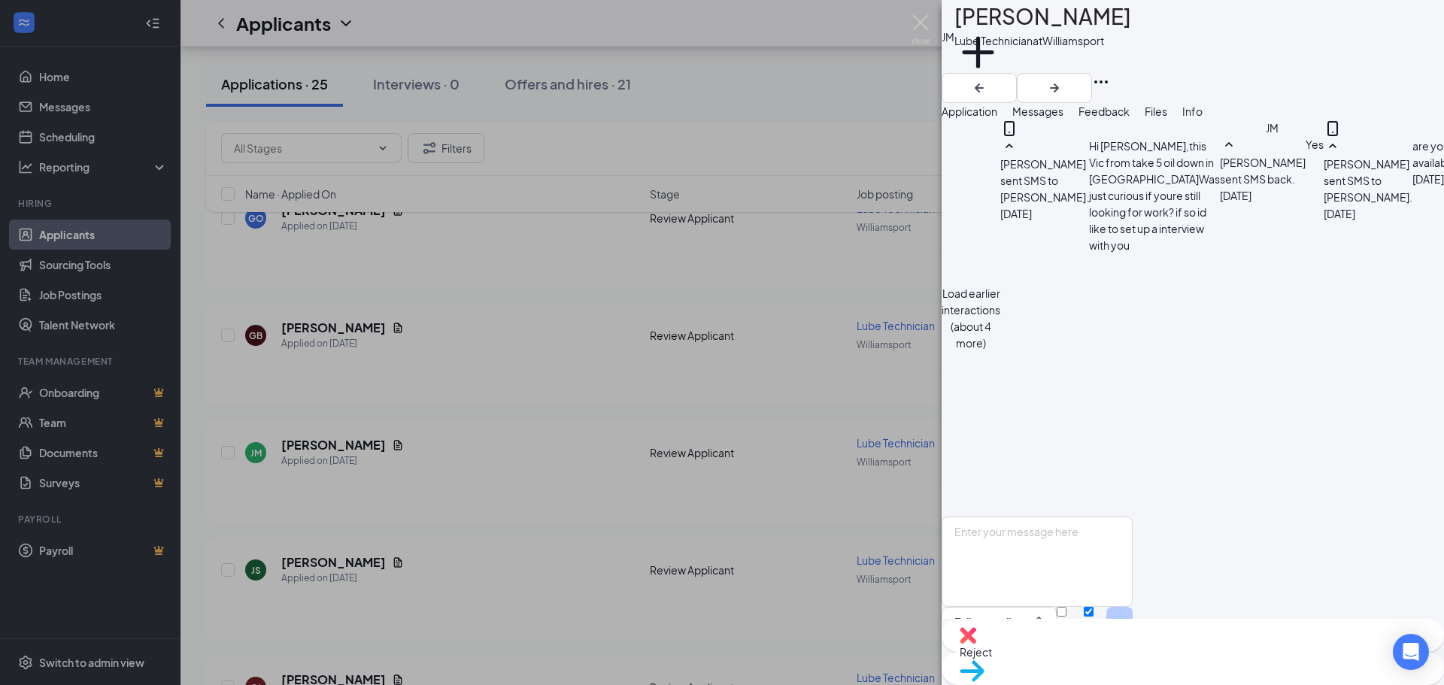
scroll to position [504, 0]
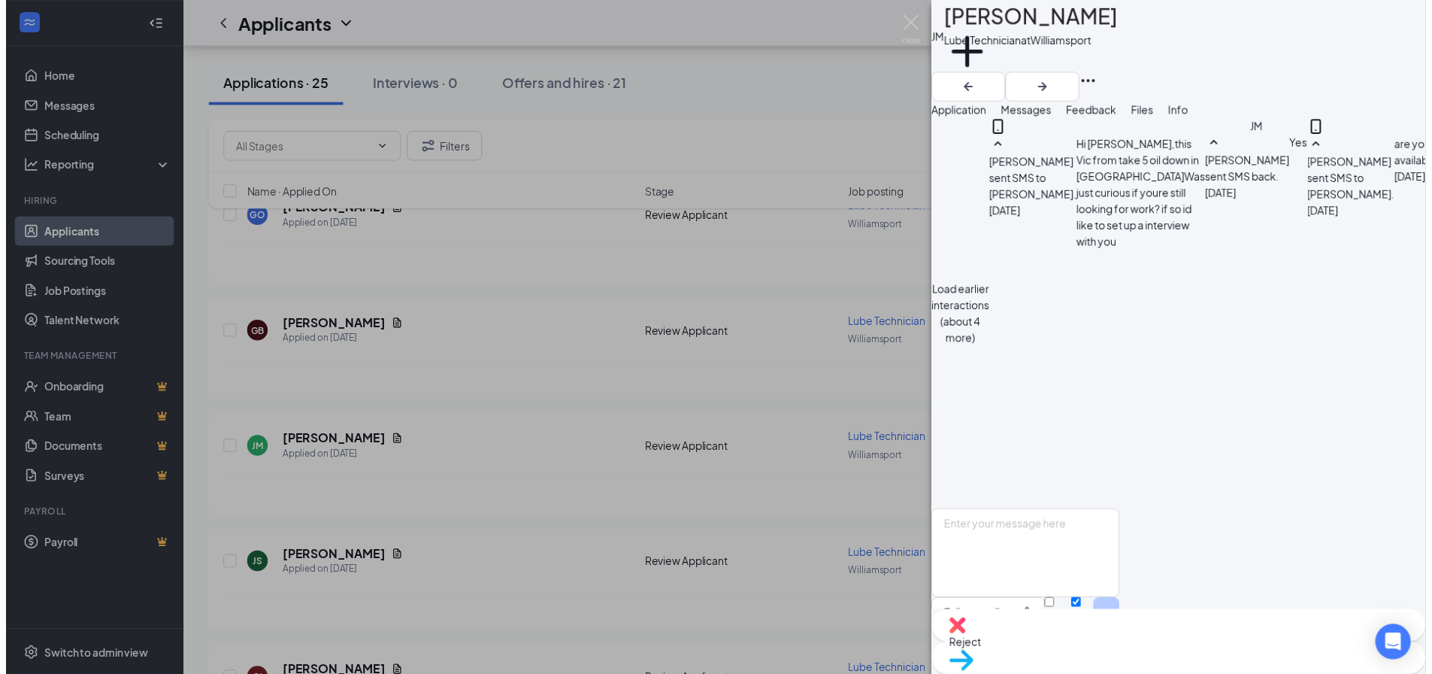
scroll to position [654, 0]
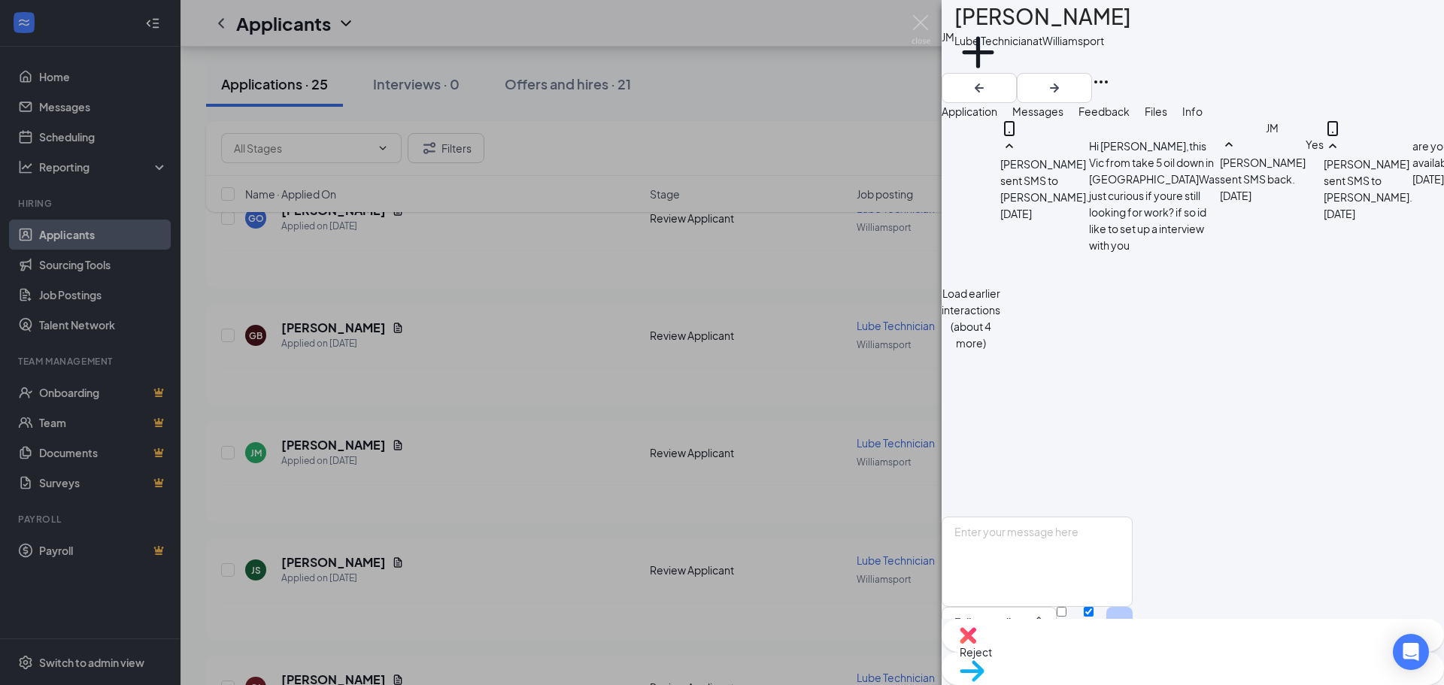
click at [541, 495] on div "[PERSON_NAME] Lube Technician at [GEOGRAPHIC_DATA] Add a tag Application Messag…" at bounding box center [722, 342] width 1444 height 685
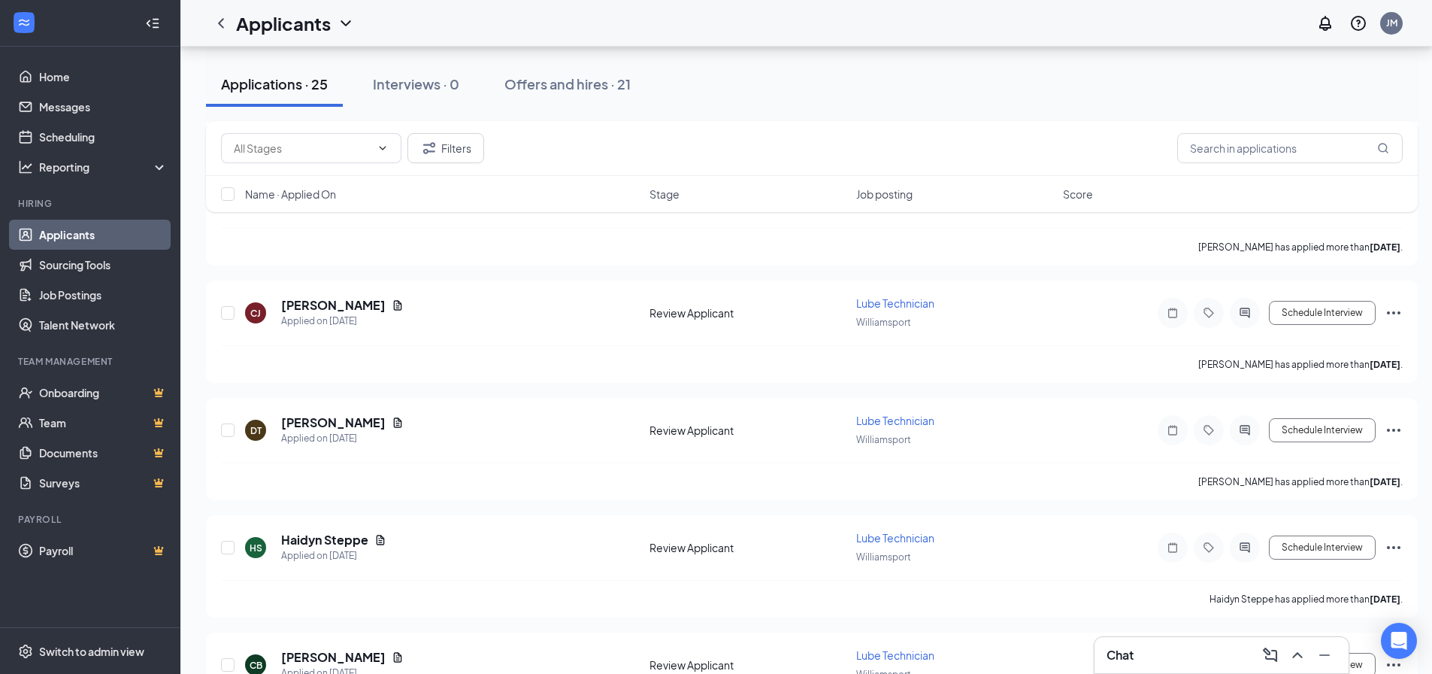
scroll to position [1053, 0]
click at [383, 540] on icon "Document" at bounding box center [380, 538] width 12 height 12
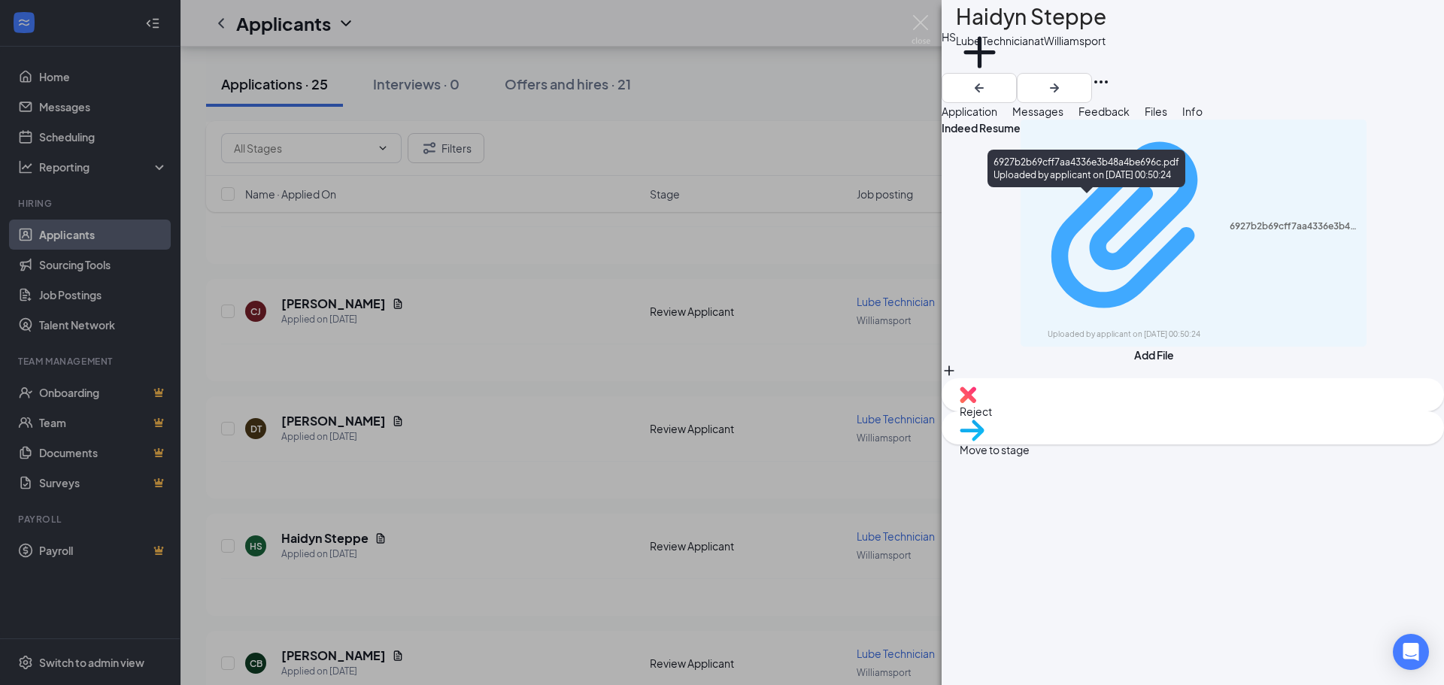
click at [1229, 220] on div "6927b2b69cff7aa4336e3b48a4be696c.pdf" at bounding box center [1293, 226] width 129 height 12
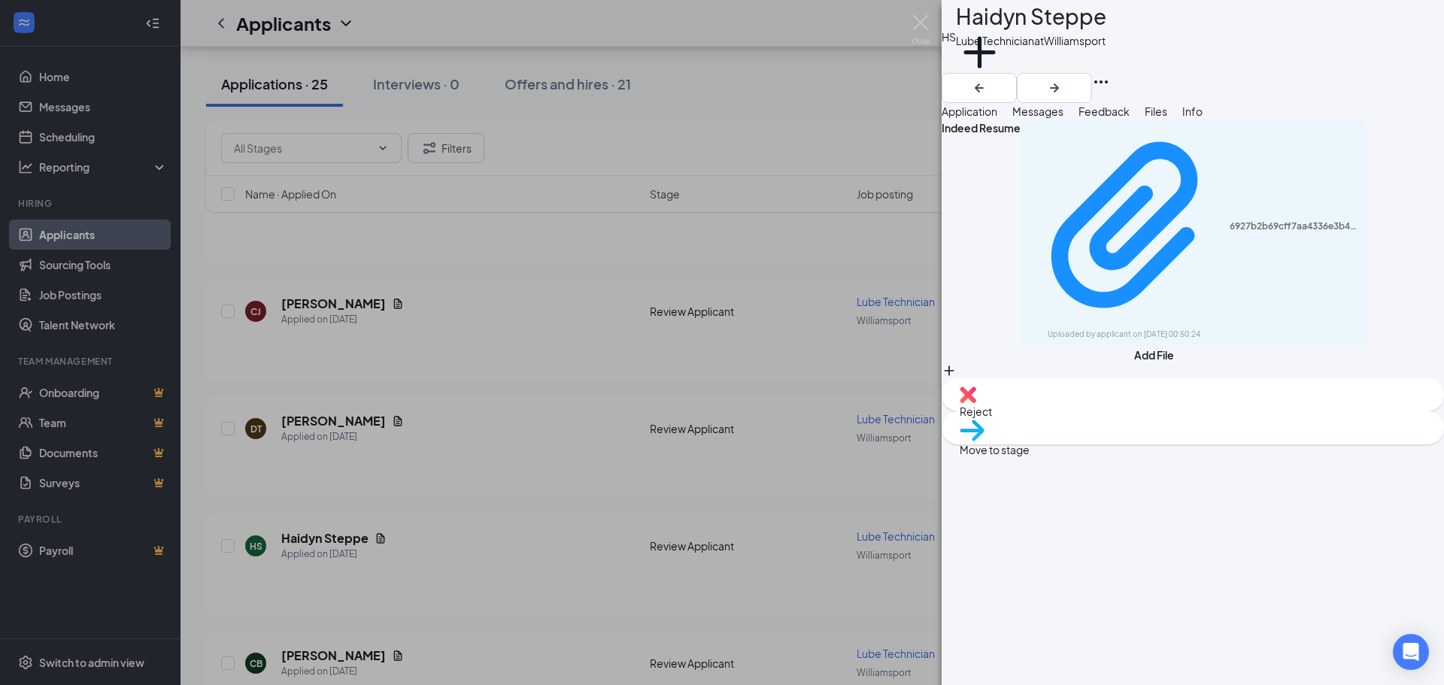
click at [556, 395] on div "HS Haidyn Steppe Lube Technician at [GEOGRAPHIC_DATA] Add a tag Application Mes…" at bounding box center [722, 342] width 1444 height 685
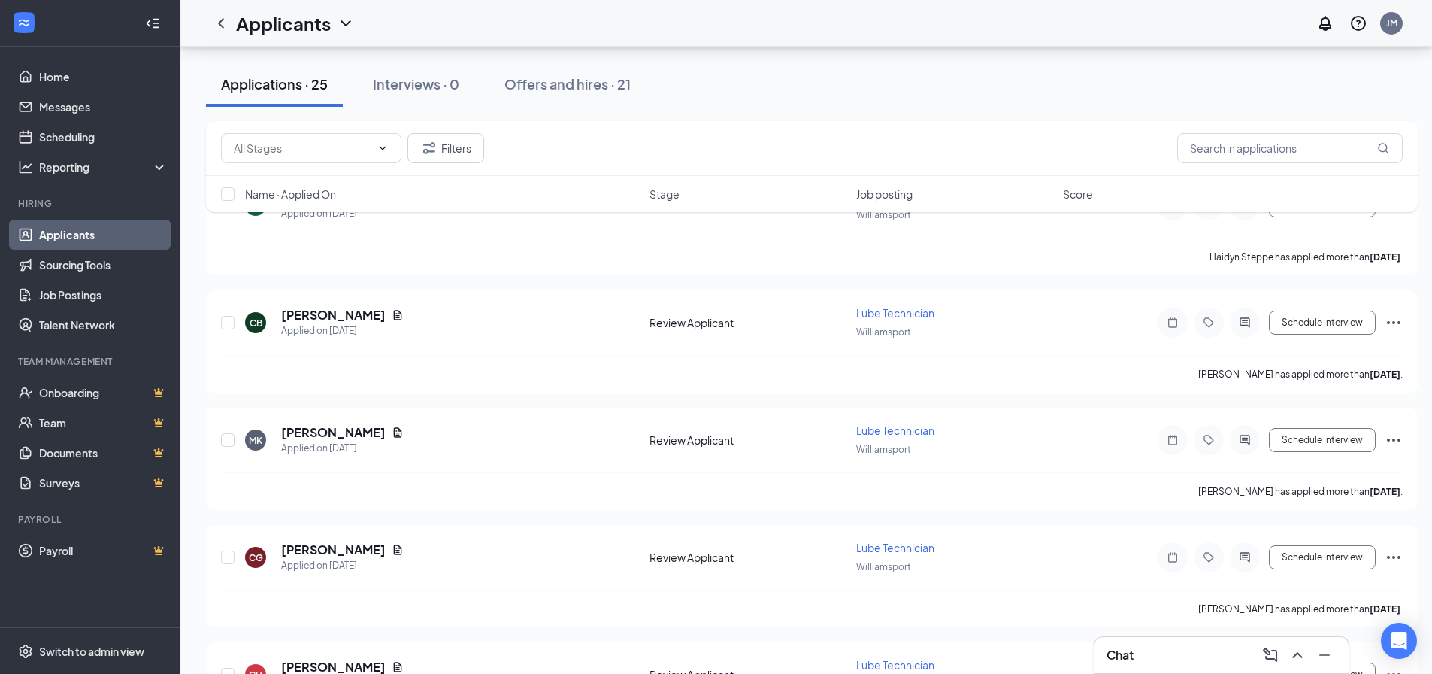
scroll to position [1428, 0]
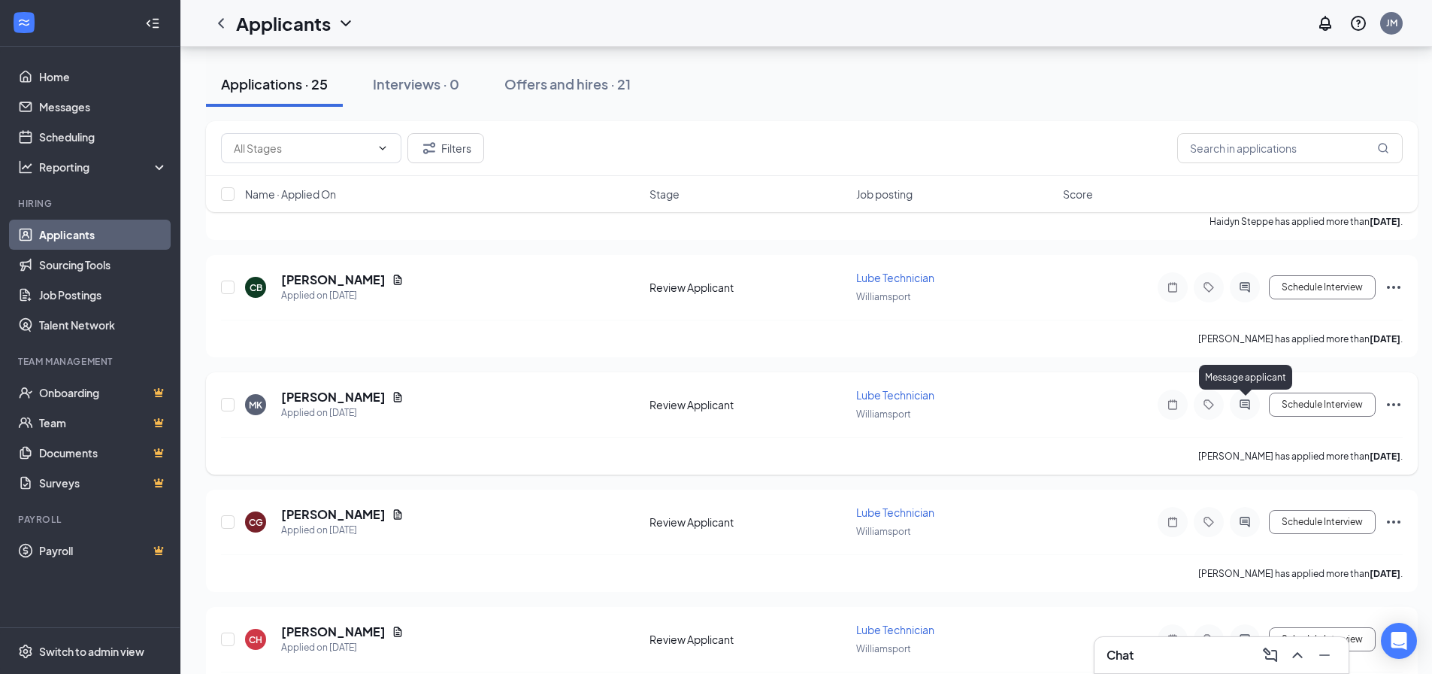
click at [1244, 409] on icon "ActiveChat" at bounding box center [1245, 404] width 18 height 12
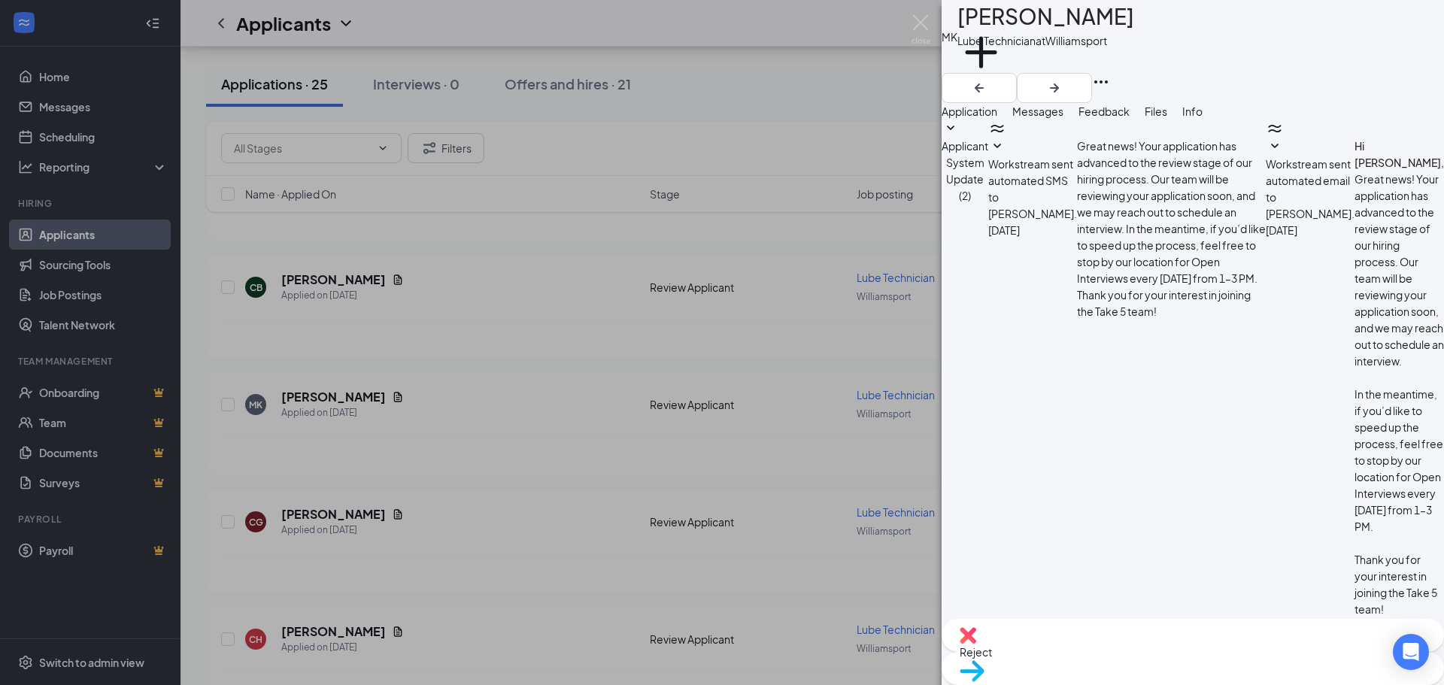
click at [738, 383] on div "MK [PERSON_NAME] Lube Technician at [GEOGRAPHIC_DATA] Add a tag Application Mes…" at bounding box center [722, 342] width 1444 height 685
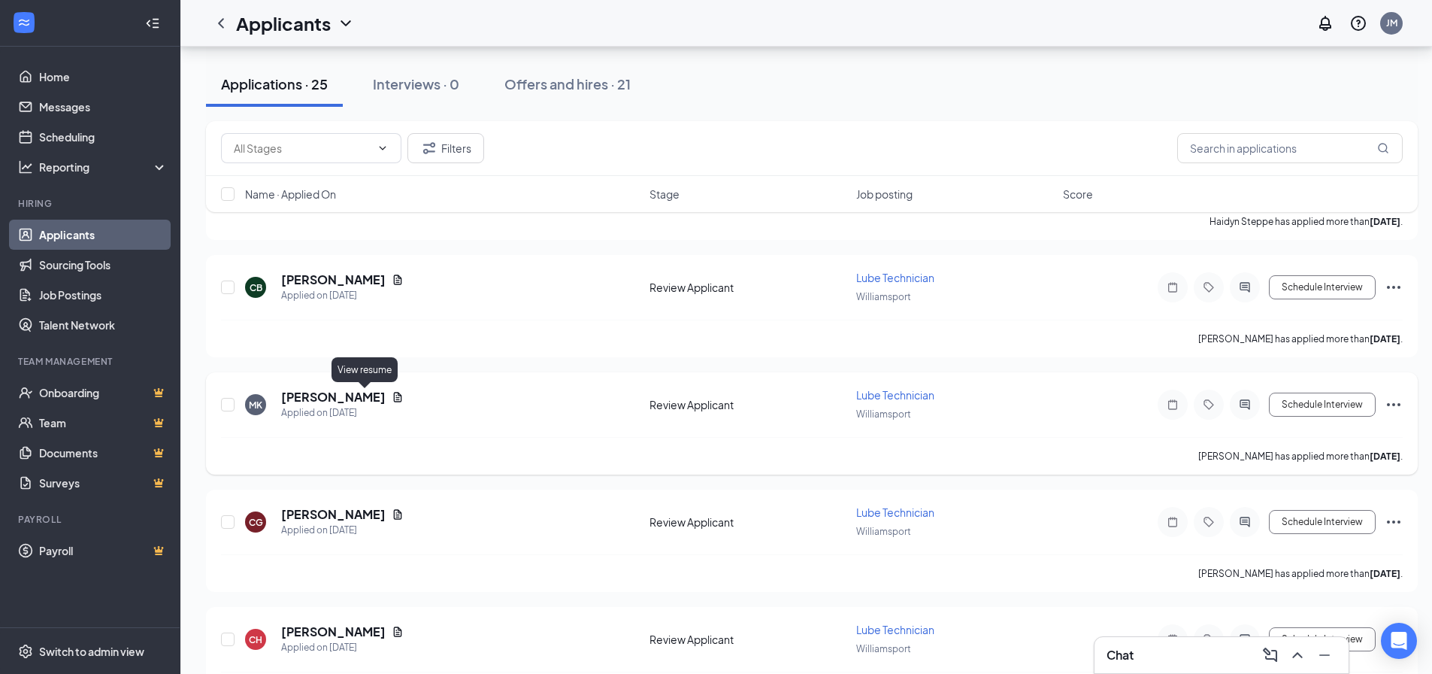
click at [394, 398] on icon "Document" at bounding box center [398, 397] width 8 height 10
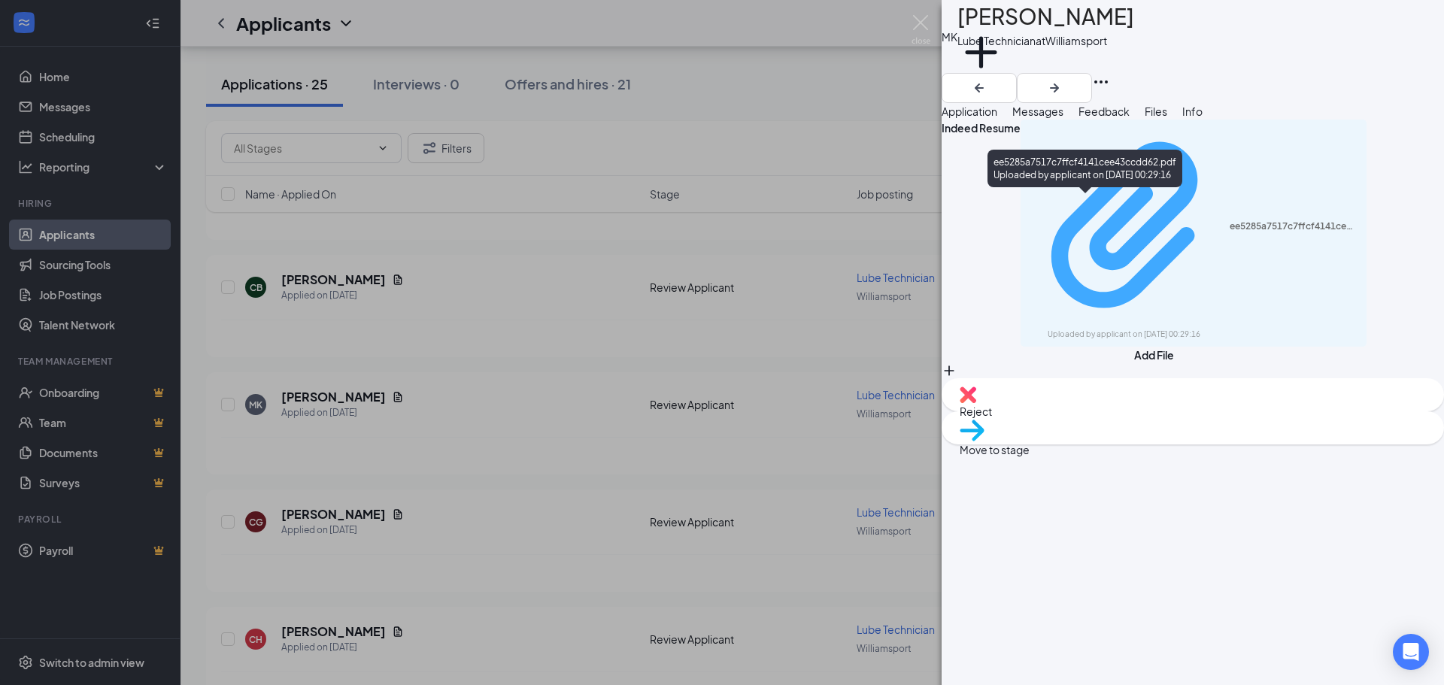
click at [1048, 210] on div "ee5285a7517c7ffcf4141cee43ccdd62.pdf Uploaded by applicant on [DATE] 00:29:16" at bounding box center [1193, 233] width 328 height 214
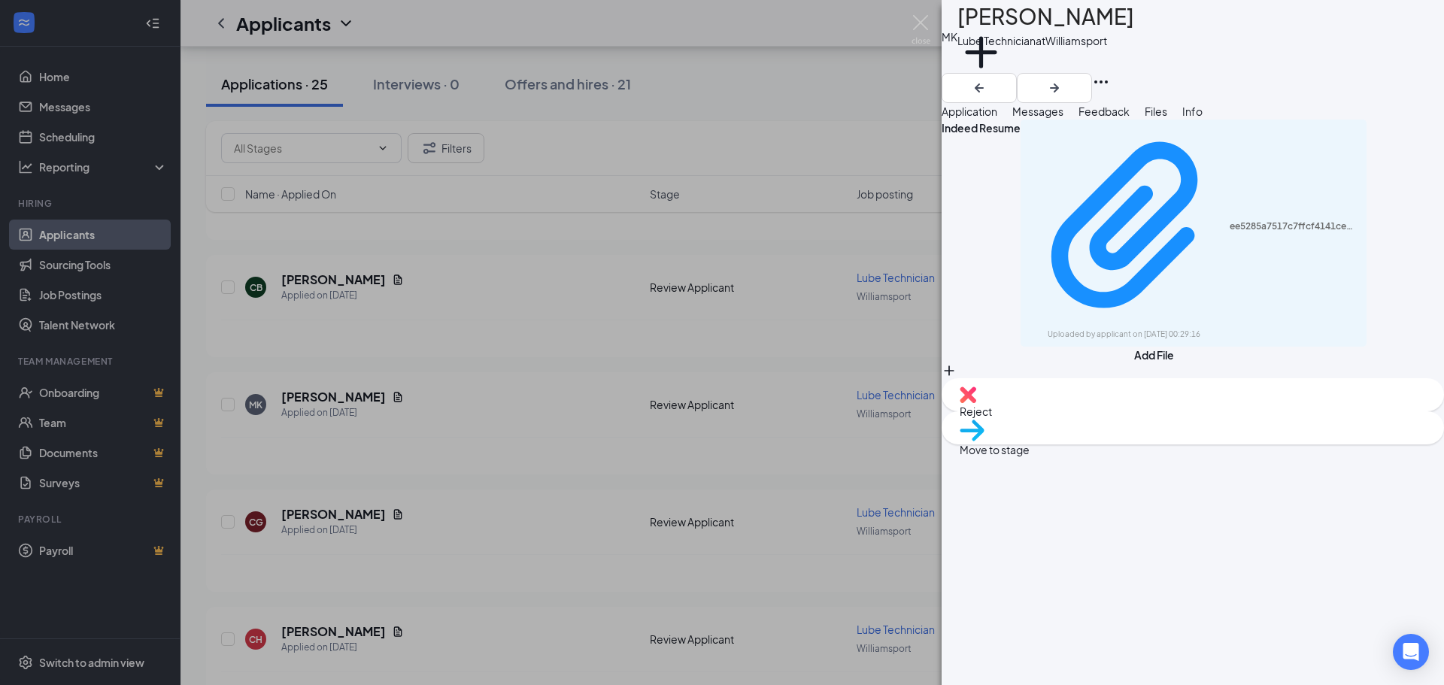
click at [592, 433] on div "MK [PERSON_NAME] Lube Technician at [GEOGRAPHIC_DATA] Add a tag Application Mes…" at bounding box center [722, 342] width 1444 height 685
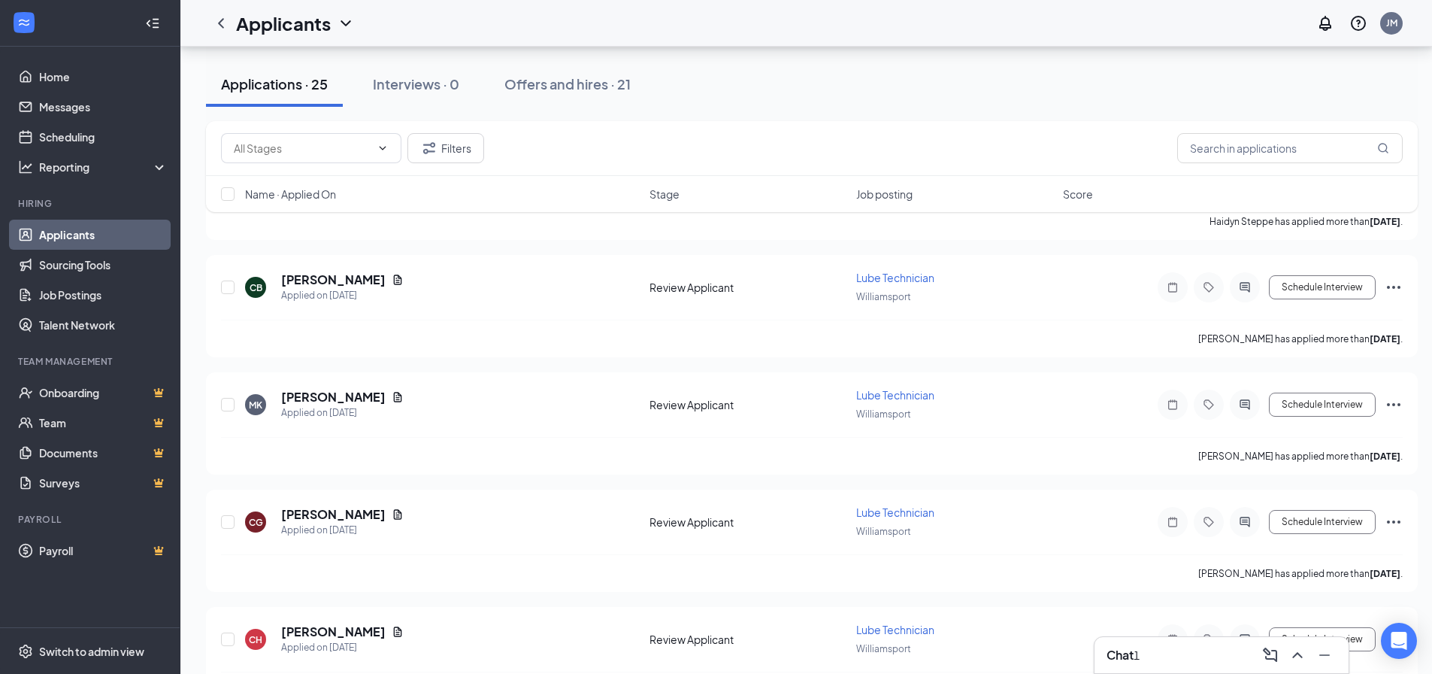
click at [1183, 665] on div "Chat 1" at bounding box center [1222, 655] width 230 height 24
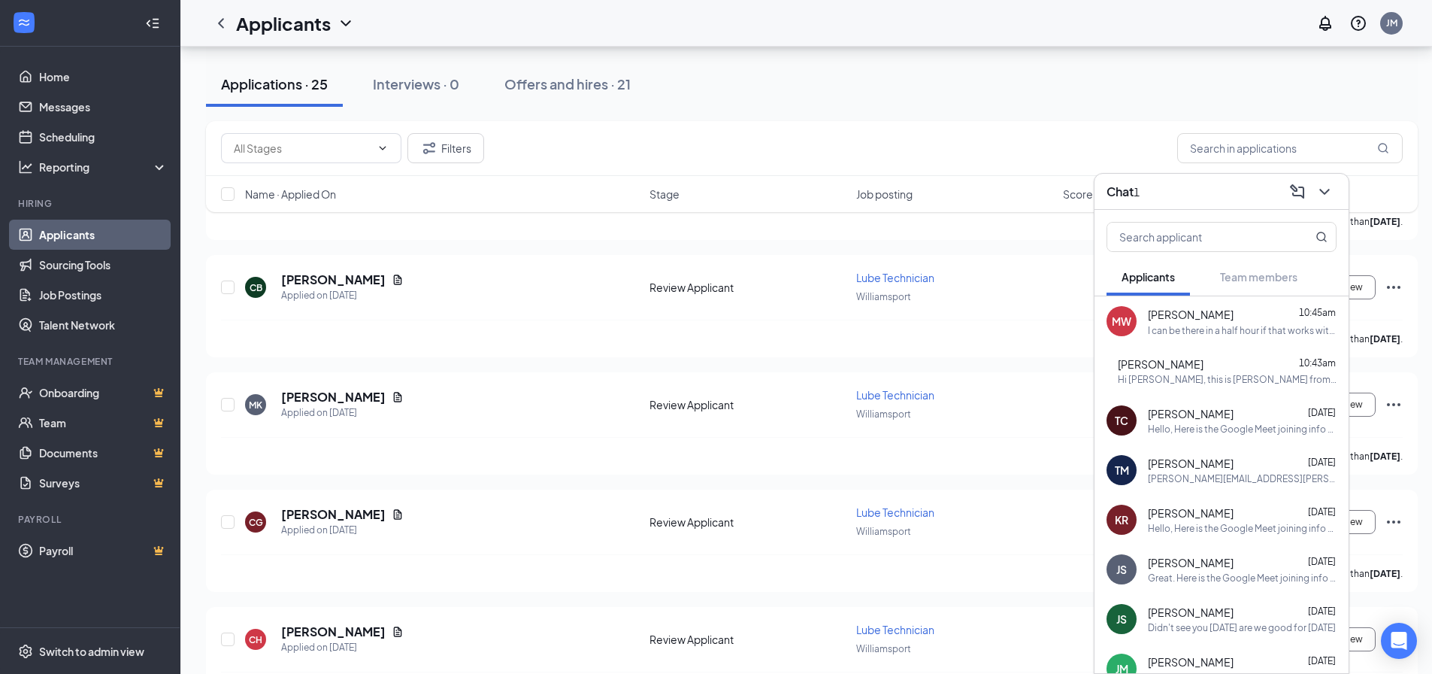
click at [1218, 325] on div "I can be there in a half hour if that works with you" at bounding box center [1242, 330] width 189 height 13
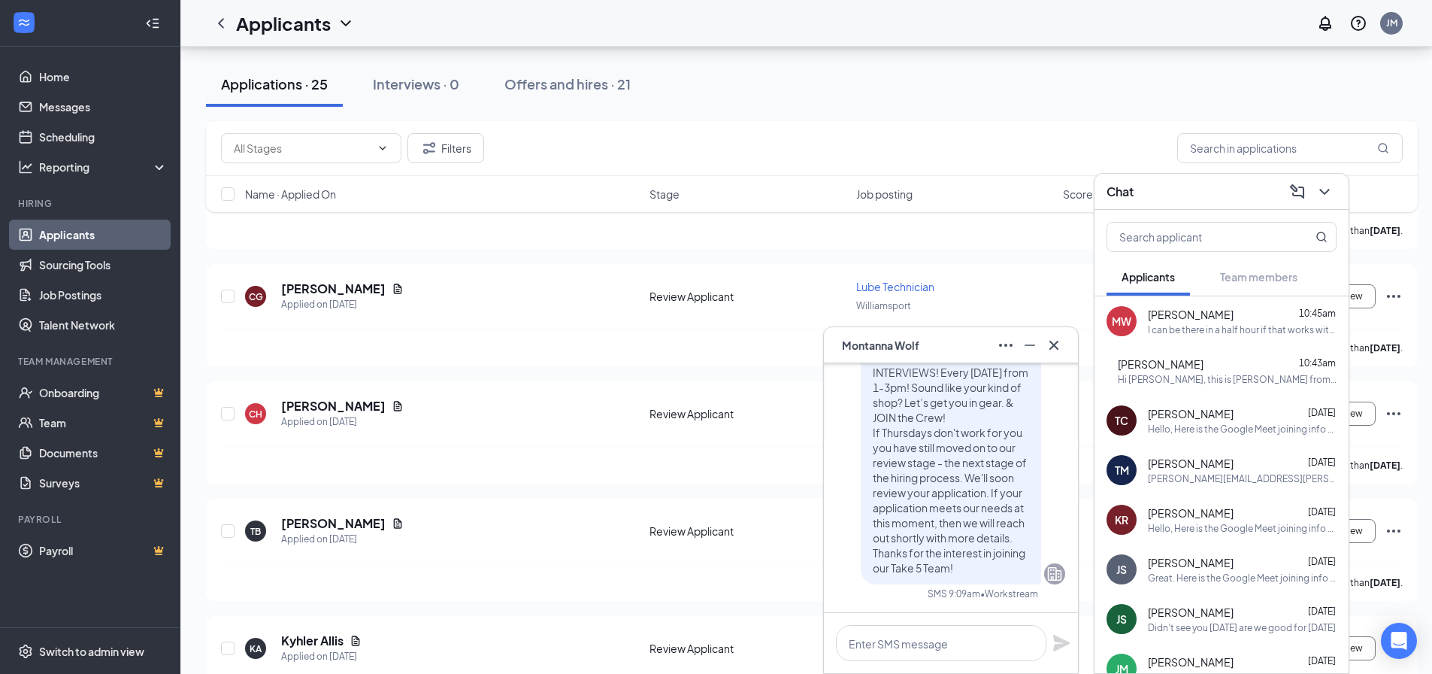
scroll to position [-226, 0]
click at [1035, 346] on icon "Minimize" at bounding box center [1030, 345] width 18 height 18
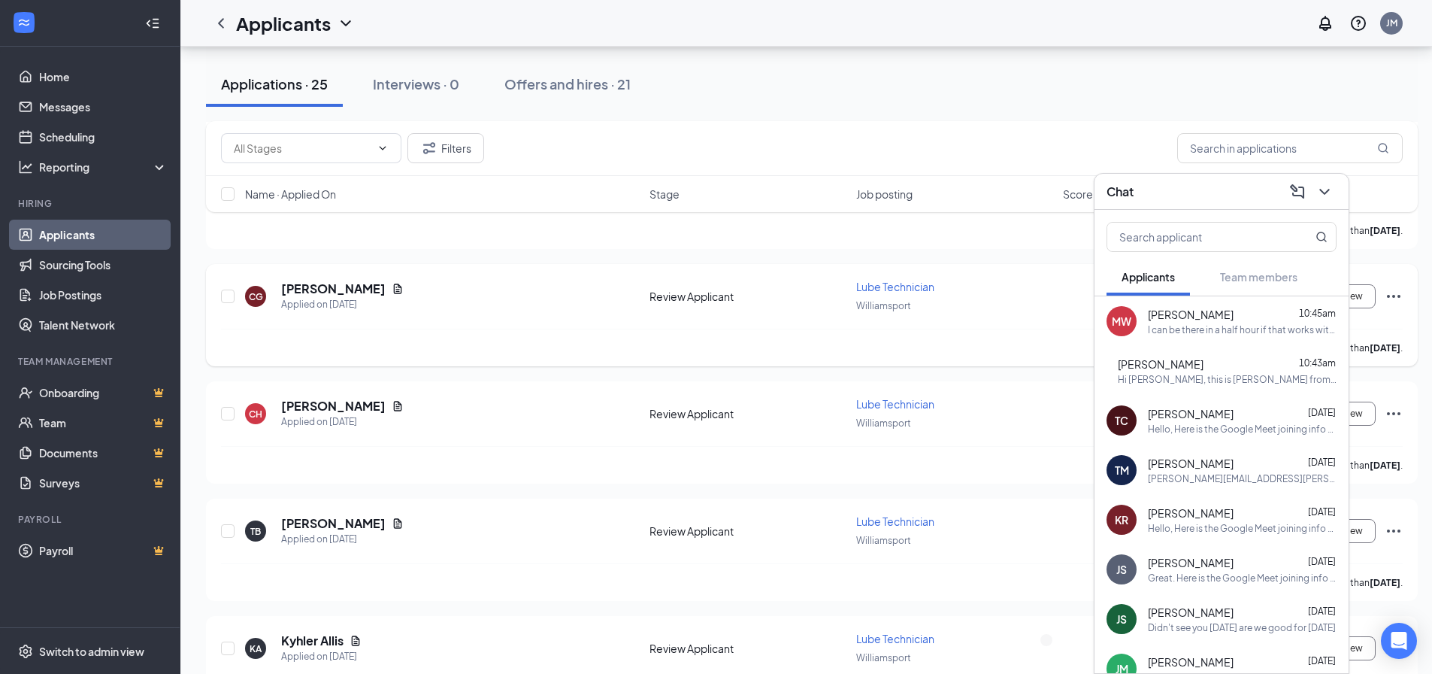
scroll to position [0, 0]
click at [1243, 369] on div "[PERSON_NAME] 10:43am" at bounding box center [1227, 363] width 219 height 15
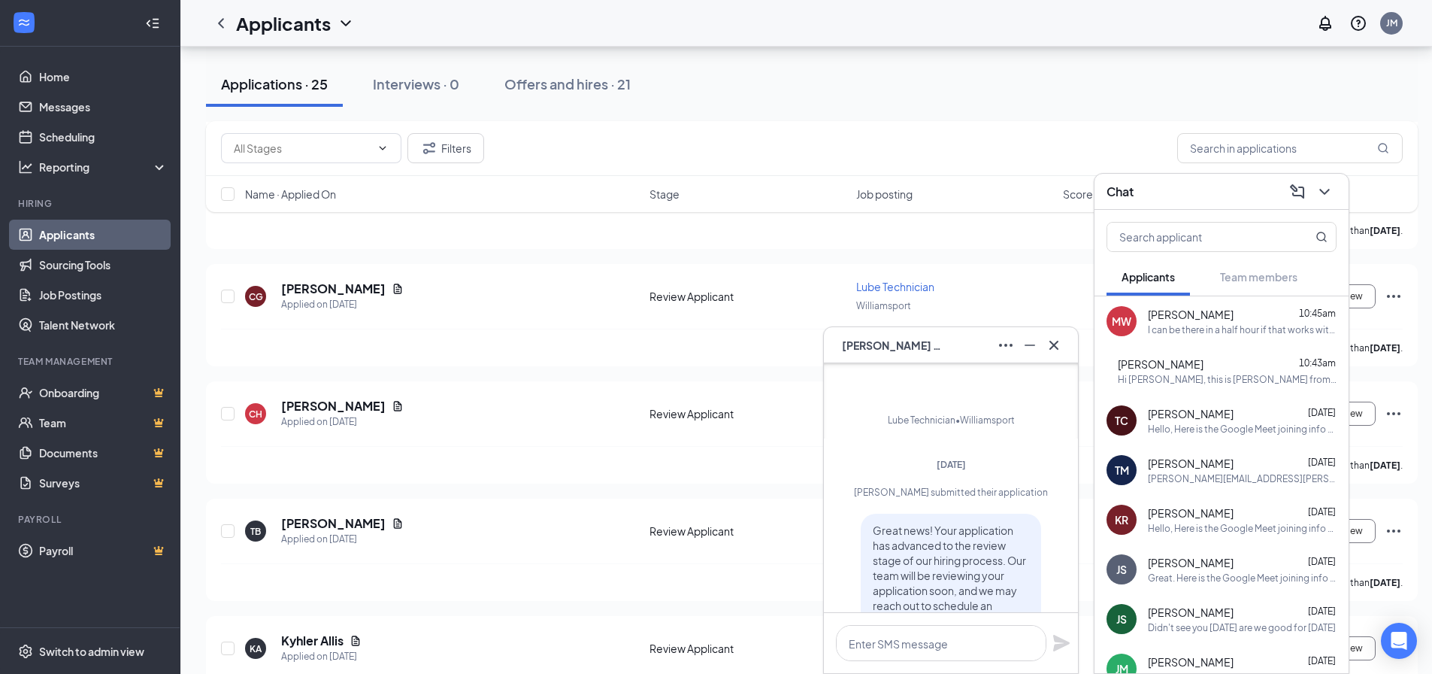
scroll to position [-376, 0]
click at [1032, 347] on icon "Minimize" at bounding box center [1030, 345] width 18 height 18
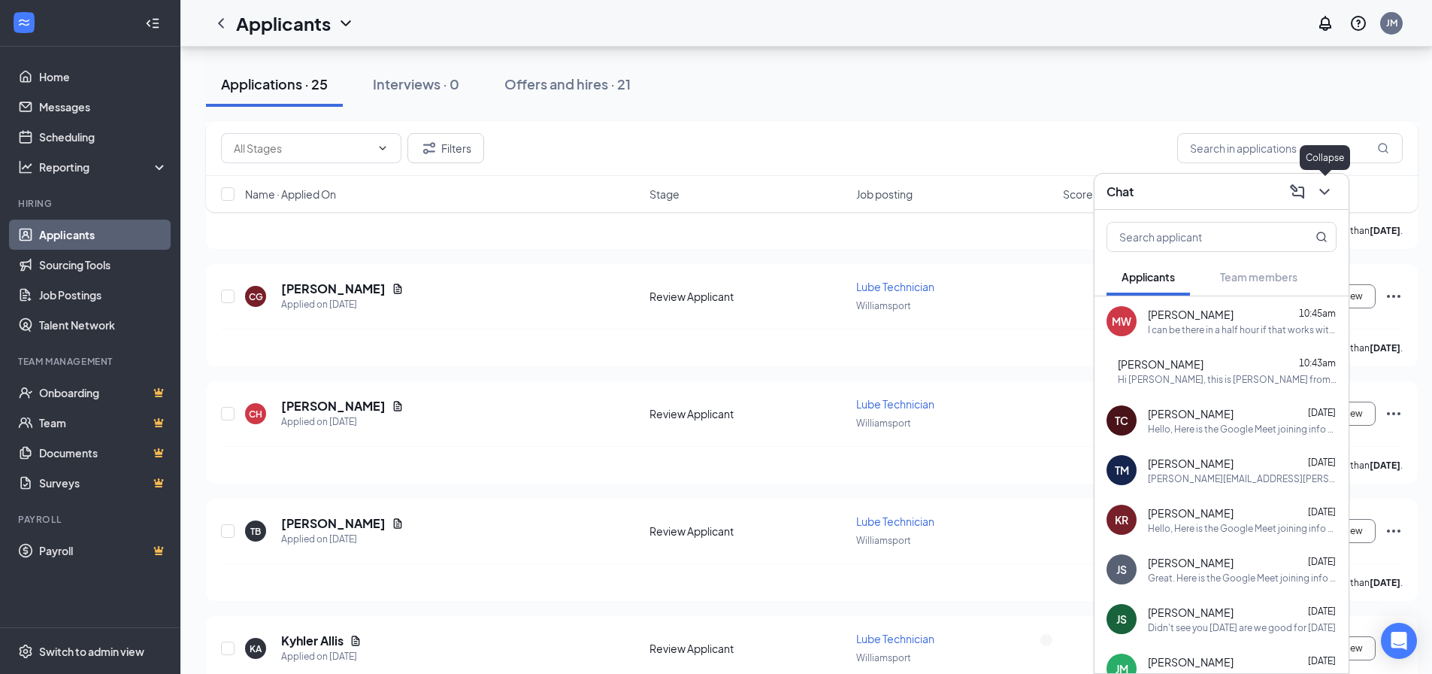
click at [1326, 186] on icon "ChevronDown" at bounding box center [1325, 192] width 18 height 18
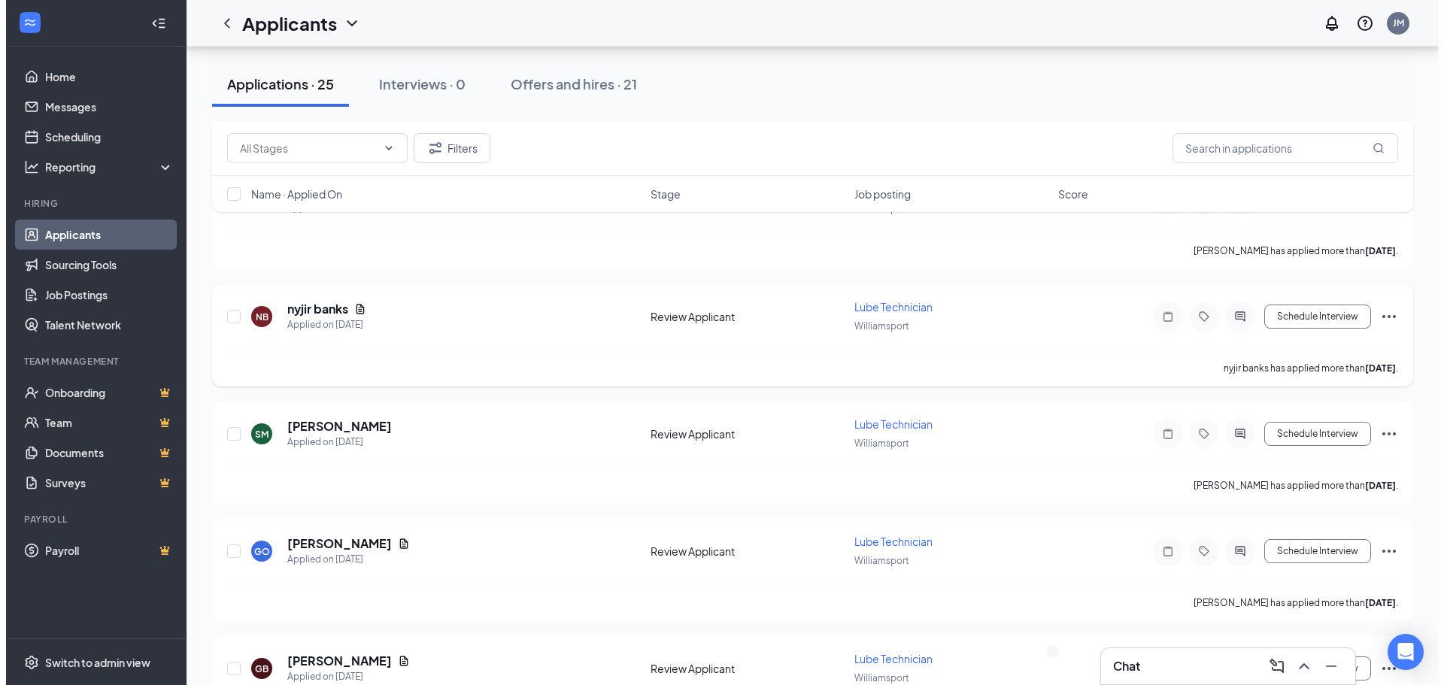
scroll to position [376, 0]
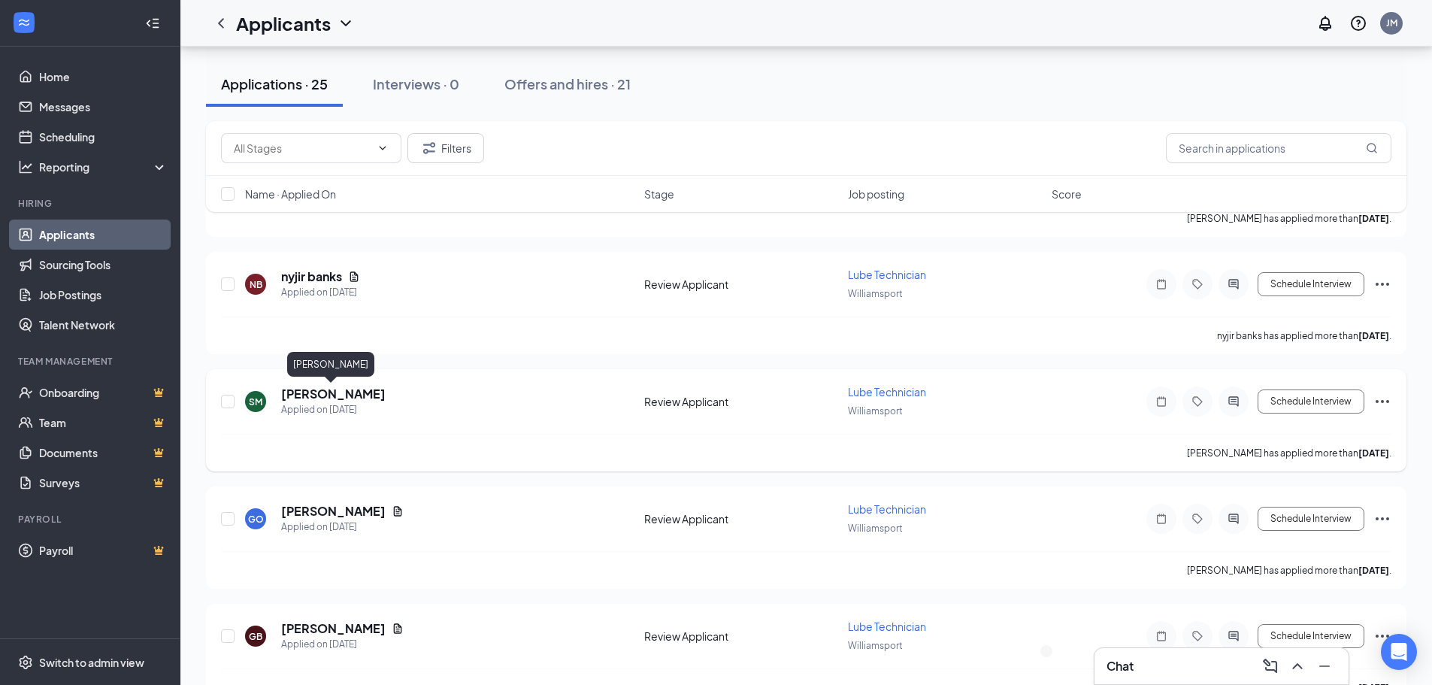
click at [359, 397] on h5 "[PERSON_NAME]" at bounding box center [333, 394] width 105 height 17
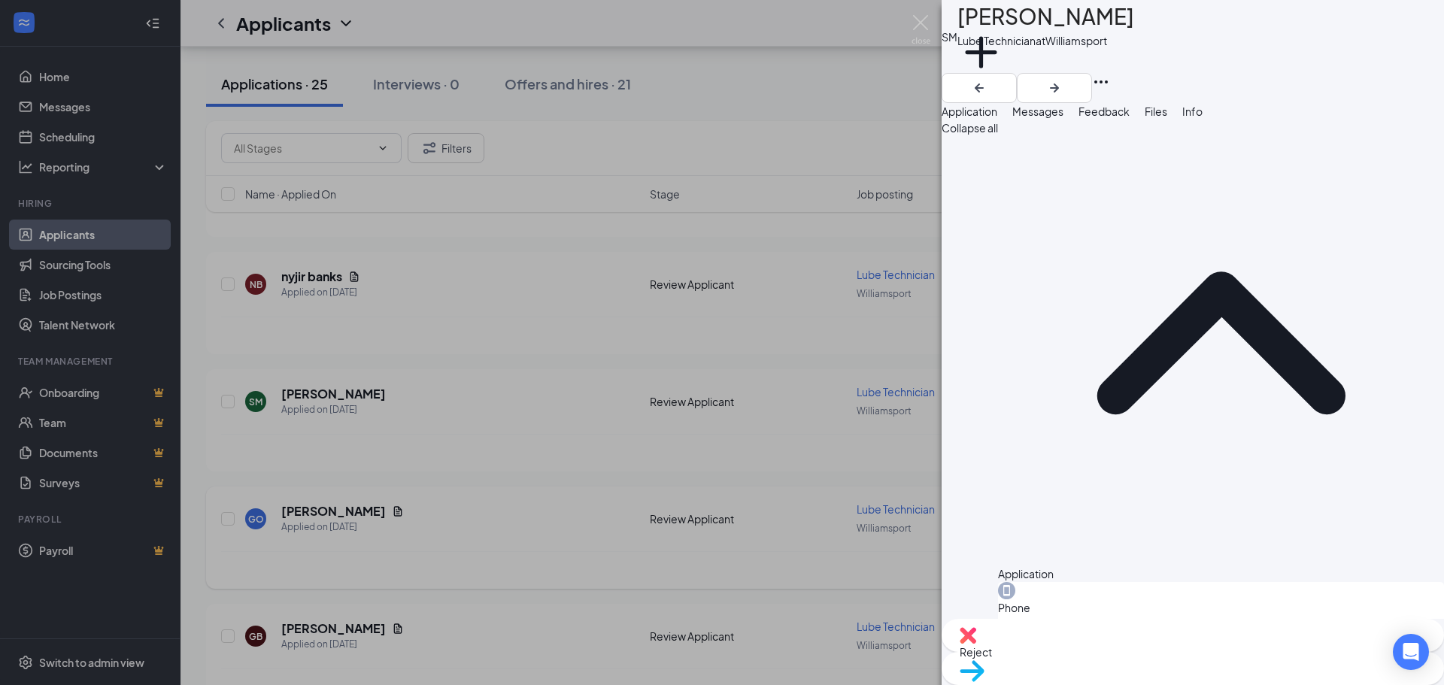
click at [605, 497] on div "[PERSON_NAME] Lube Technician at [GEOGRAPHIC_DATA] Add a tag Application Messag…" at bounding box center [722, 342] width 1444 height 685
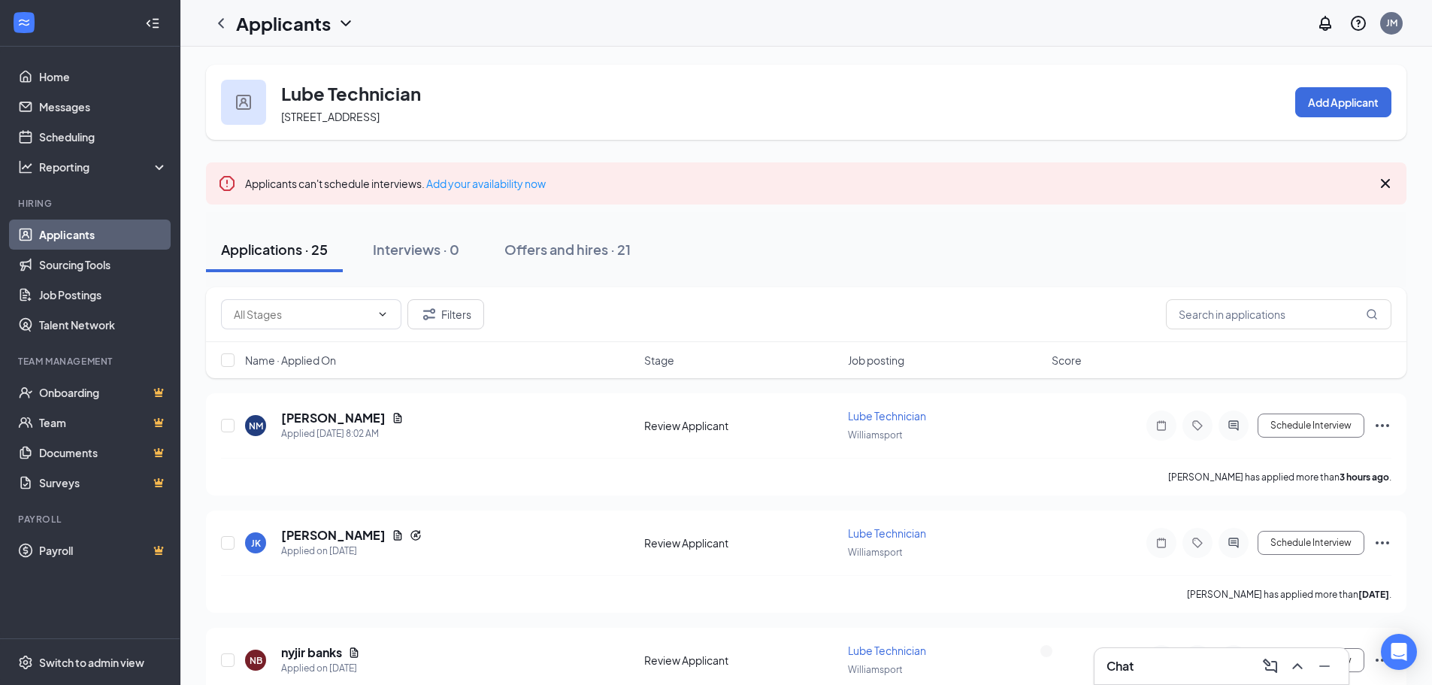
click at [1169, 673] on div "Chat" at bounding box center [1222, 666] width 230 height 24
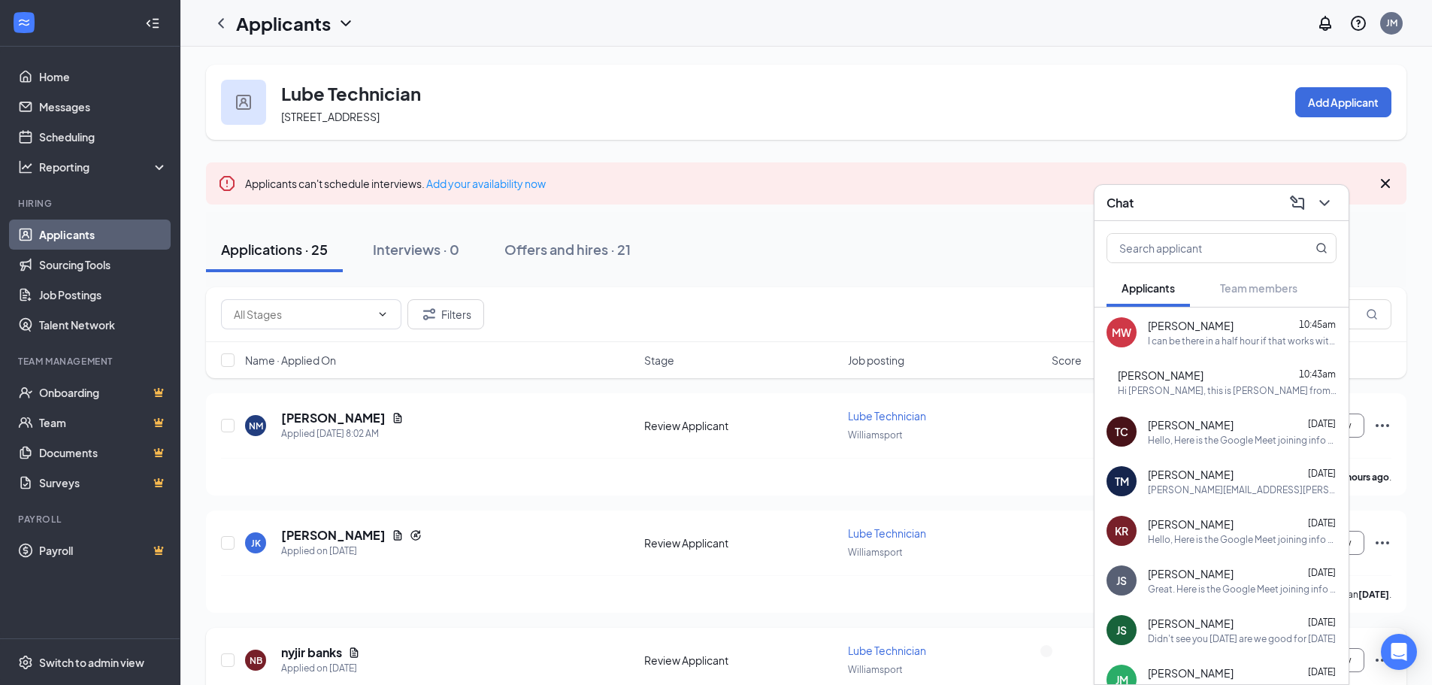
click at [582, 635] on div "NB nyjir banks Applied on [DATE] Review Applicant Lube Technician Williamsport …" at bounding box center [806, 679] width 1201 height 102
click at [856, 126] on div "Lube Technician [STREET_ADDRESS] Add Applicant" at bounding box center [806, 102] width 1201 height 75
click at [855, 163] on div "Applicants can't schedule interviews. Add your availability now" at bounding box center [806, 183] width 1201 height 42
click at [1323, 201] on icon "ChevronDown" at bounding box center [1325, 203] width 18 height 18
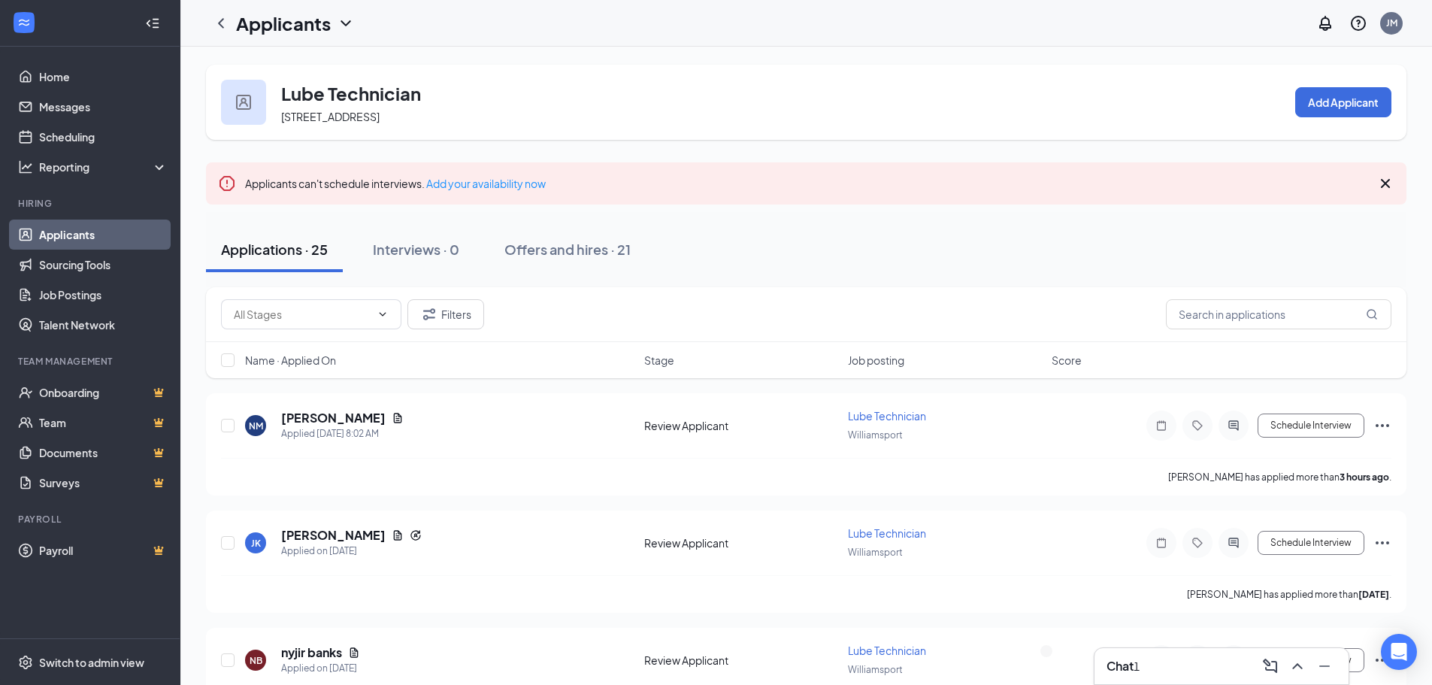
click at [1140, 674] on div "1" at bounding box center [1137, 666] width 6 height 17
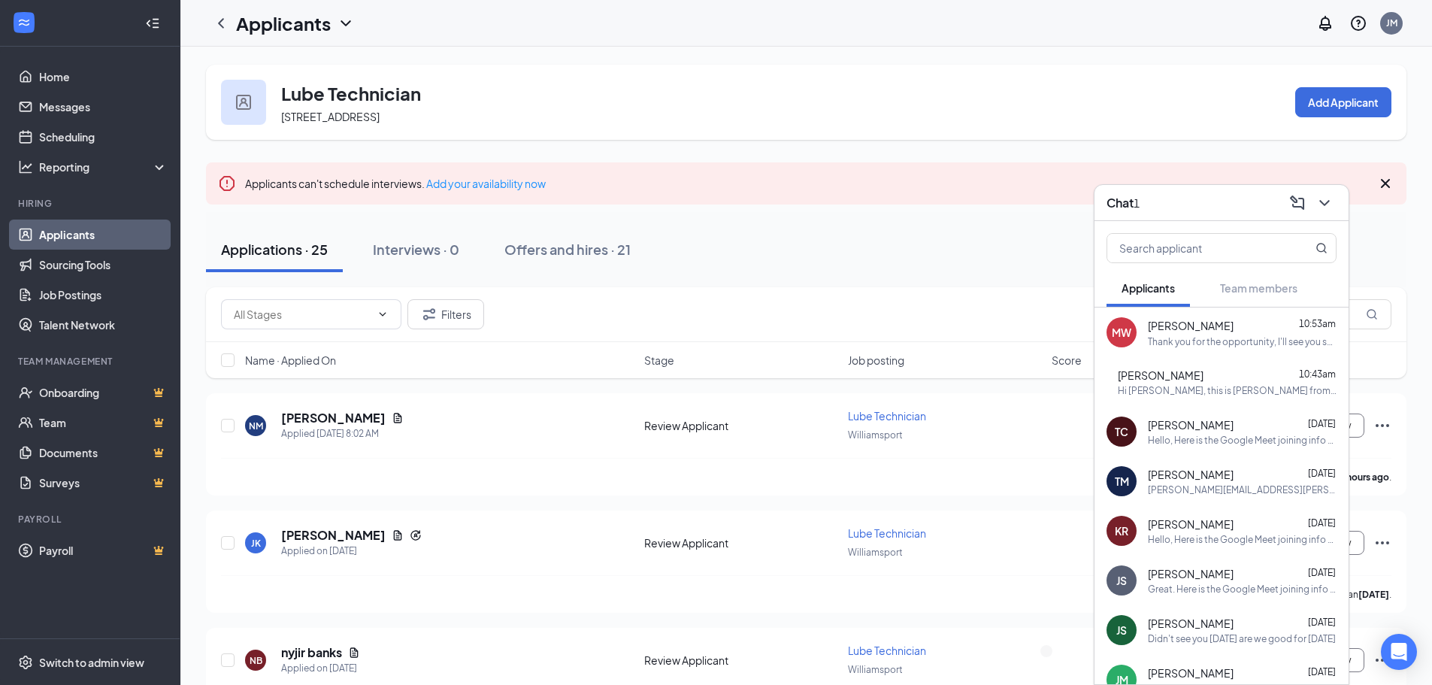
click at [1260, 345] on div "Thank you for the opportunity, I'll see you soon" at bounding box center [1242, 341] width 189 height 13
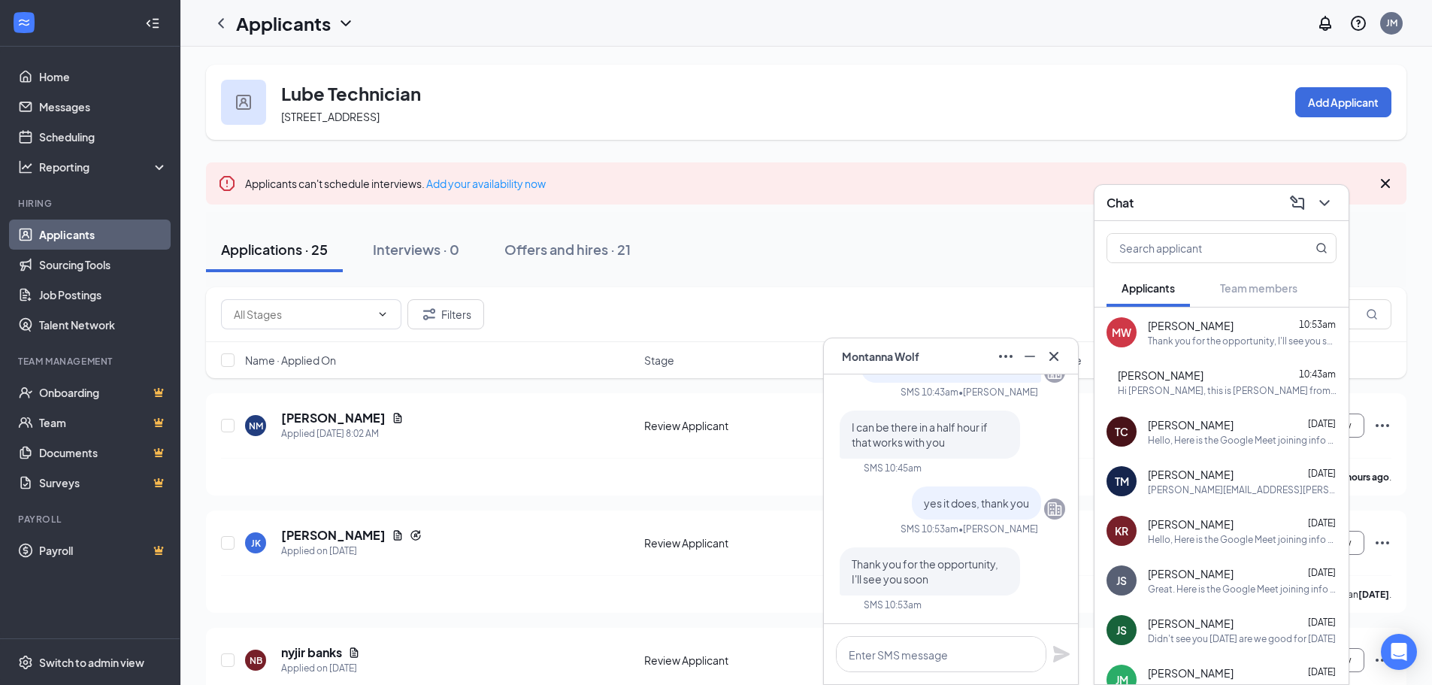
click at [1042, 361] on div at bounding box center [1054, 356] width 24 height 24
click at [1035, 357] on icon "Minimize" at bounding box center [1030, 356] width 18 height 18
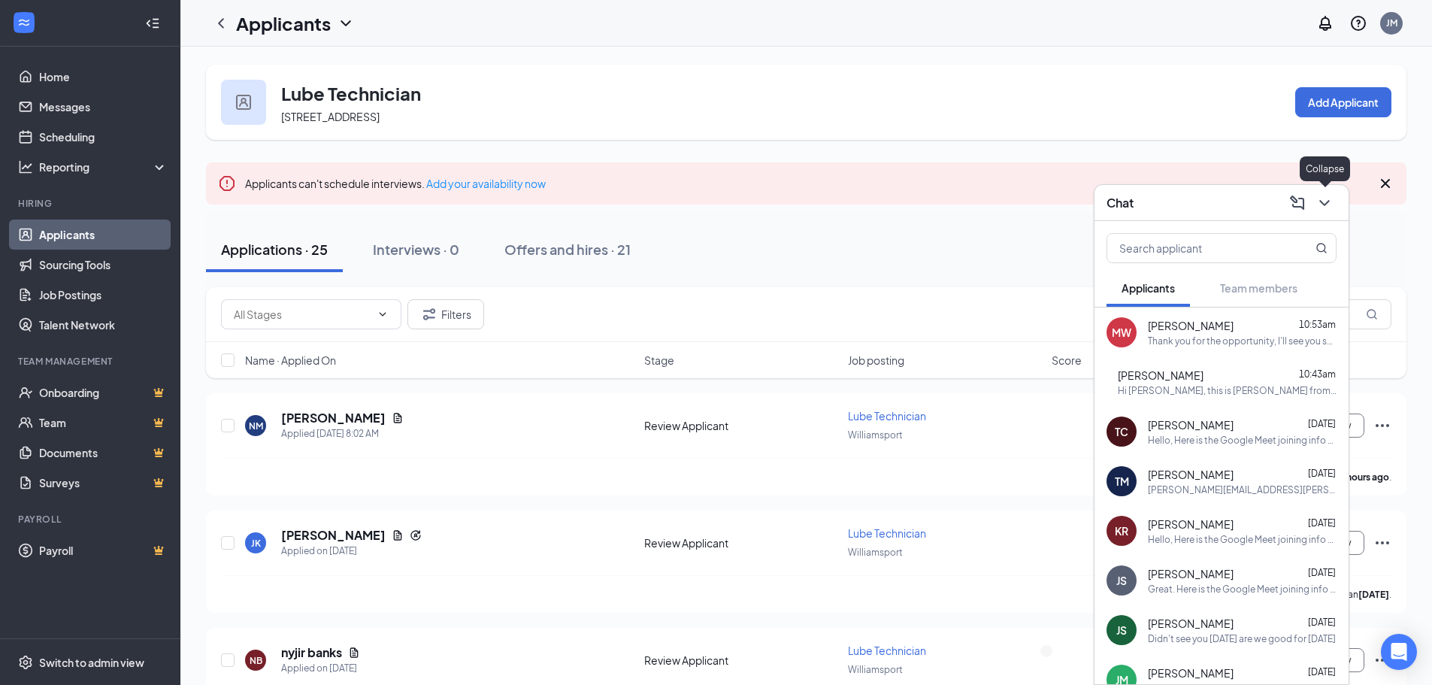
click at [1322, 205] on icon "ChevronDown" at bounding box center [1325, 203] width 18 height 18
